Goal: Task Accomplishment & Management: Complete application form

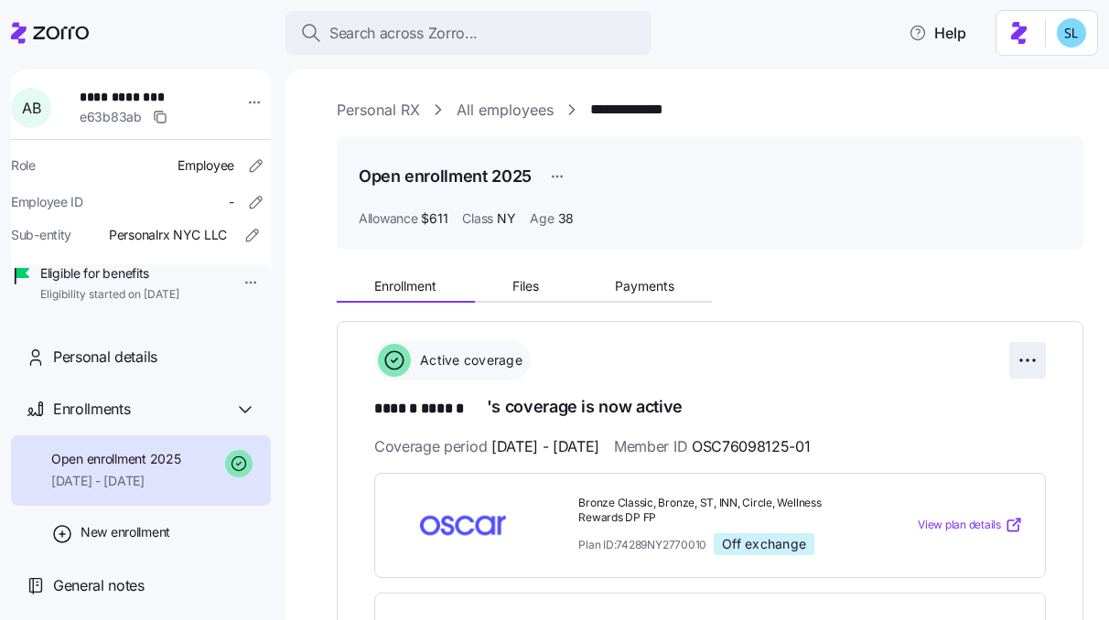
click at [1019, 347] on html "**********" at bounding box center [554, 304] width 1109 height 609
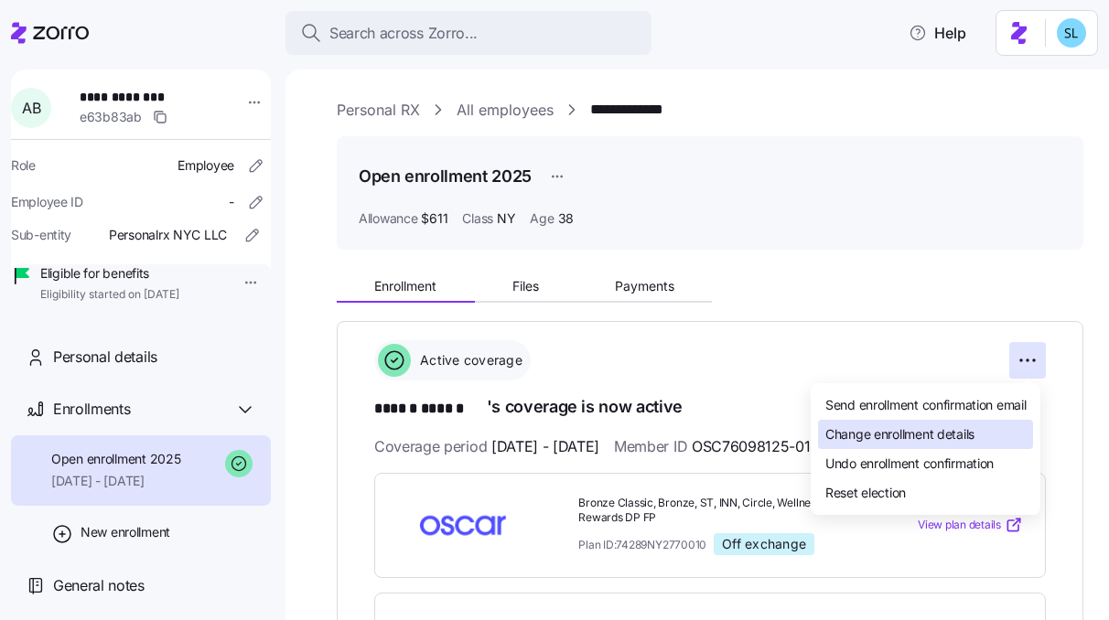
click at [986, 423] on div "Change enrollment details" at bounding box center [925, 434] width 215 height 29
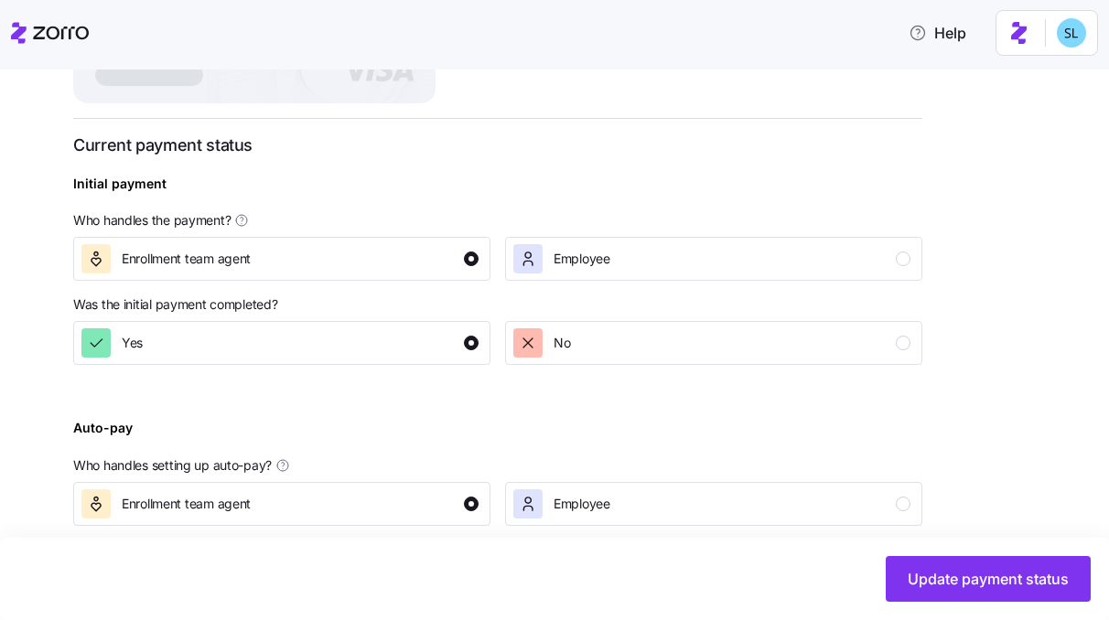
scroll to position [704, 0]
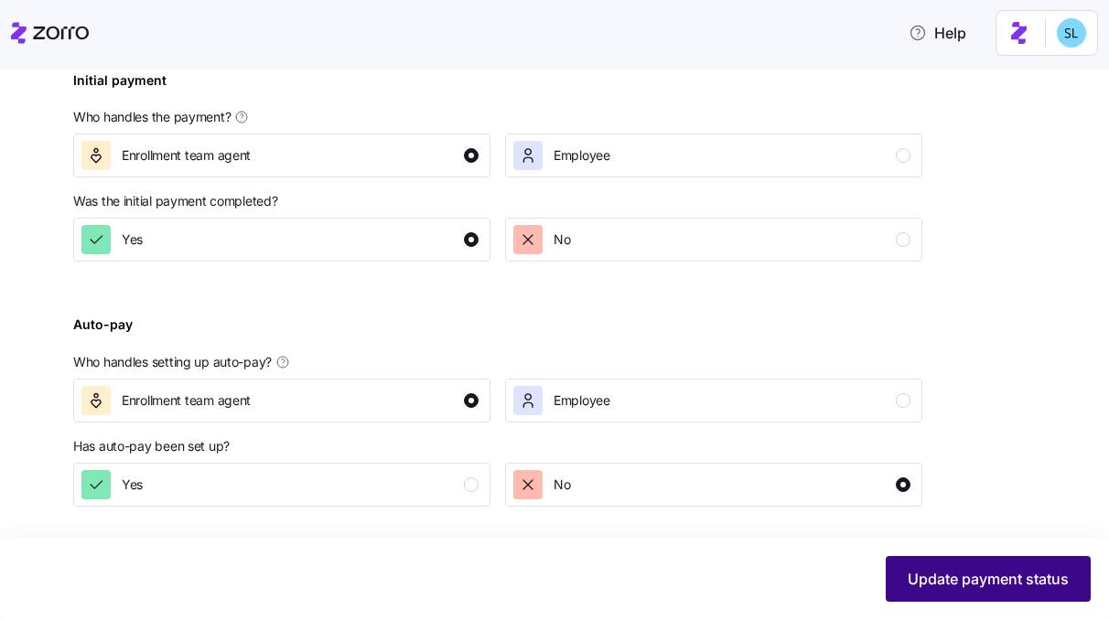
click at [928, 573] on span "Update payment status" at bounding box center [988, 579] width 161 height 22
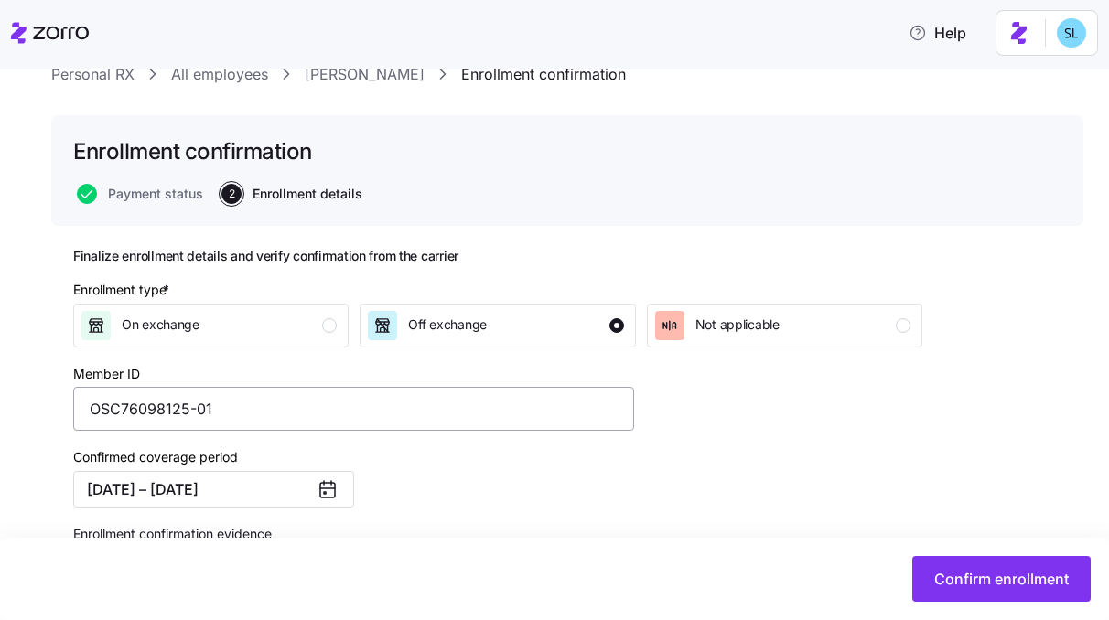
scroll to position [77, 0]
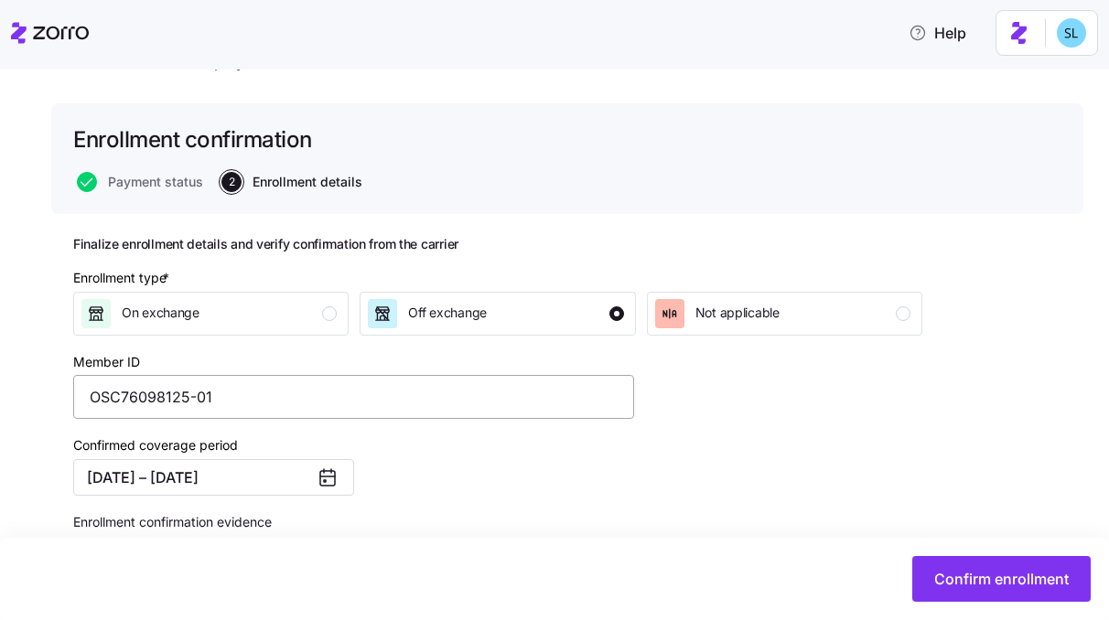
click at [301, 493] on button "08/01/2025 – 12/31/2025" at bounding box center [213, 477] width 281 height 37
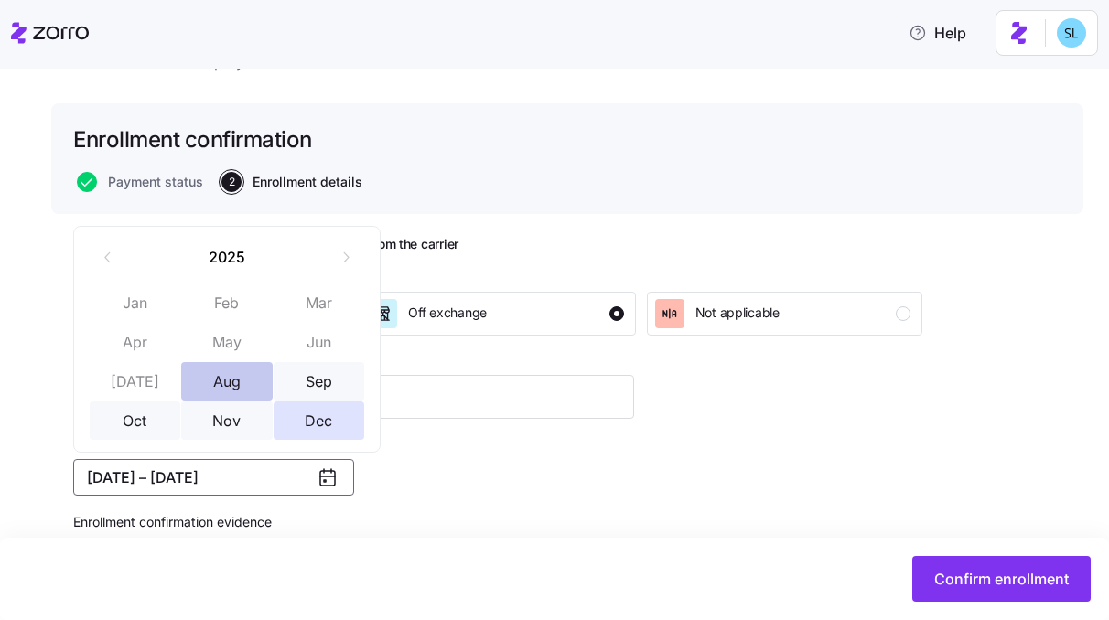
click at [223, 383] on button "Aug" at bounding box center [227, 381] width 92 height 38
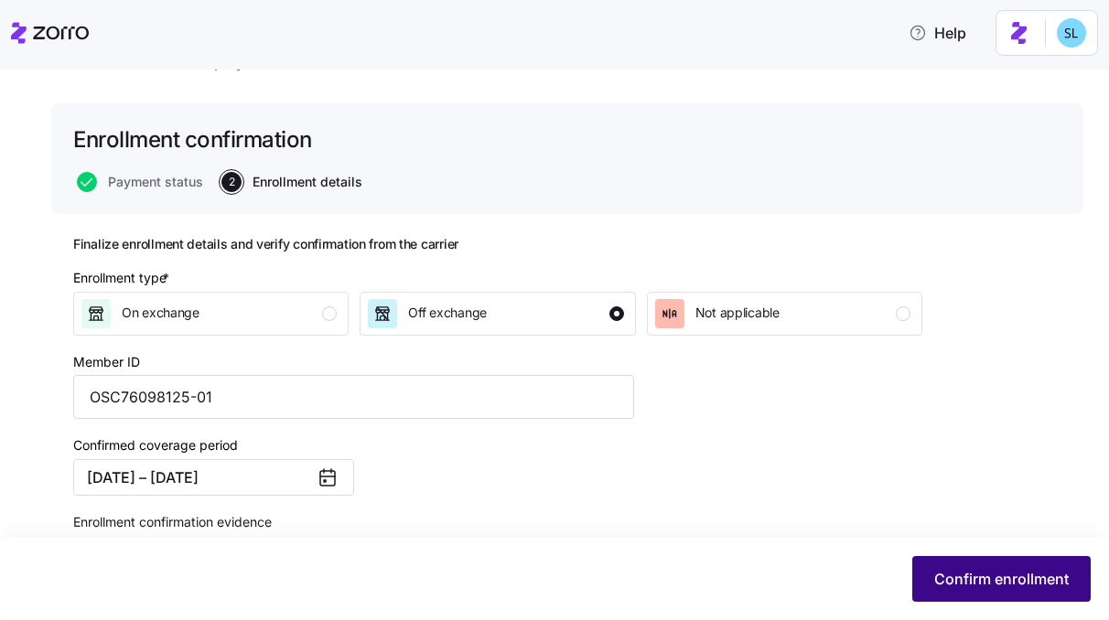
click at [994, 570] on span "Confirm enrollment" at bounding box center [1001, 579] width 135 height 22
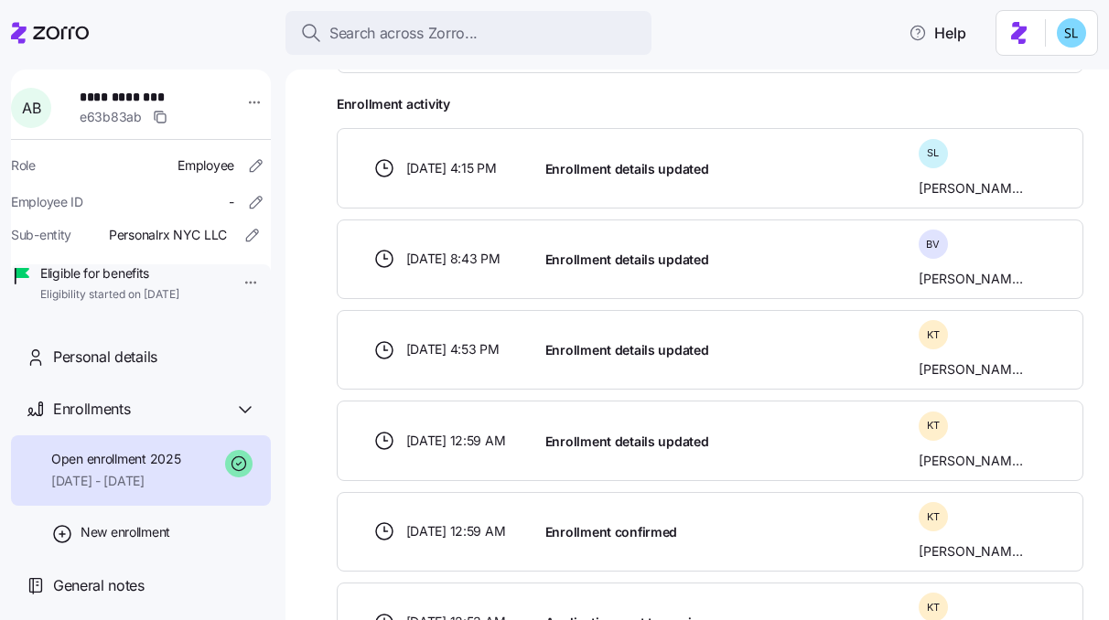
scroll to position [743, 0]
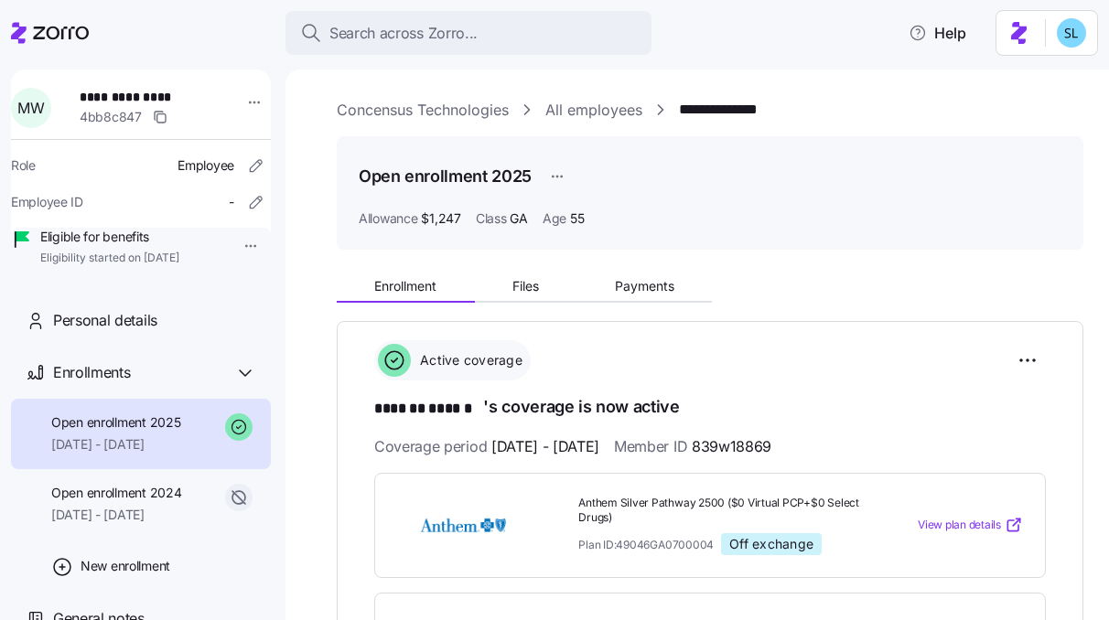
scroll to position [196, 0]
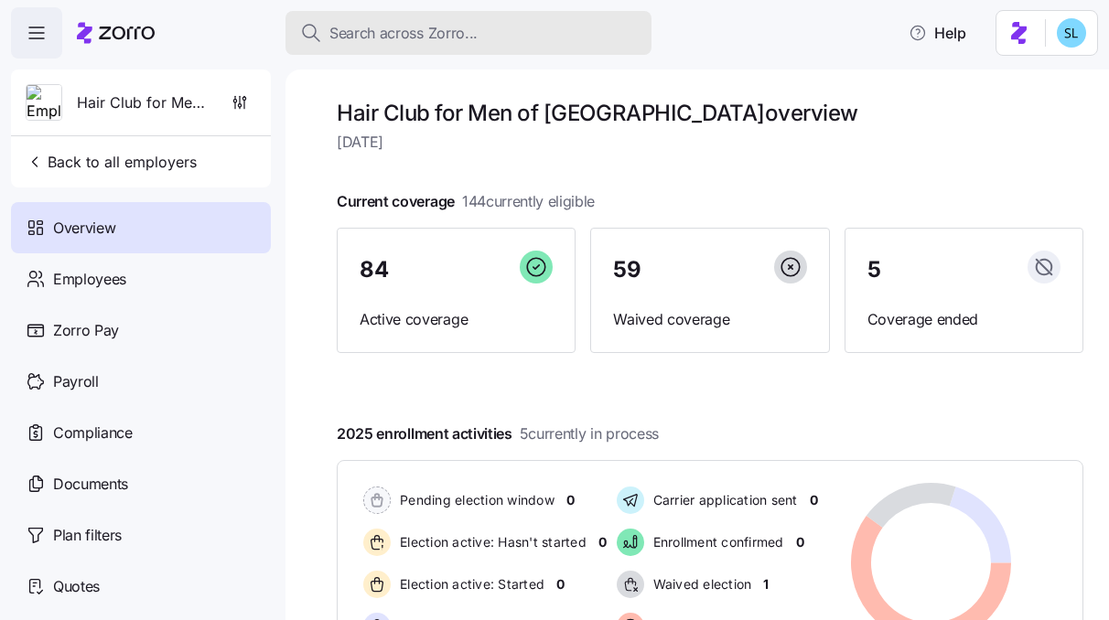
click at [530, 18] on button "Search across Zorro..." at bounding box center [469, 33] width 366 height 44
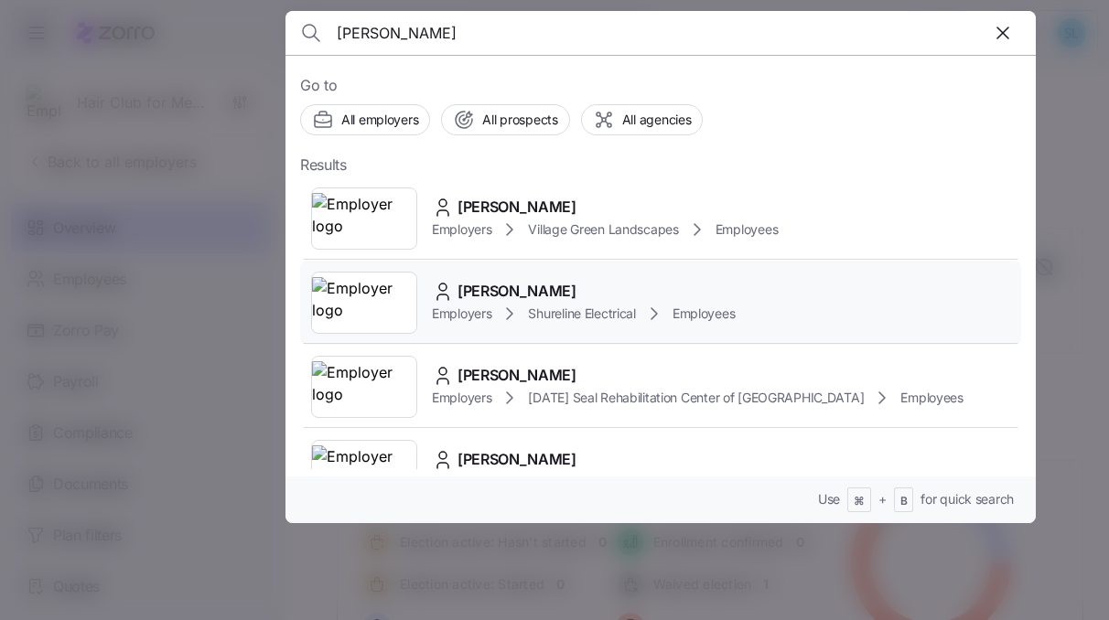
type input "[PERSON_NAME]"
click at [519, 282] on span "[PERSON_NAME]" at bounding box center [517, 291] width 119 height 23
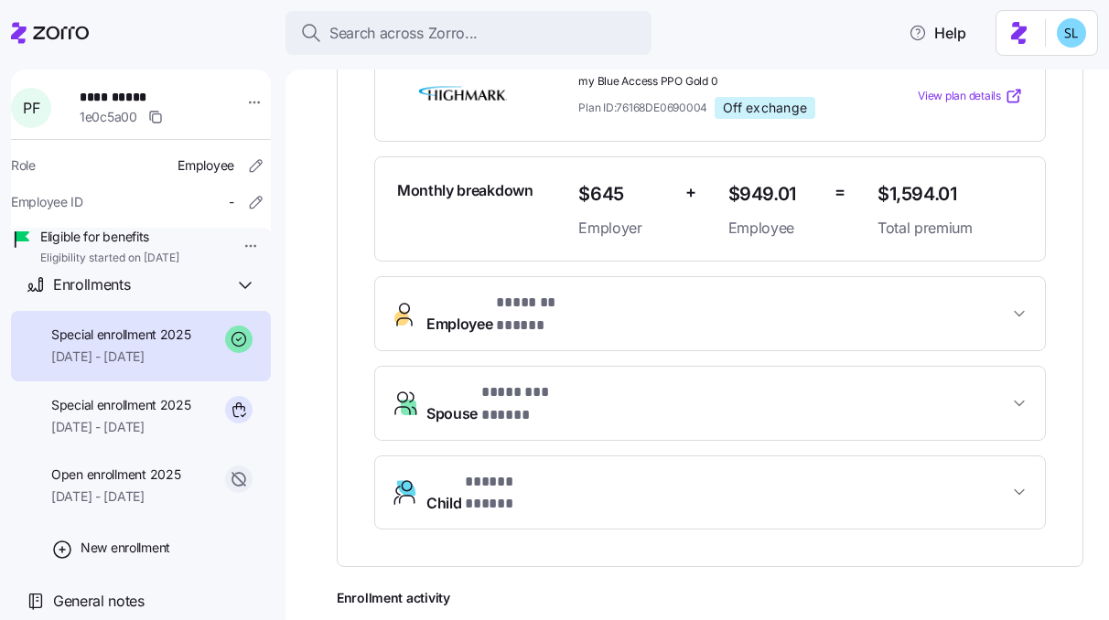
scroll to position [405, 0]
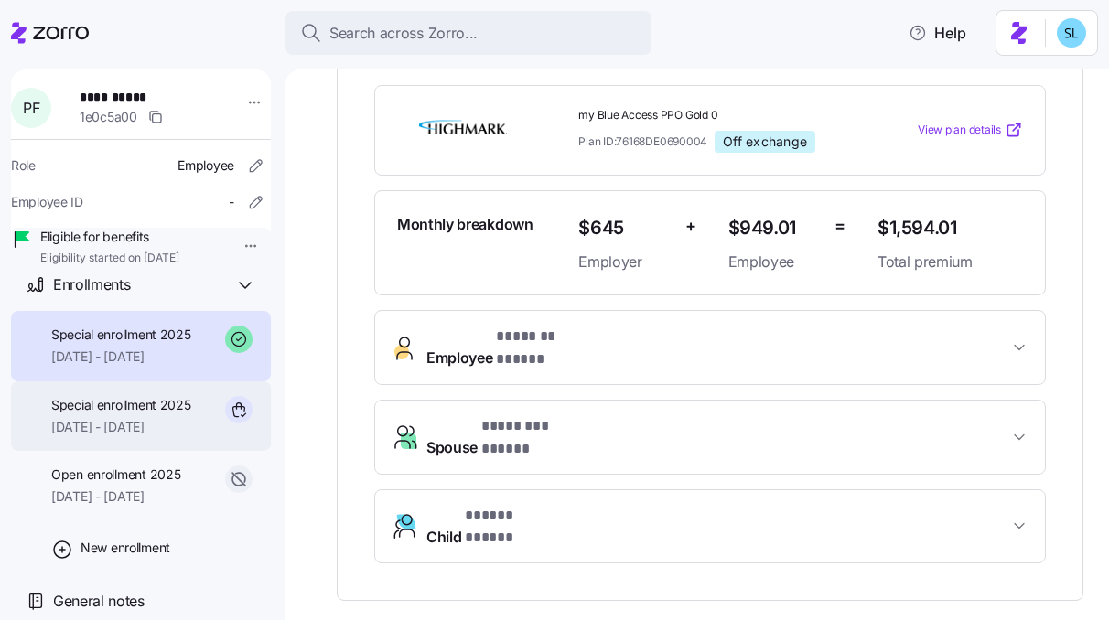
click at [144, 434] on span "[DATE] - [DATE]" at bounding box center [121, 427] width 140 height 18
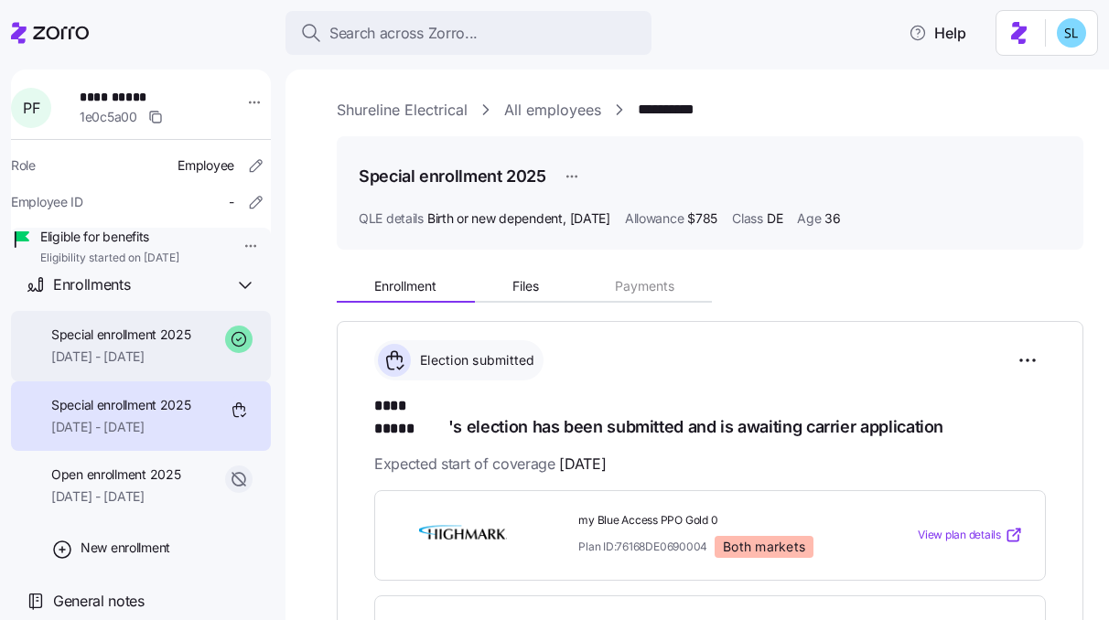
click at [178, 342] on span "Special enrollment 2025" at bounding box center [121, 335] width 140 height 18
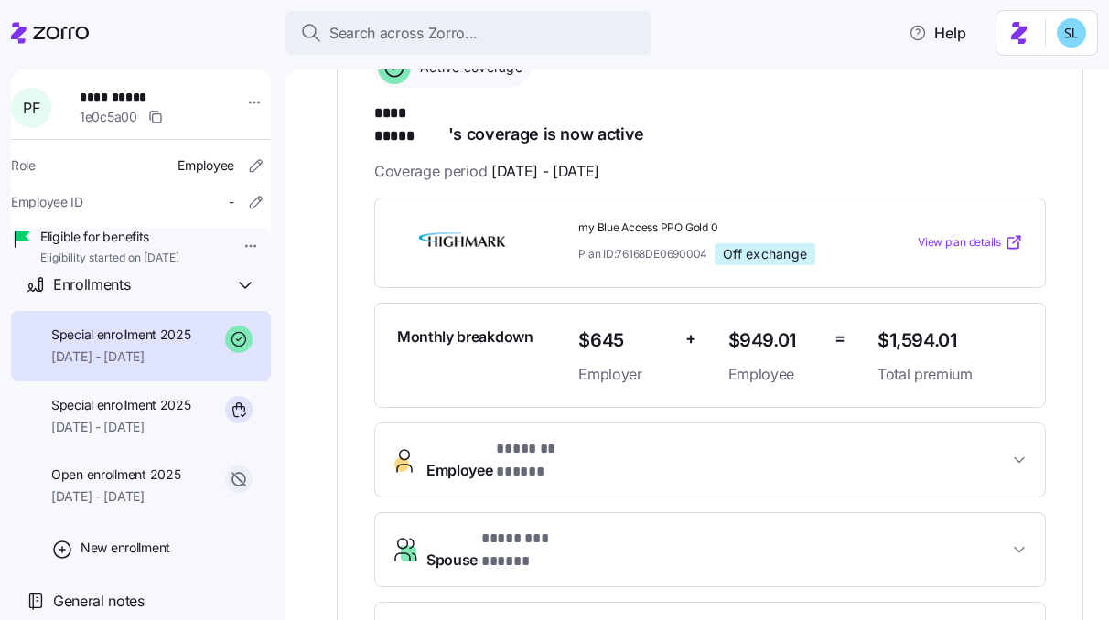
scroll to position [318, 0]
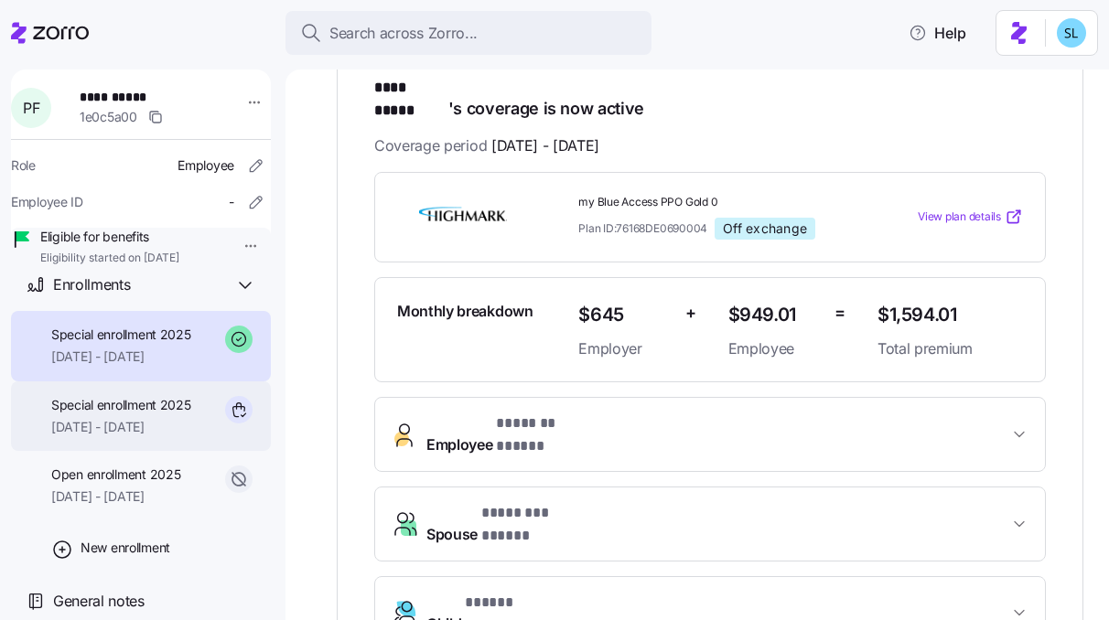
click at [133, 424] on span "[DATE] - [DATE]" at bounding box center [121, 427] width 140 height 18
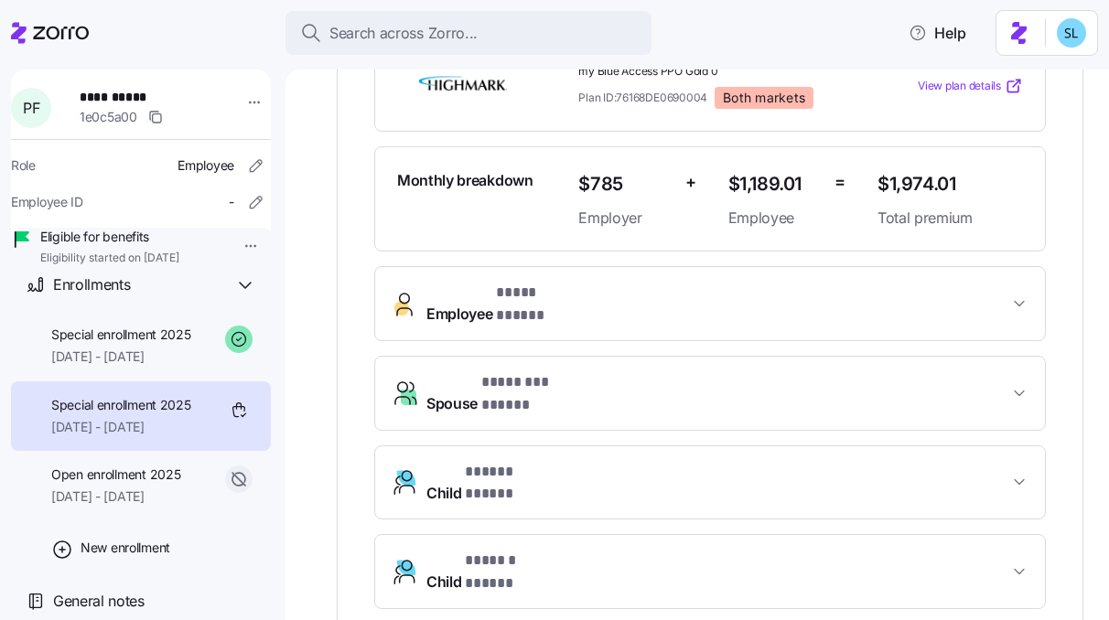
scroll to position [515, 0]
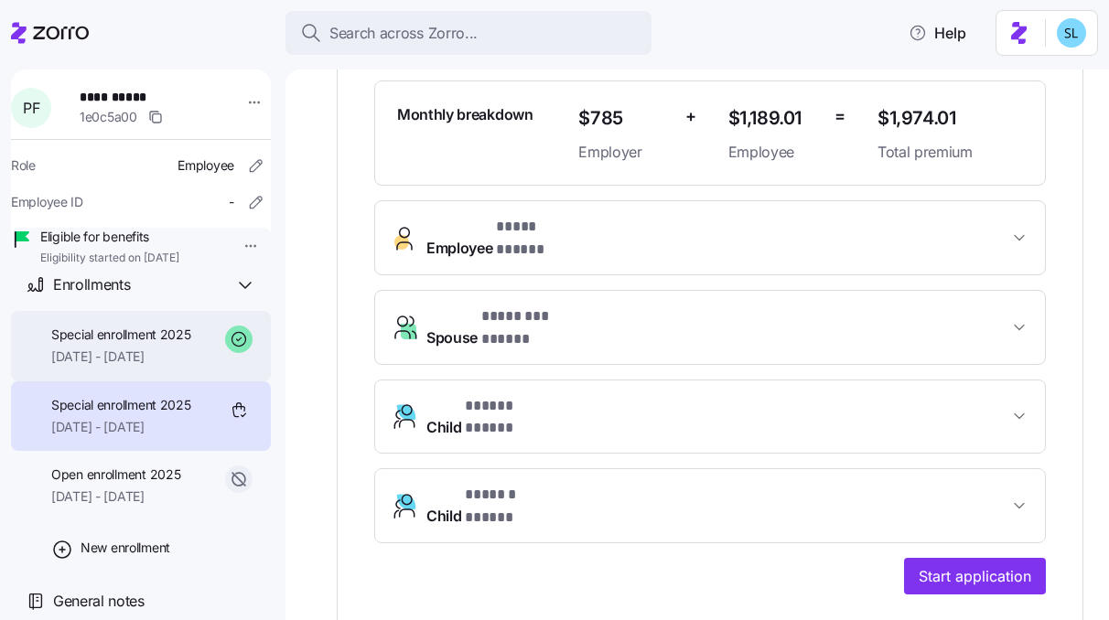
click at [187, 368] on div "Special enrollment 2025 [DATE] - [DATE]" at bounding box center [141, 346] width 260 height 70
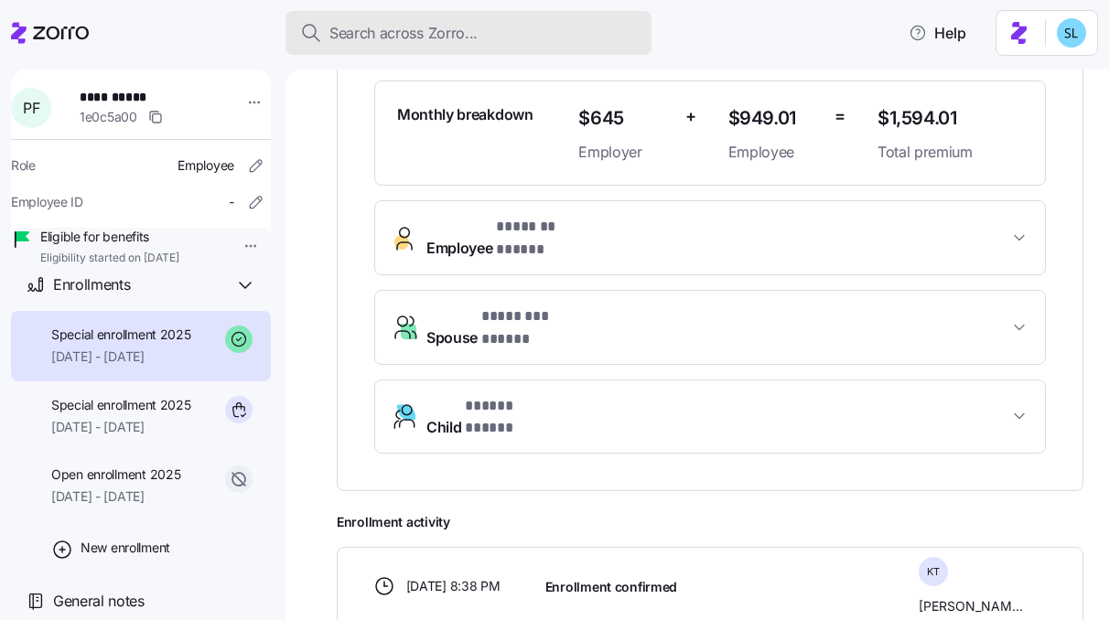
click at [559, 33] on div "Search across Zorro..." at bounding box center [468, 33] width 337 height 23
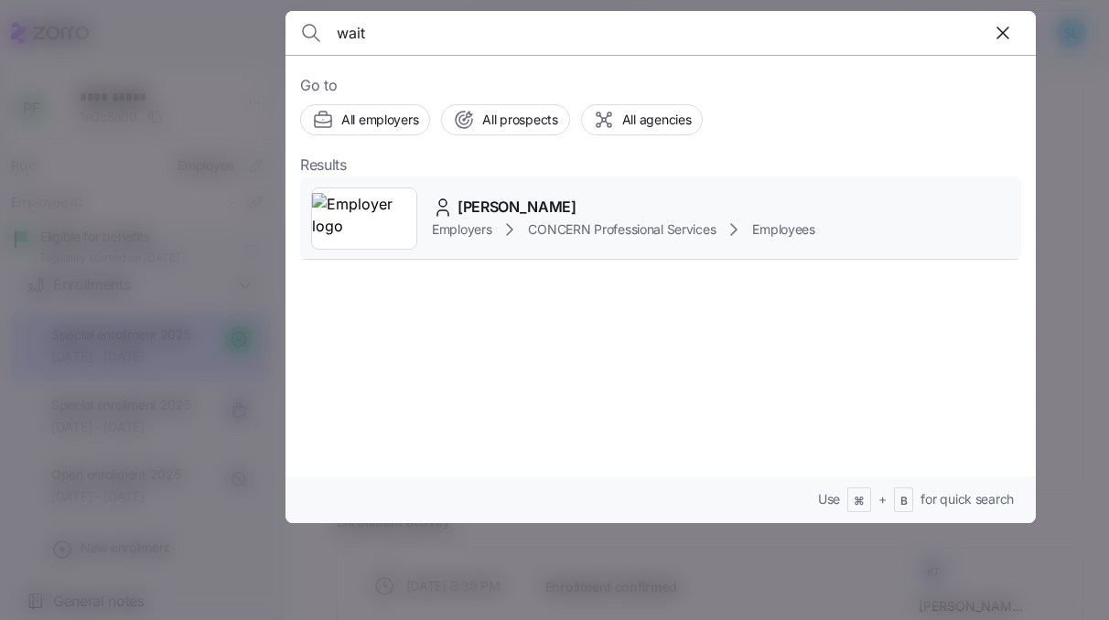
type input "wait"
click at [528, 206] on span "[PERSON_NAME]" at bounding box center [517, 207] width 119 height 23
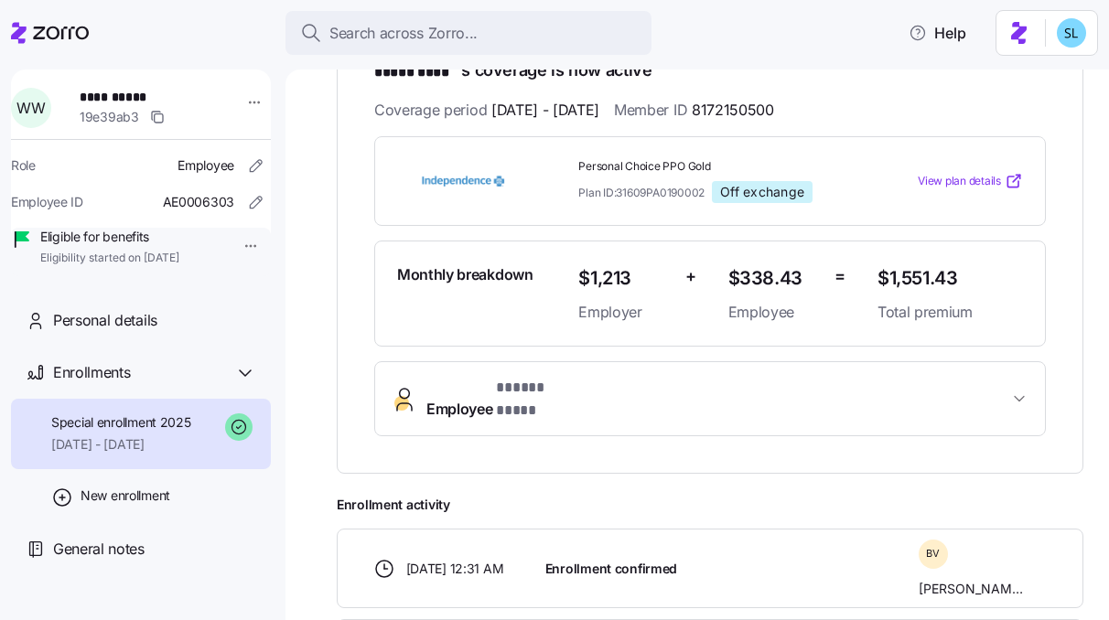
scroll to position [340, 0]
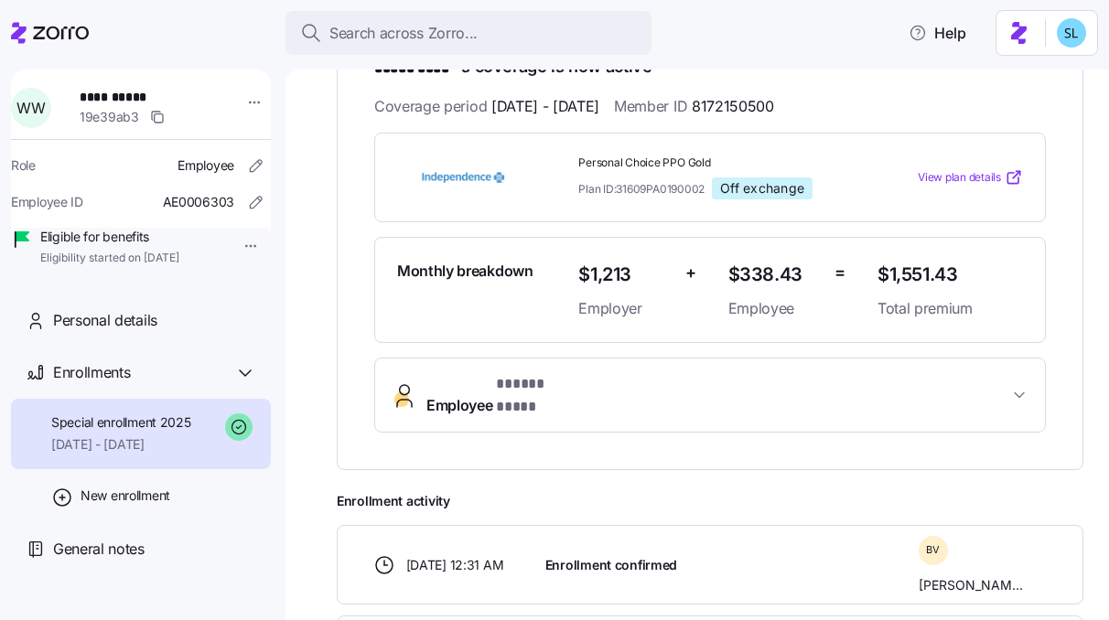
click at [624, 394] on span "Employee * ***** **** *" at bounding box center [717, 395] width 582 height 44
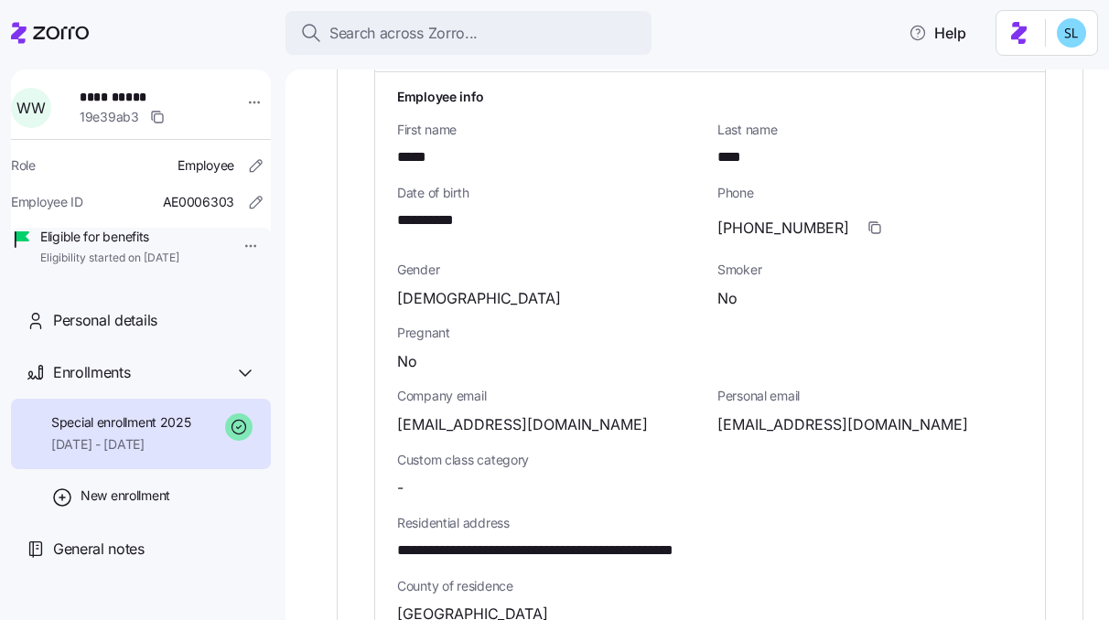
scroll to position [733, 0]
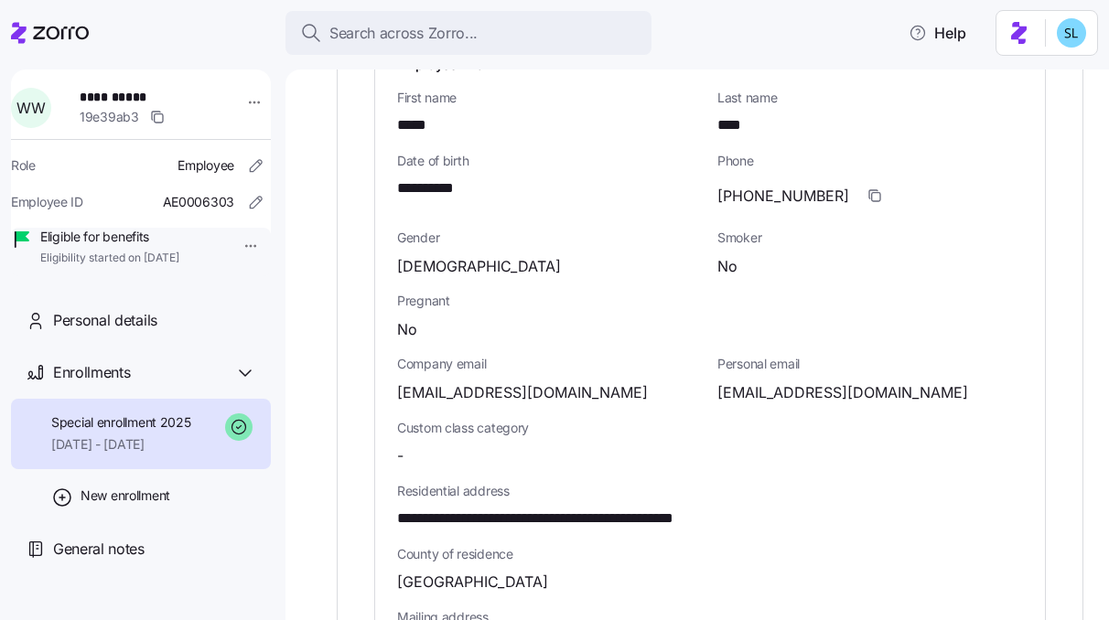
click at [675, 508] on span "**********" at bounding box center [588, 519] width 382 height 23
click at [682, 508] on span "**********" at bounding box center [588, 519] width 382 height 23
copy span "*****"
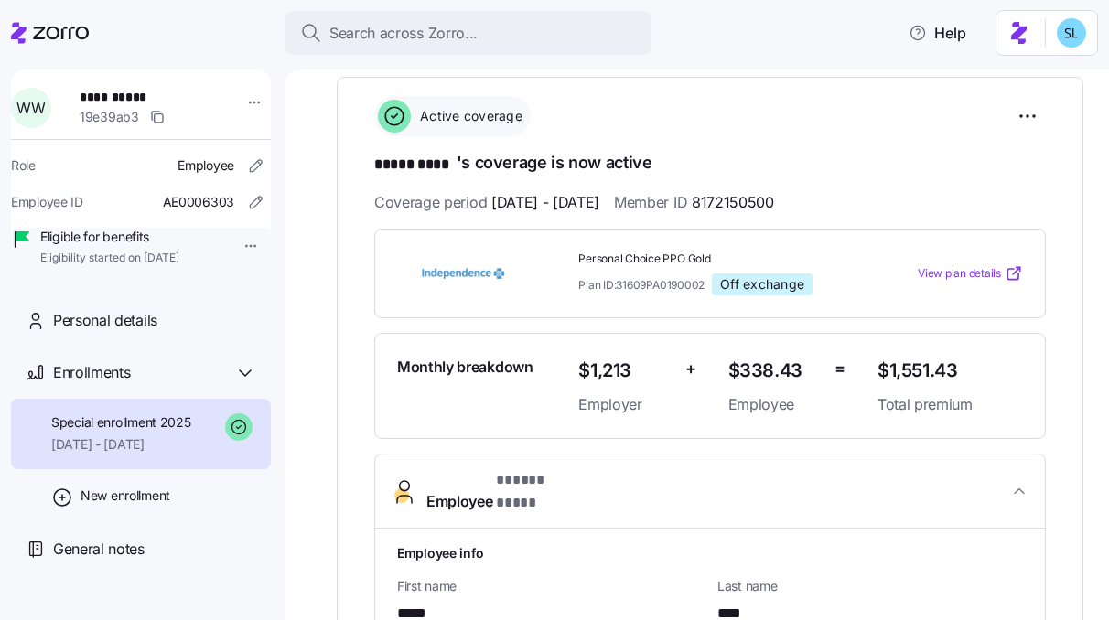
scroll to position [205, 0]
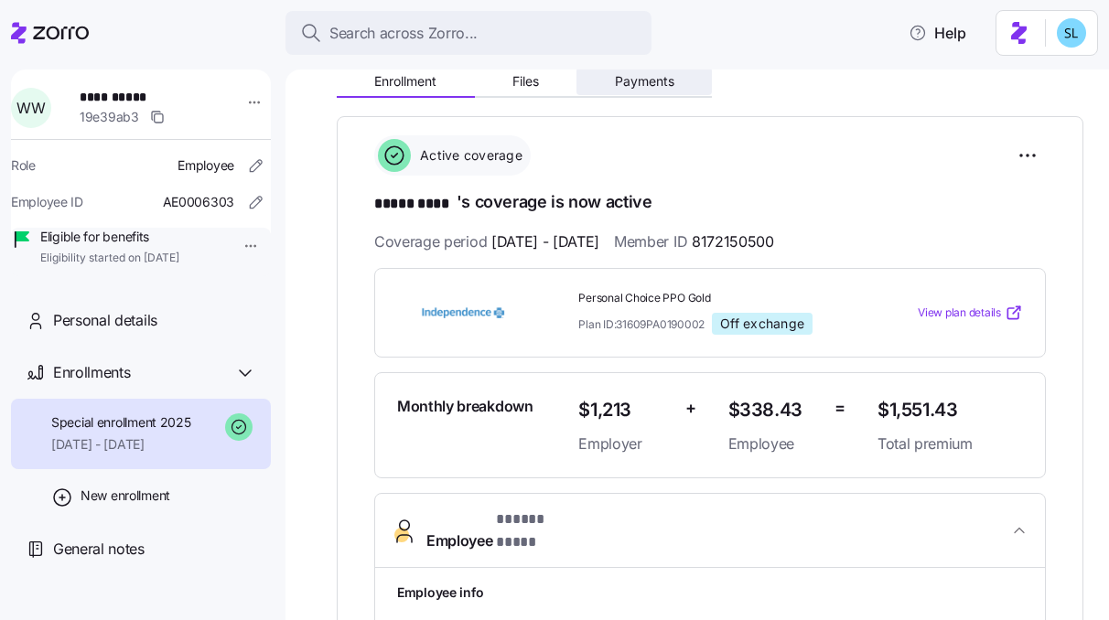
click at [670, 90] on button "Payments" at bounding box center [644, 81] width 135 height 27
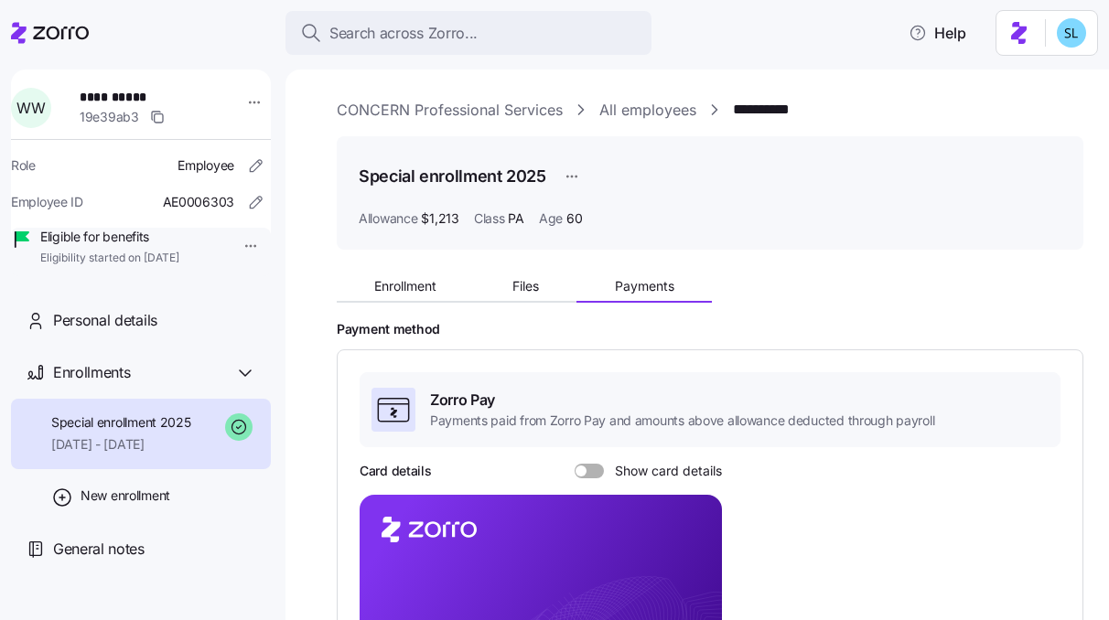
click at [594, 469] on span at bounding box center [596, 471] width 18 height 15
click at [575, 464] on input "Show card details" at bounding box center [575, 464] width 0 height 0
click at [435, 297] on button "Enrollment" at bounding box center [406, 286] width 138 height 27
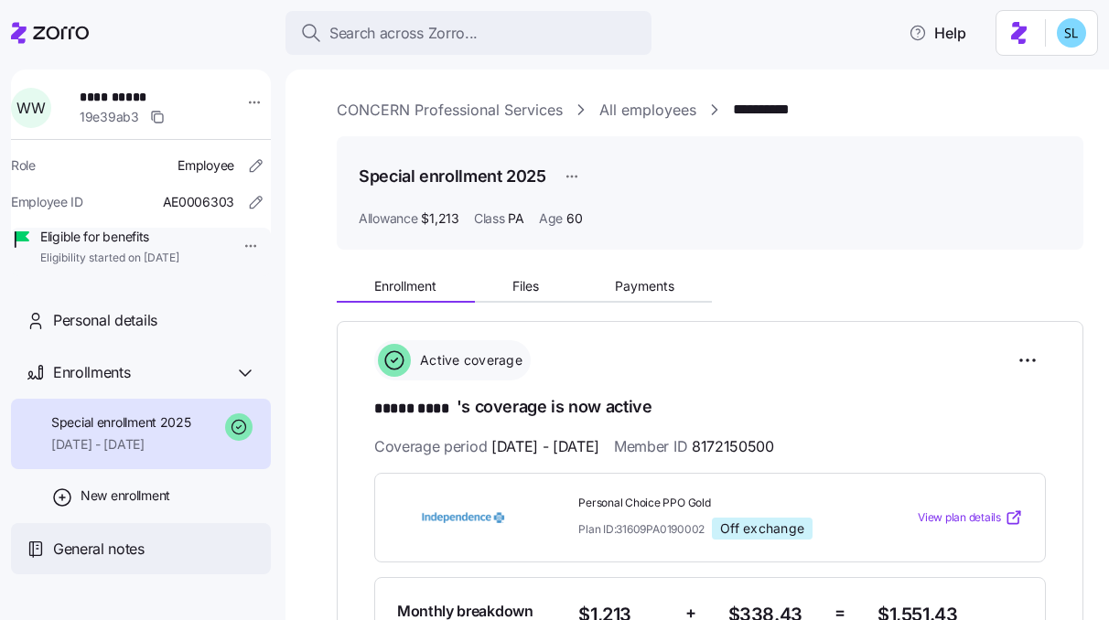
click at [157, 561] on div "General notes" at bounding box center [154, 549] width 203 height 23
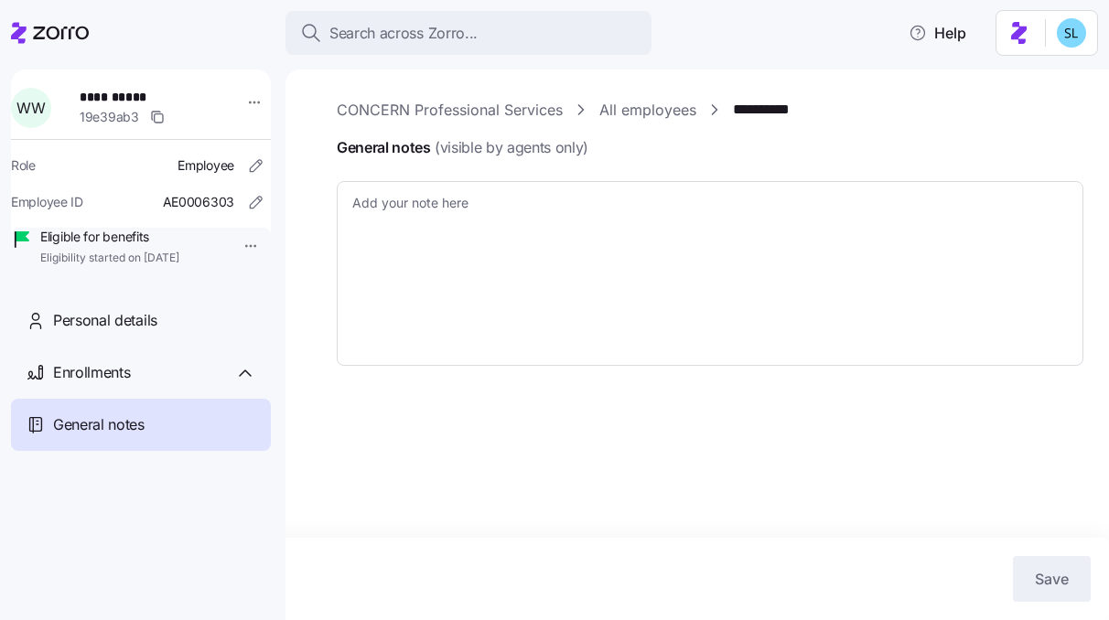
type textarea "x"
type textarea "Payment confirmation Couldn't tell if the letter was a C or B i190LC0YZG- i190L…"
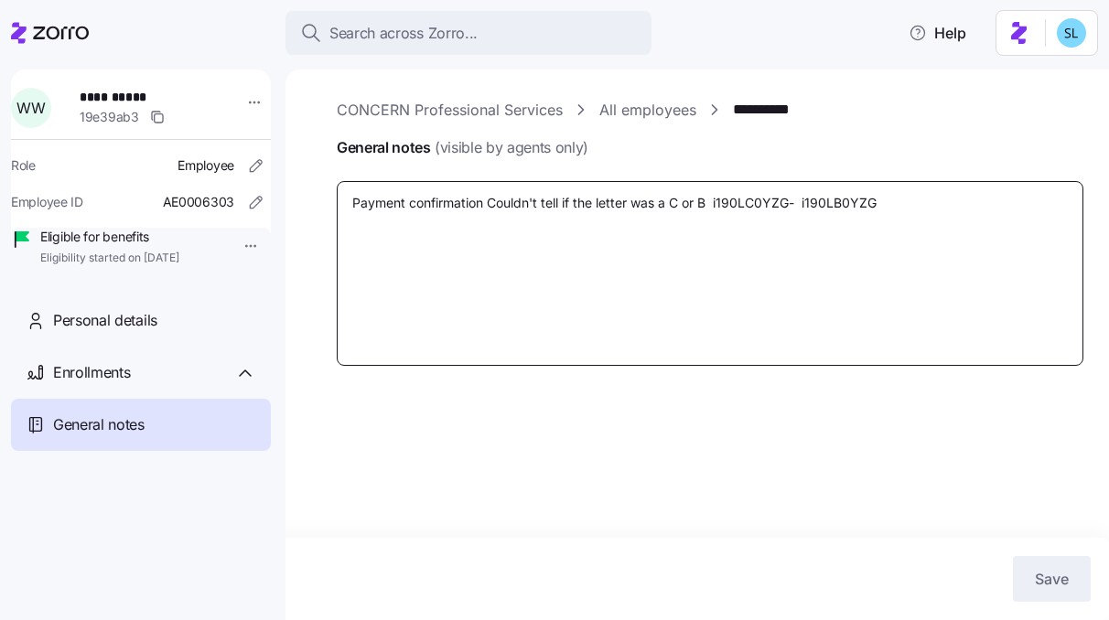
click at [520, 253] on textarea "Payment confirmation Couldn't tell if the letter was a C or B i190LC0YZG- i190L…" at bounding box center [710, 273] width 747 height 185
type textarea "x"
type textarea "Payment confirmation Couldn't tell if the letter was a C or B i190LC0YZG- i190L…"
type textarea "x"
type textarea "Payment confirmation Couldn't tell if the letter was a C or B i190LC0YZG- i190L…"
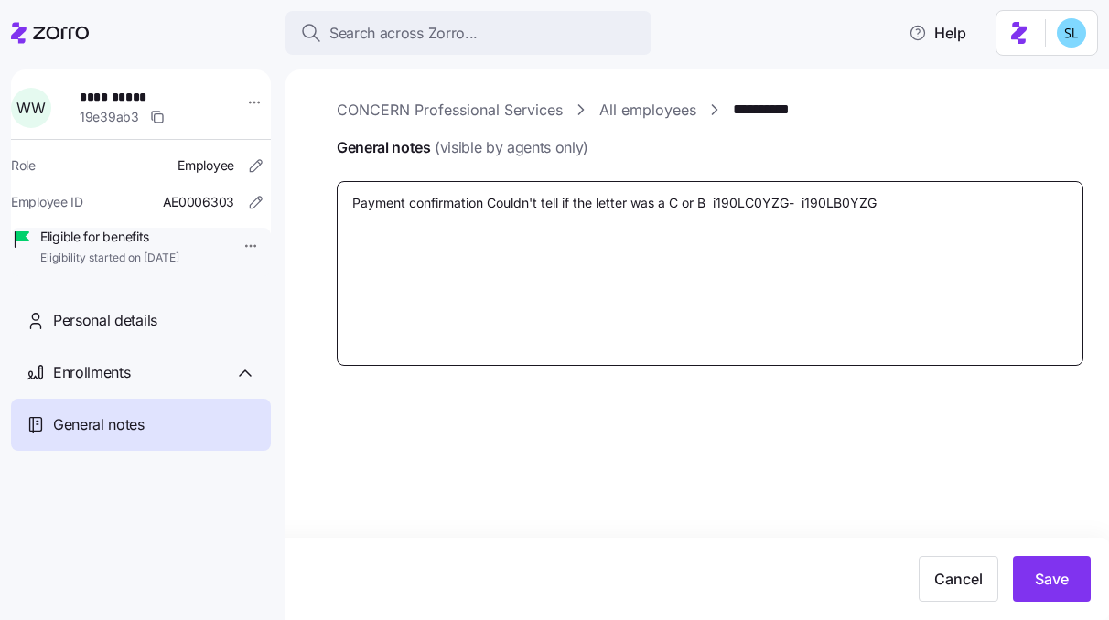
type textarea "x"
type textarea "Payment confirmation Couldn't tell if the letter was a C or B i190LC0YZG- i190L…"
type textarea "x"
type textarea "Payment confirmation Couldn't tell if the letter was a C or B i190LC0YZG- i190L…"
type textarea "x"
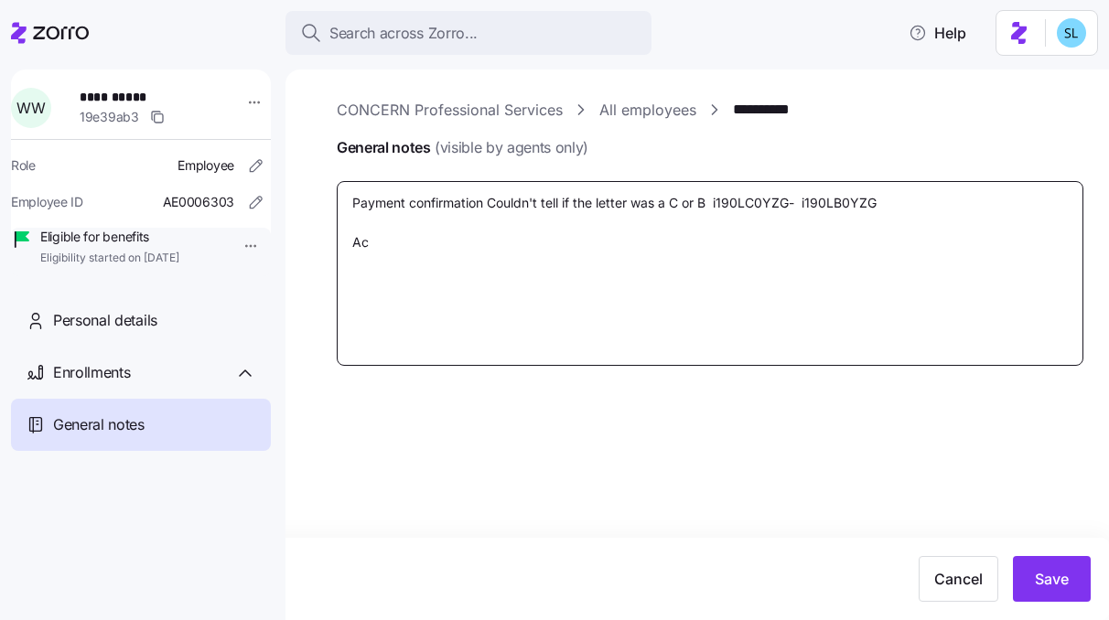
type textarea "Payment confirmation Couldn't tell if the letter was a C or B i190LC0YZG- i190L…"
type textarea "x"
type textarea "Payment confirmation Couldn't tell if the letter was a C or B i190LC0YZG- i190L…"
type textarea "x"
type textarea "Payment confirmation Couldn't tell if the letter was a C or B i190LC0YZG- i190L…"
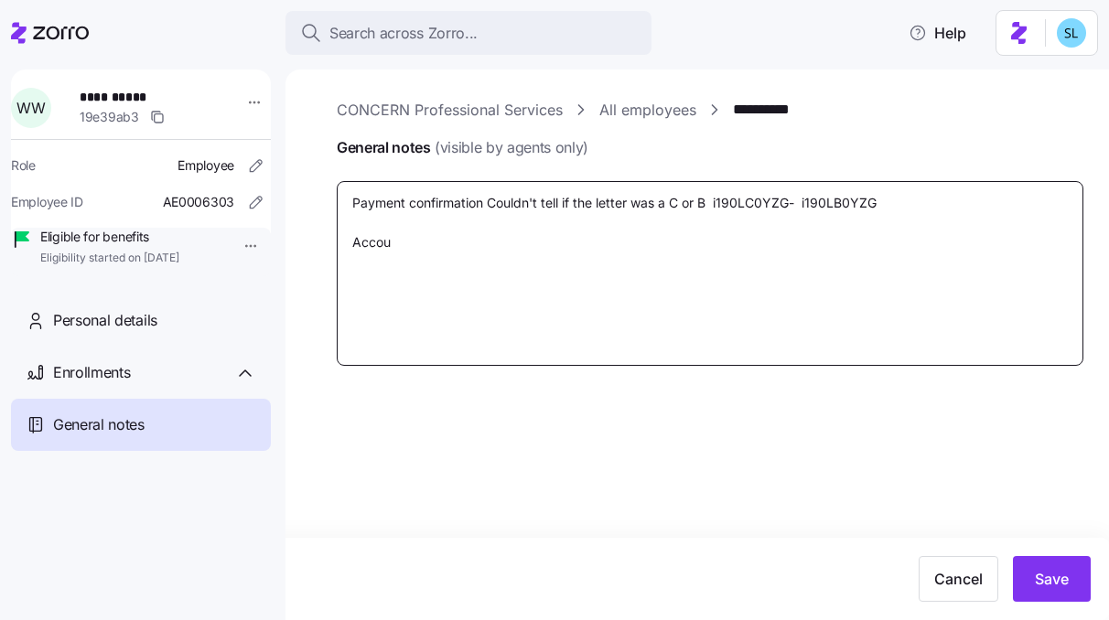
type textarea "x"
type textarea "Payment confirmation Couldn't tell if the letter was a C or B i190LC0YZG- i190L…"
type textarea "x"
type textarea "Payment confirmation Couldn't tell if the letter was a C or B i190LC0YZG- i190L…"
type textarea "x"
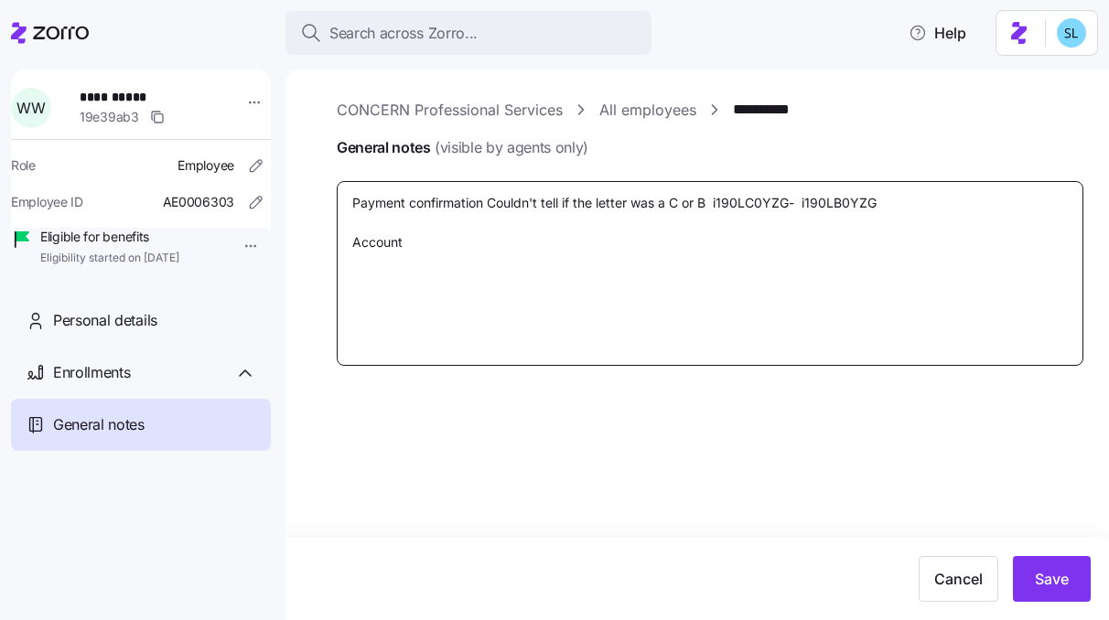
type textarea "Payment confirmation Couldn't tell if the letter was a C or B i190LC0YZG- i190L…"
type textarea "x"
type textarea "Payment confirmation Couldn't tell if the letter was a C or B i190LC0YZG- i190L…"
type textarea "x"
type textarea "Payment confirmation Couldn't tell if the letter was a C or B i190LC0YZG- i190L…"
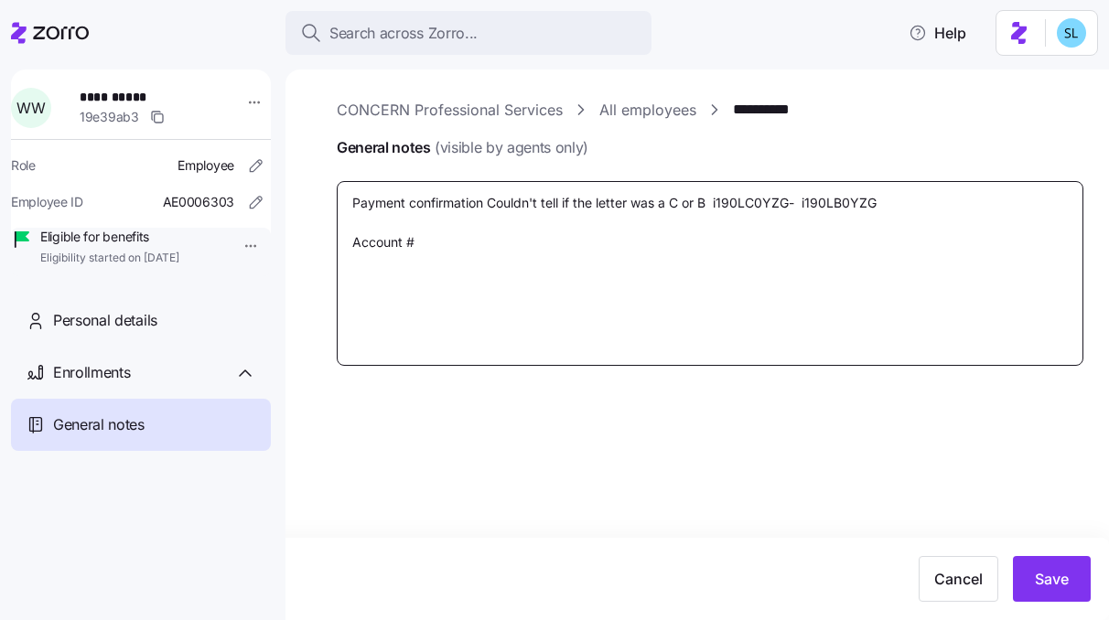
type textarea "x"
type textarea "Payment confirmation Couldn't tell if the letter was a C or B i190LC0YZG- i190L…"
type textarea "x"
type textarea "Payment confirmation Couldn't tell if the letter was a C or B i190LC0YZG- i190L…"
type textarea "x"
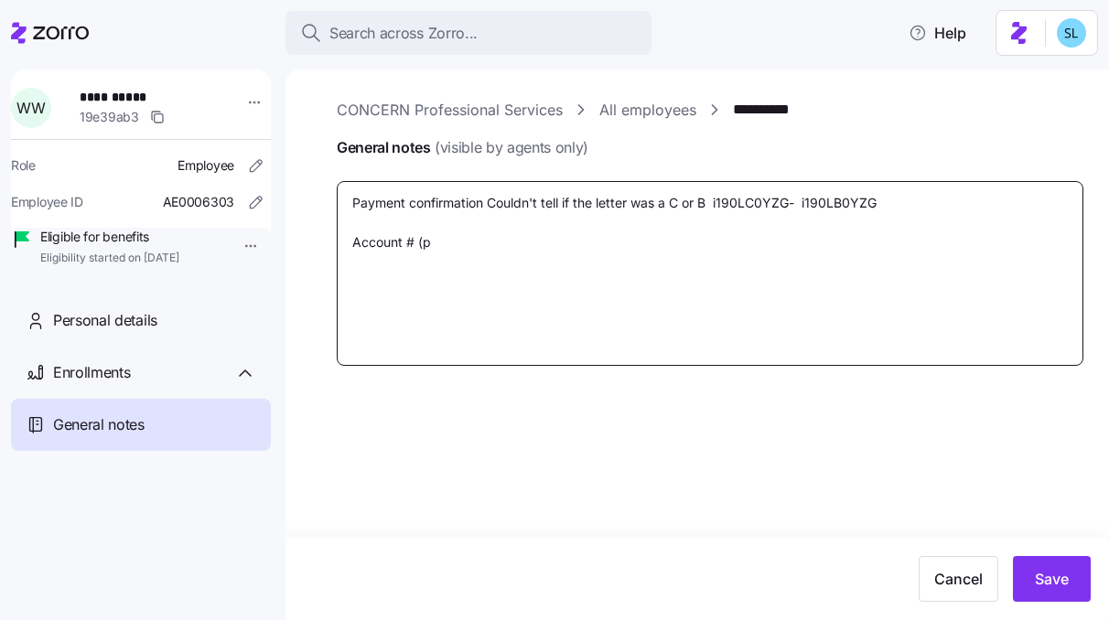
type textarea "Payment confirmation Couldn't tell if the letter was a C or B i190LC0YZG- i190L…"
type textarea "x"
type textarea "Payment confirmation Couldn't tell if the letter was a C or B i190LC0YZG- i190L…"
type textarea "x"
type textarea "Payment confirmation Couldn't tell if the letter was a C or B i190LC0YZG- i190L…"
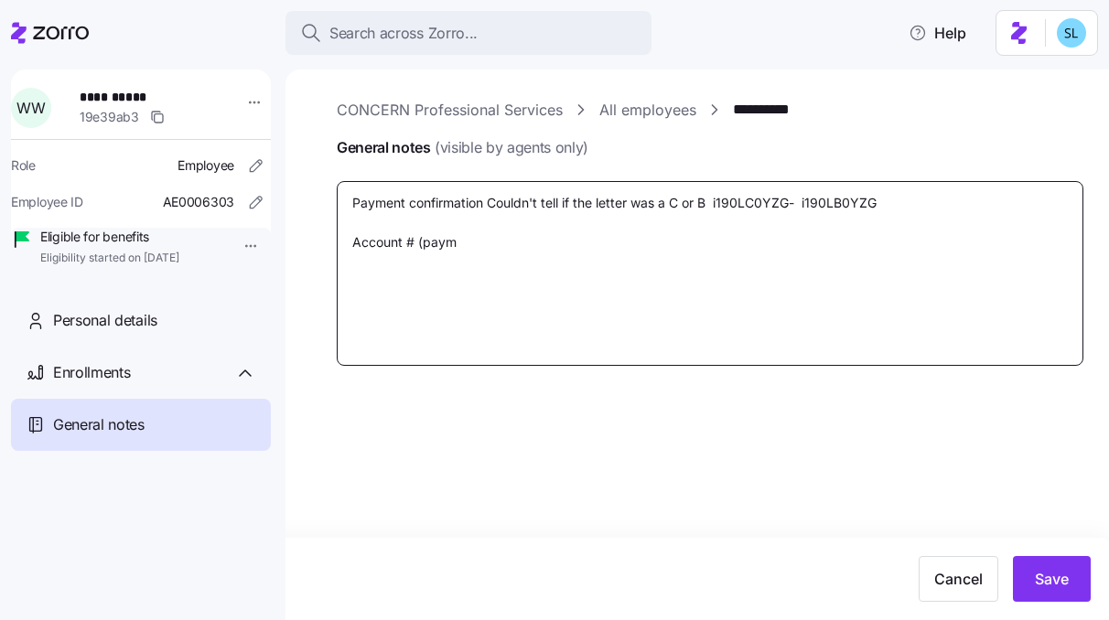
type textarea "x"
type textarea "Payment confirmation Couldn't tell if the letter was a C or B i190LC0YZG- i190L…"
type textarea "x"
type textarea "Payment confirmation Couldn't tell if the letter was a C or B i190LC0YZG- i190L…"
type textarea "x"
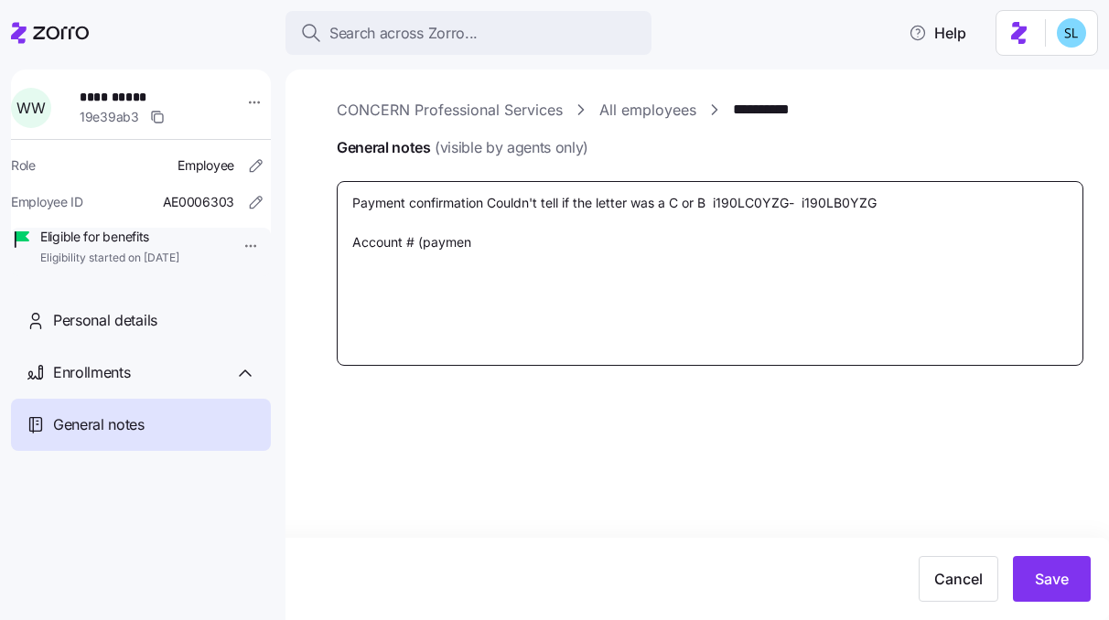
type textarea "Payment confirmation Couldn't tell if the letter was a C or B i190LC0YZG- i190L…"
type textarea "x"
type textarea "Payment confirmation Couldn't tell if the letter was a C or B i190LC0YZG- i190L…"
type textarea "x"
type textarea "Payment confirmation Couldn't tell if the letter was a C or B i190LC0YZG- i190L…"
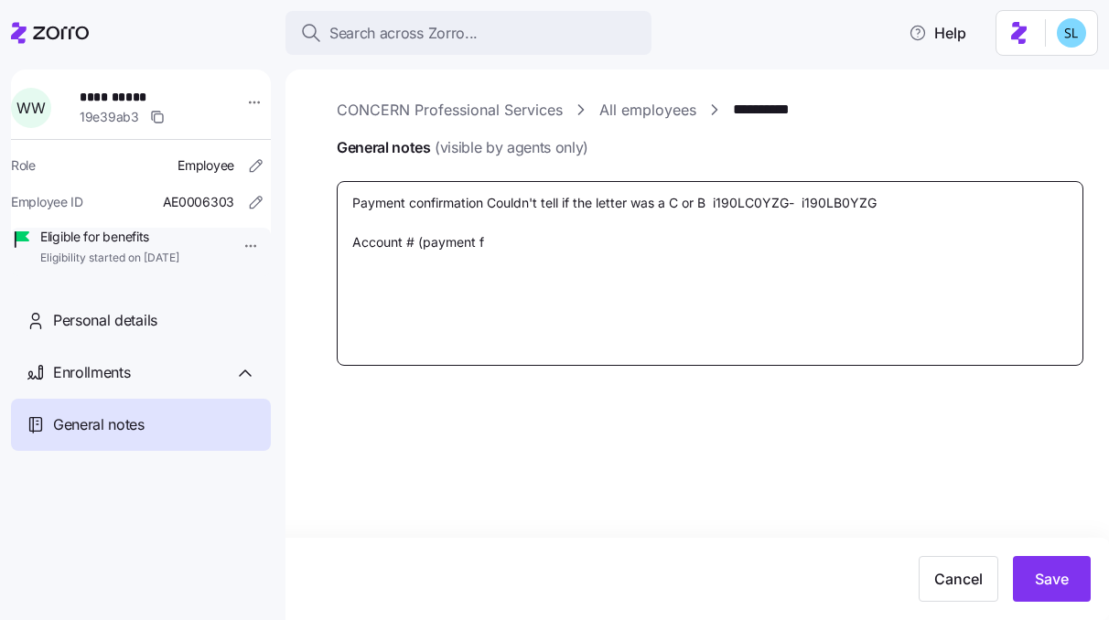
type textarea "x"
type textarea "Payment confirmation Couldn't tell if the letter was a C or B i190LC0YZG- i190L…"
type textarea "x"
type textarea "Payment confirmation Couldn't tell if the letter was a C or B i190LC0YZG- i190L…"
type textarea "x"
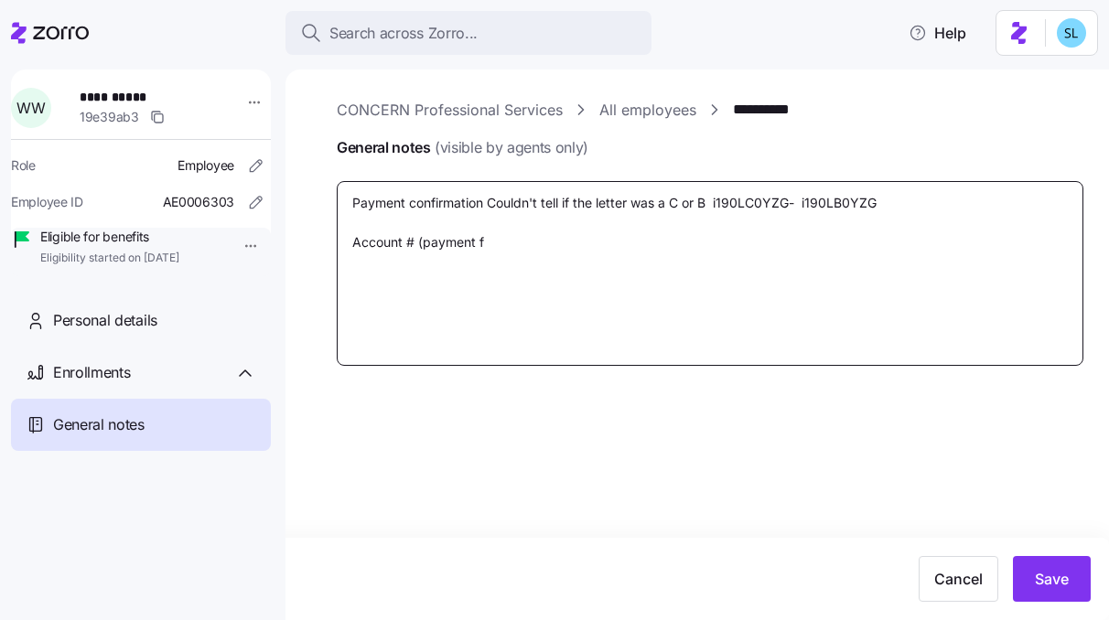
type textarea "Payment confirmation Couldn't tell if the letter was a C or B i190LC0YZG- i190L…"
type textarea "x"
type textarea "Payment confirmation Couldn't tell if the letter was a C or B i190LC0YZG- i190L…"
type textarea "x"
type textarea "Payment confirmation Couldn't tell if the letter was a C or B i190LC0YZG- i190L…"
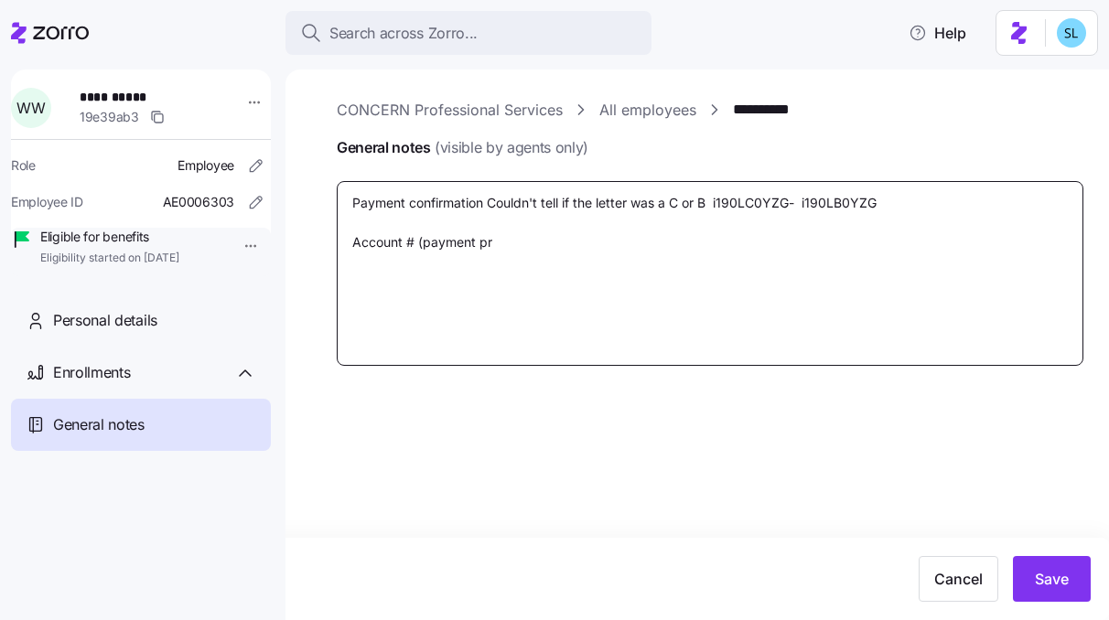
type textarea "x"
type textarea "Payment confirmation Couldn't tell if the letter was a C or B i190LC0YZG- i190L…"
type textarea "x"
type textarea "Payment confirmation Couldn't tell if the letter was a C or B i190LC0YZG- i190L…"
type textarea "x"
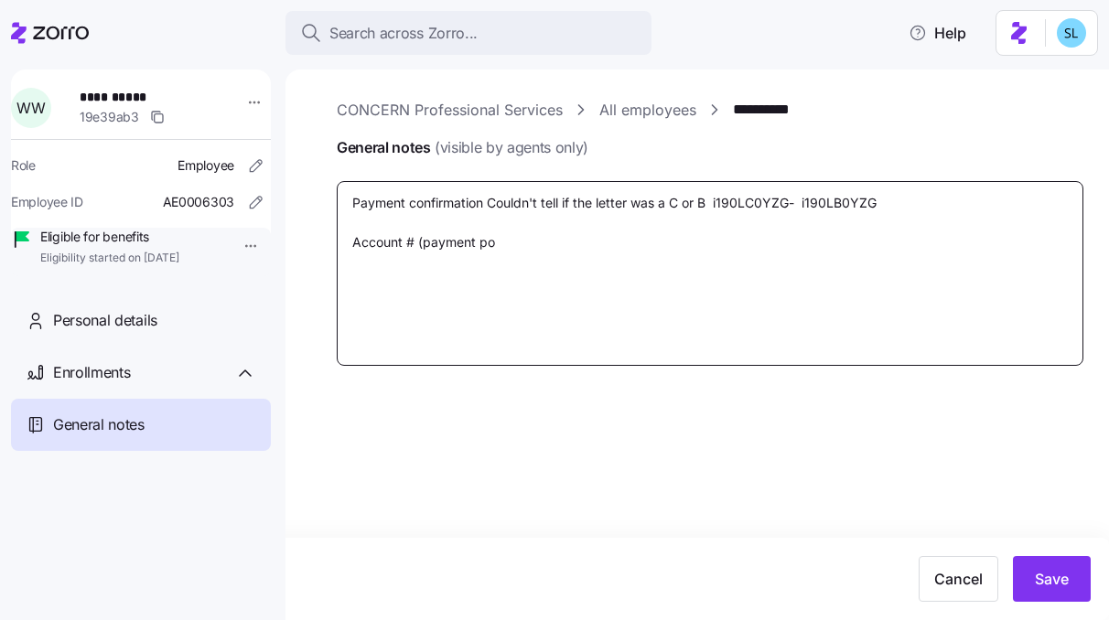
type textarea "Payment confirmation Couldn't tell if the letter was a C or B i190LC0YZG- i190L…"
type textarea "x"
type textarea "Payment confirmation Couldn't tell if the letter was a C or B i190LC0YZG- i190L…"
type textarea "x"
type textarea "Payment confirmation Couldn't tell if the letter was a C or B i190LC0YZG- i190L…"
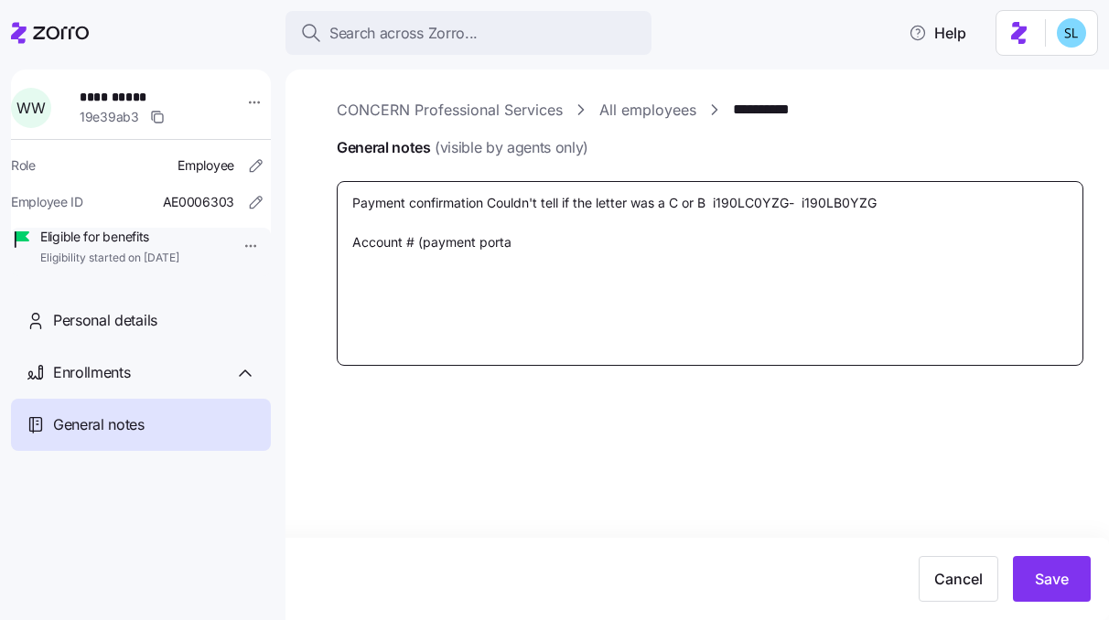
type textarea "x"
type textarea "Payment confirmation Couldn't tell if the letter was a C or B i190LC0YZG- i190L…"
type textarea "x"
type textarea "Payment confirmation Couldn't tell if the letter was a C or B i190LC0YZG- i190L…"
click at [423, 241] on textarea "Payment confirmation Couldn't tell if the letter was a C or B i190LC0YZG- i190L…" at bounding box center [710, 273] width 747 height 185
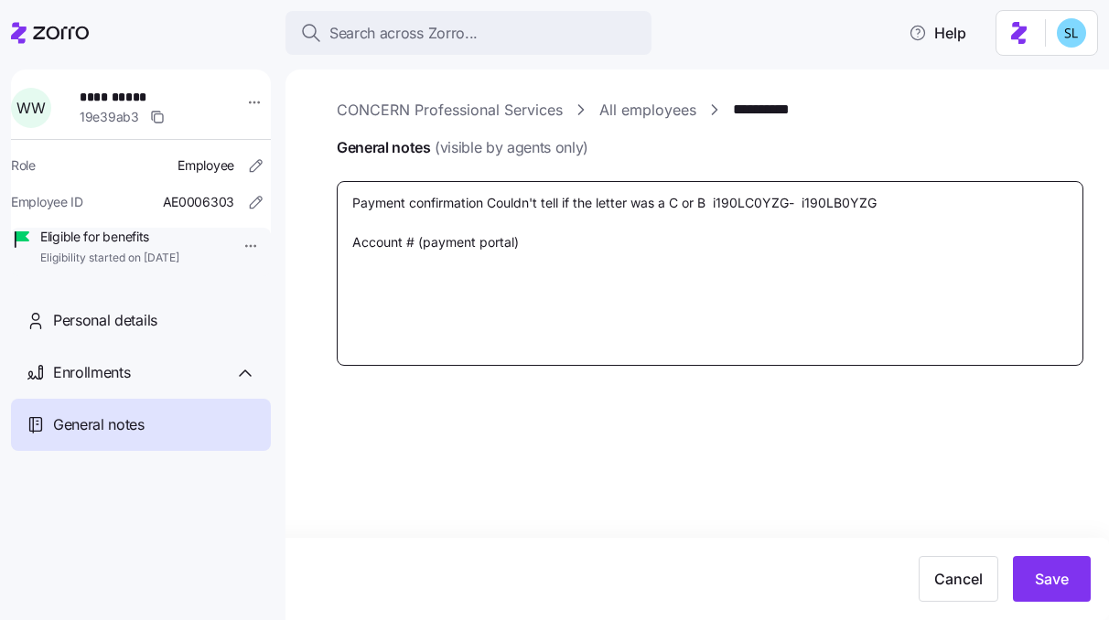
type textarea "x"
type textarea "Payment confirmation Couldn't tell if the letter was a C or B i190LC0YZG- i190L…"
type textarea "x"
type textarea "Payment confirmation Couldn't tell if the letter was a C or B i190LC0YZG- i190L…"
type textarea "x"
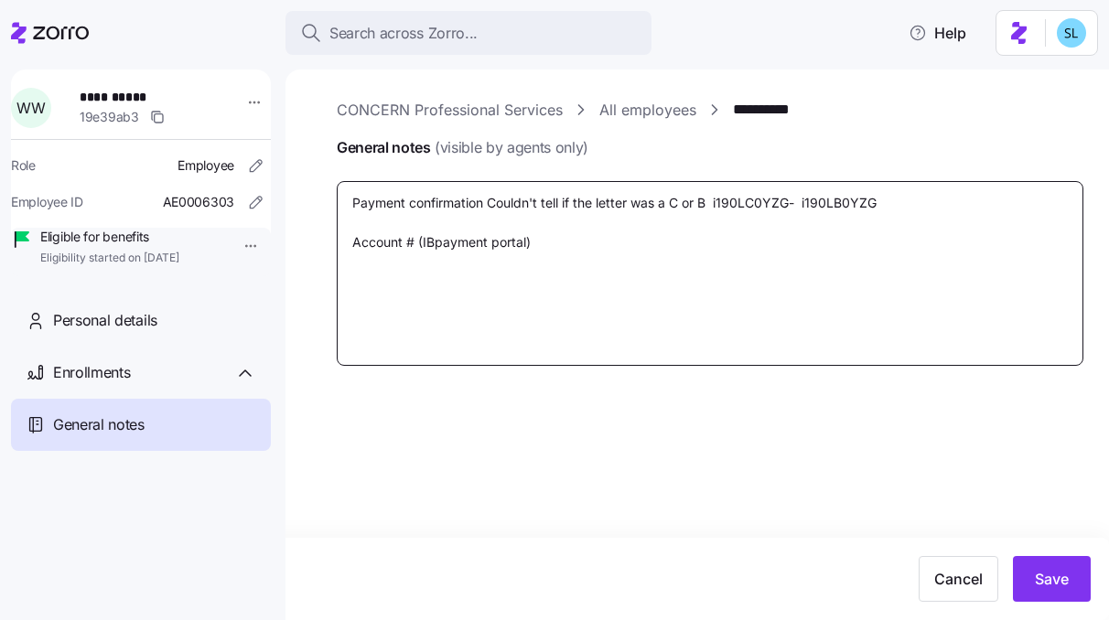
type textarea "Payment confirmation Couldn't tell if the letter was a C or B i190LC0YZG- i190L…"
type textarea "x"
type textarea "Payment confirmation Couldn't tell if the letter was a C or B i190LC0YZG- i190L…"
click at [585, 240] on textarea "Payment confirmation Couldn't tell if the letter was a C or B i190LC0YZG- i190L…" at bounding box center [710, 273] width 747 height 185
type textarea "x"
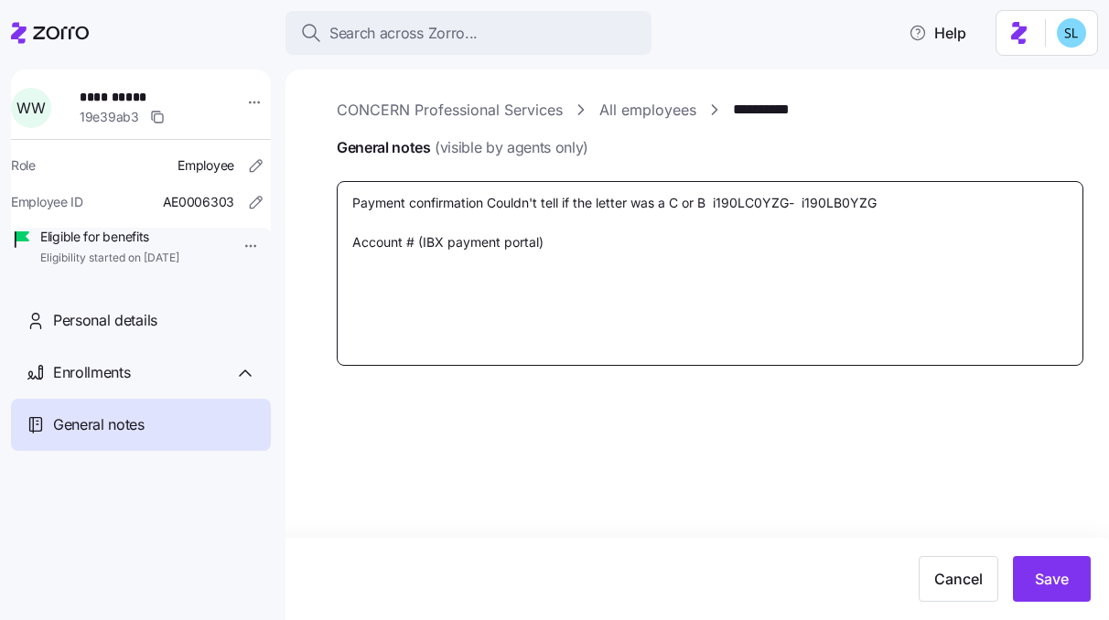
type textarea "Payment confirmation Couldn't tell if the letter was a C or B i190LC0YZG- i190L…"
type textarea "x"
type textarea "Payment confirmation Couldn't tell if the letter was a C or B i190LC0YZG- i190L…"
paste textarea "3135555301"
type textarea "x"
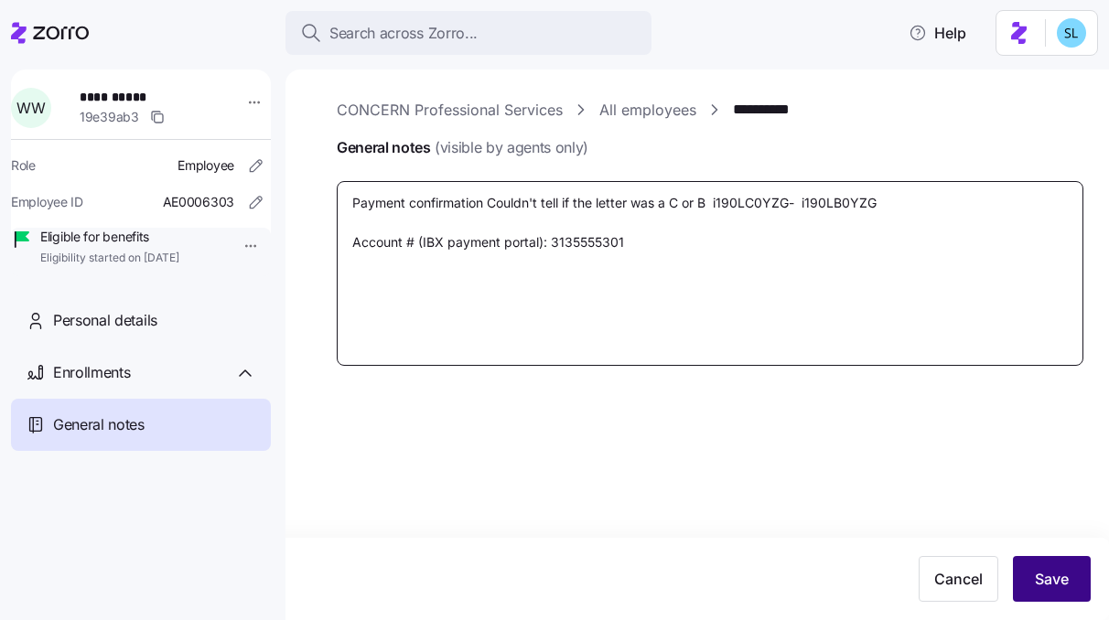
type textarea "Payment confirmation Couldn't tell if the letter was a C or B i190LC0YZG- i190L…"
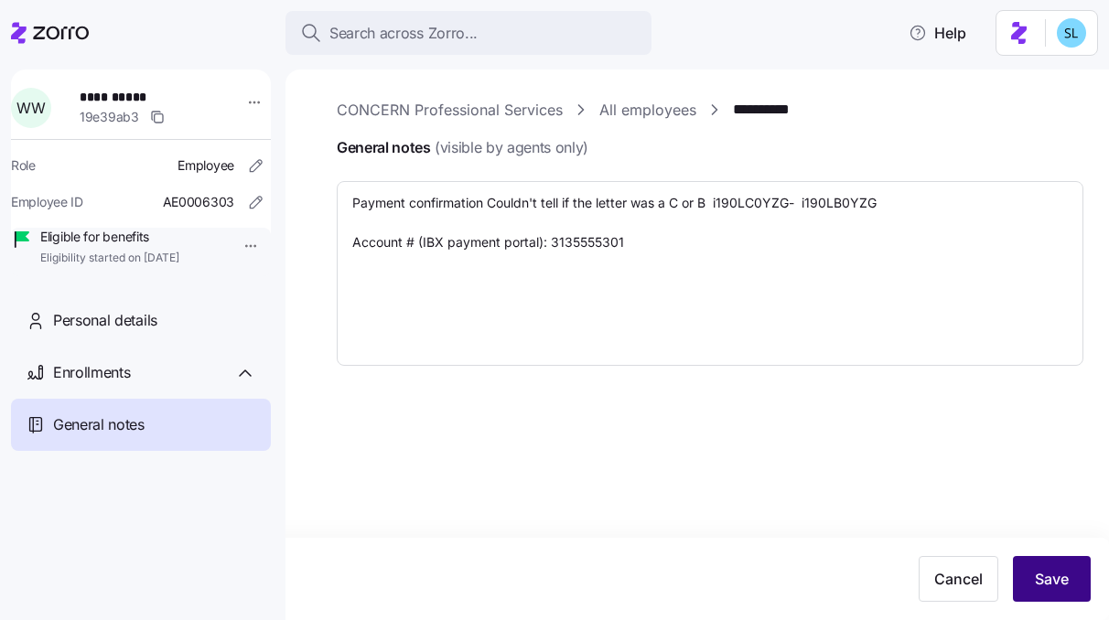
click at [1048, 597] on button "Save" at bounding box center [1052, 579] width 78 height 46
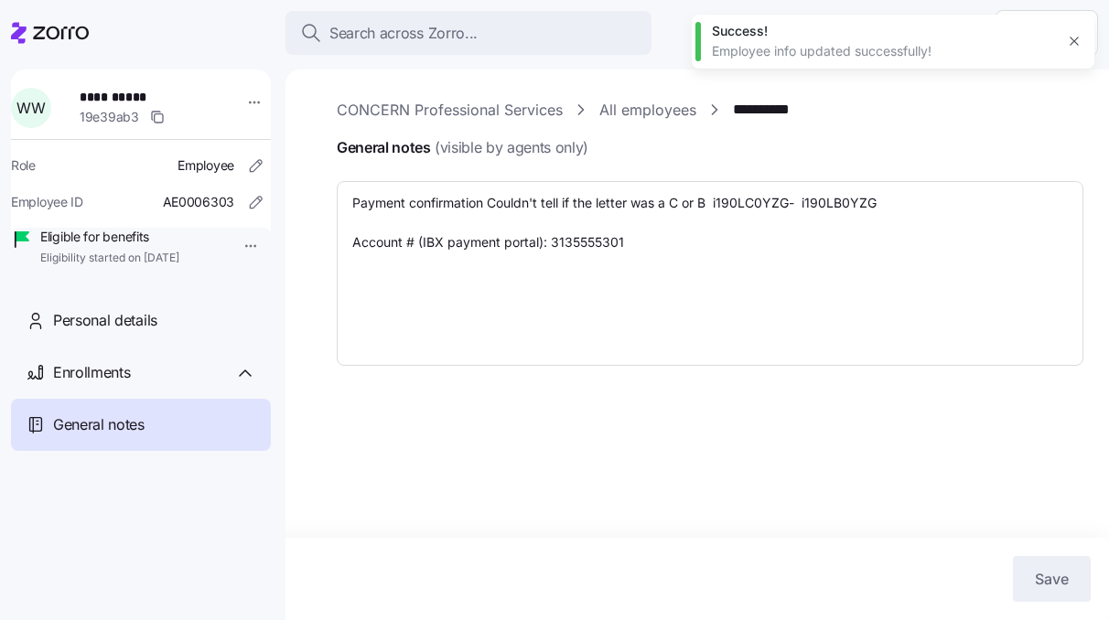
click at [1070, 44] on icon "button" at bounding box center [1074, 41] width 15 height 15
click at [763, 110] on link "**********" at bounding box center [774, 110] width 82 height 23
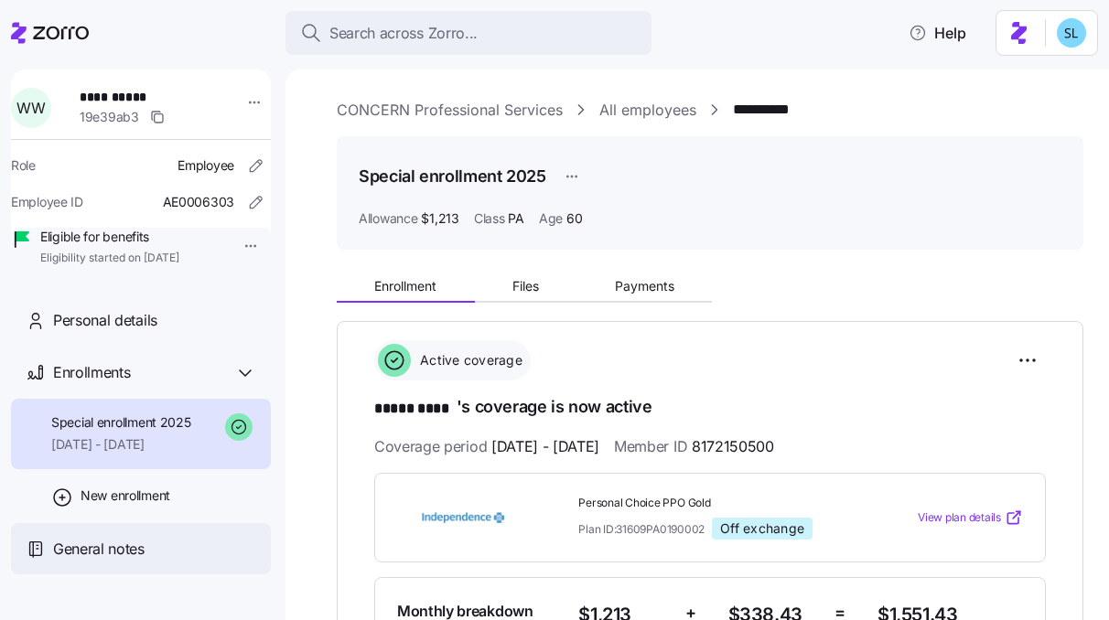
click at [102, 561] on span "General notes" at bounding box center [99, 549] width 92 height 23
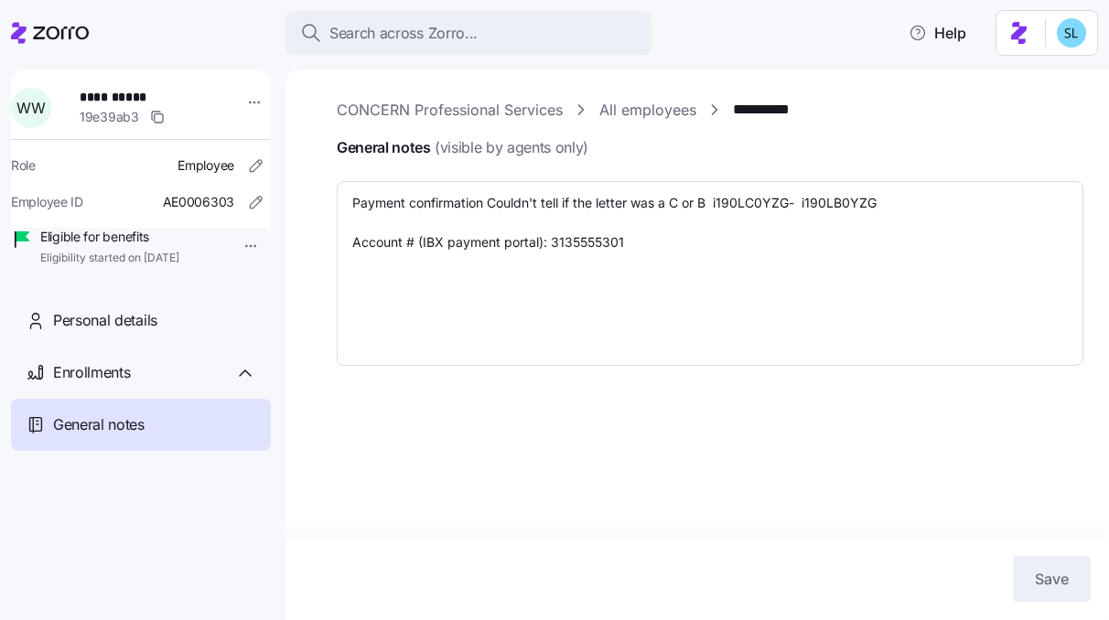
click at [778, 111] on link "**********" at bounding box center [774, 110] width 82 height 23
type textarea "x"
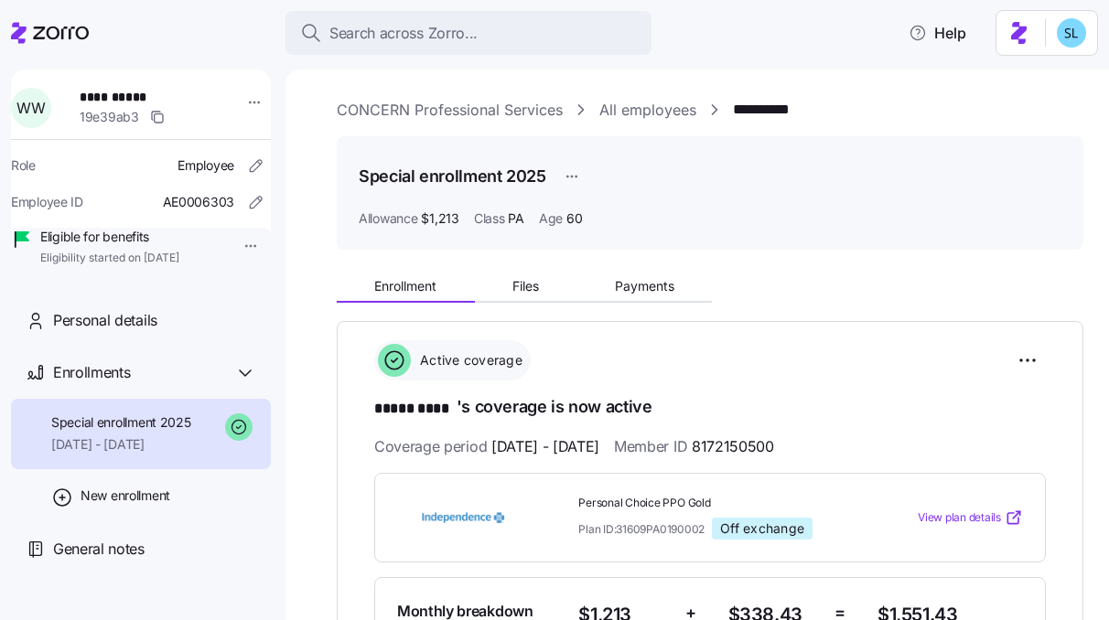
click at [628, 270] on div "Enrollment Files Payments" at bounding box center [710, 283] width 747 height 38
click at [558, 294] on button "Files" at bounding box center [526, 286] width 102 height 27
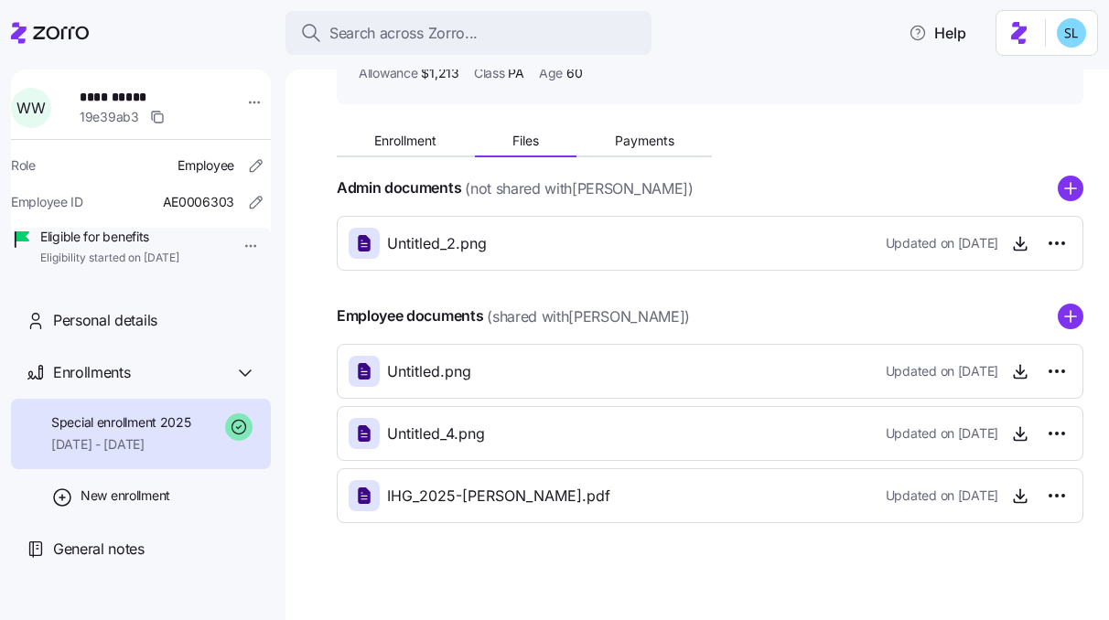
scroll to position [158, 0]
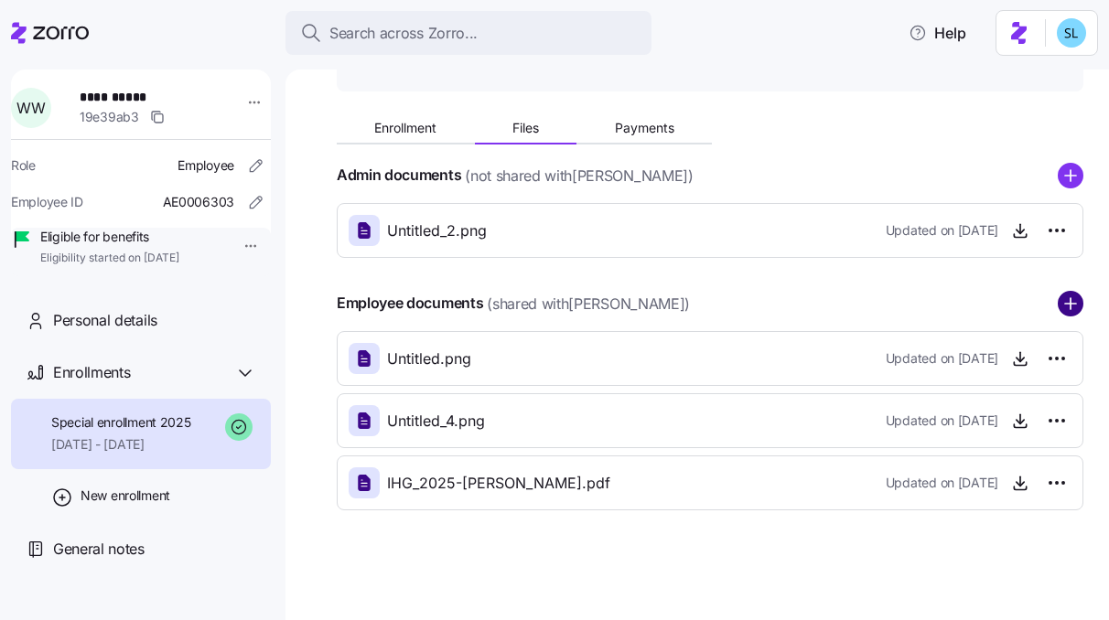
click at [1062, 307] on circle "add icon" at bounding box center [1071, 304] width 24 height 24
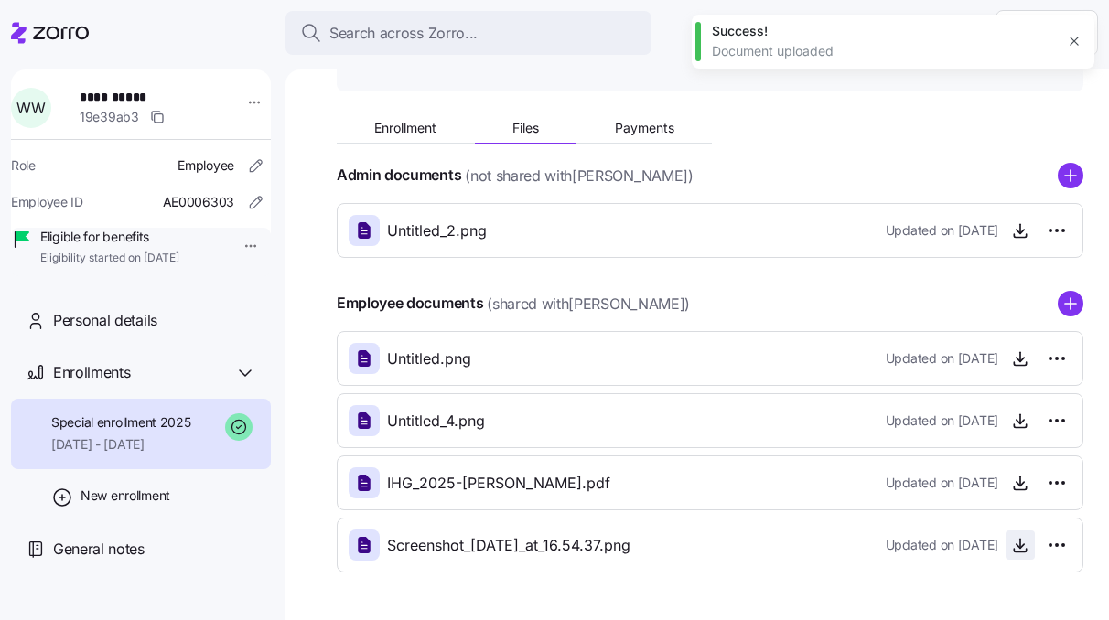
click at [1011, 554] on icon "button" at bounding box center [1020, 545] width 18 height 18
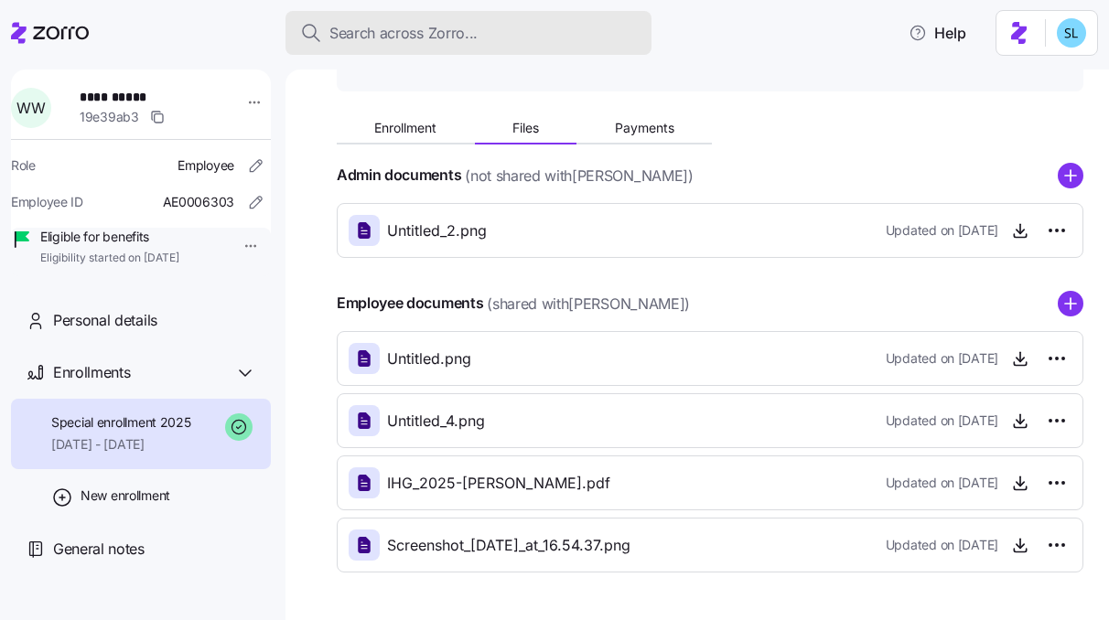
click at [411, 45] on button "Search across Zorro..." at bounding box center [469, 33] width 366 height 44
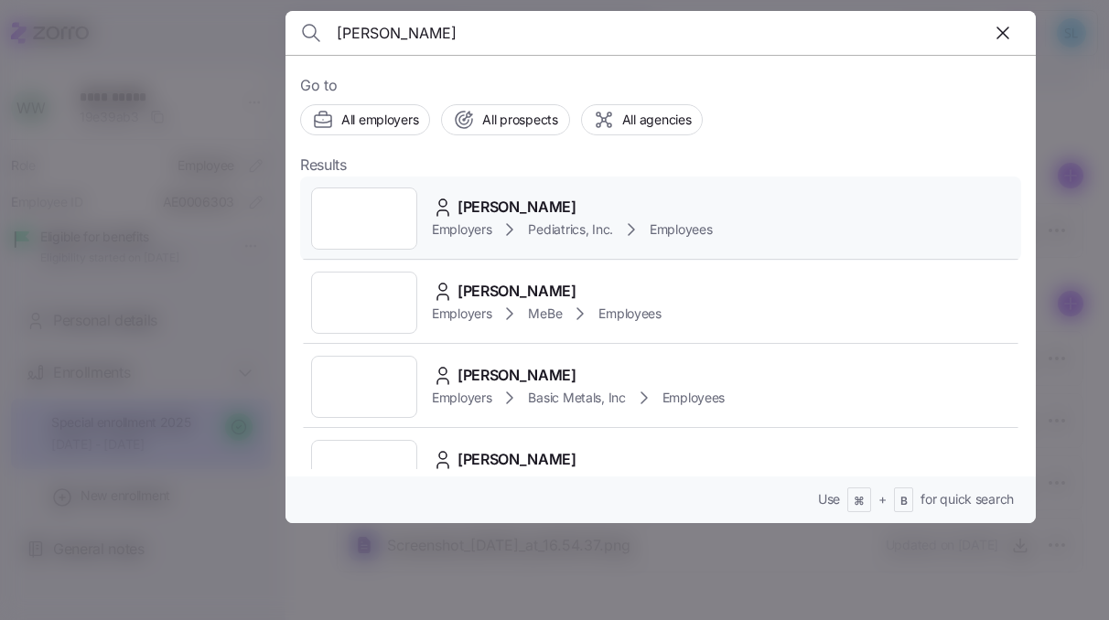
type input "[PERSON_NAME]"
click at [512, 196] on span "[PERSON_NAME]" at bounding box center [517, 207] width 119 height 23
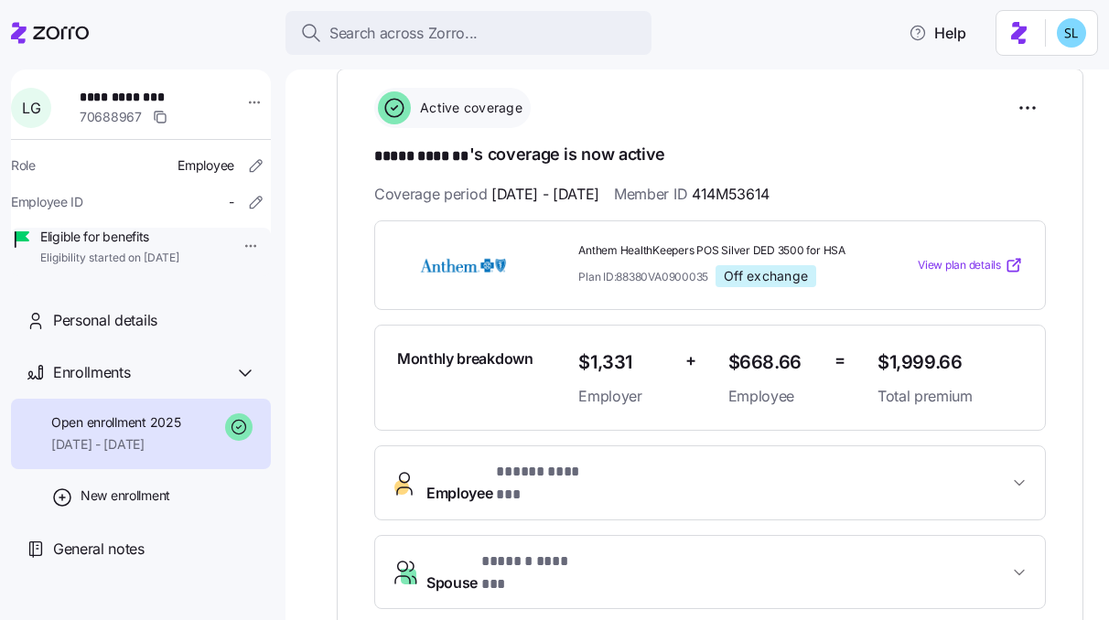
click at [767, 467] on span "Employee * ***** ******* *" at bounding box center [717, 483] width 582 height 44
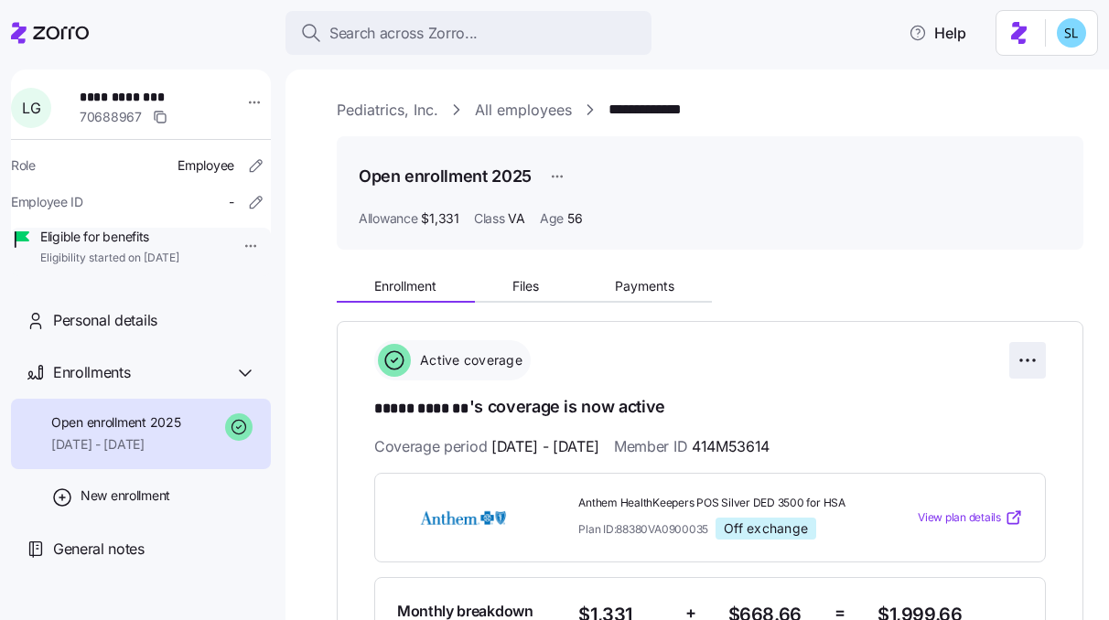
click at [1017, 359] on html "**********" at bounding box center [554, 304] width 1109 height 609
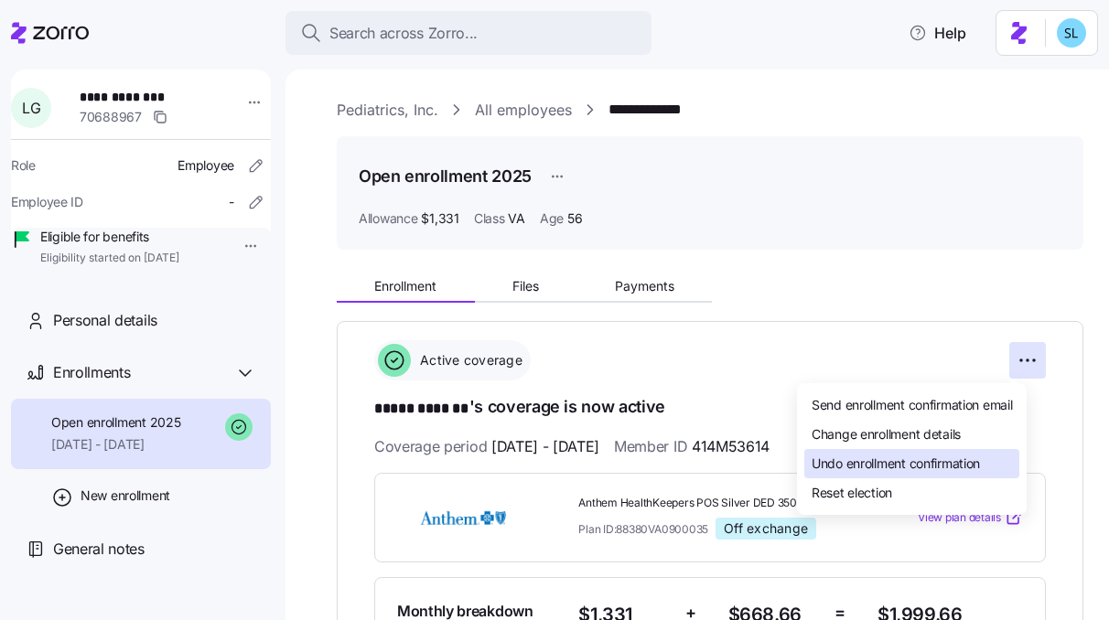
click at [980, 461] on span "Undo enrollment confirmation" at bounding box center [896, 464] width 168 height 18
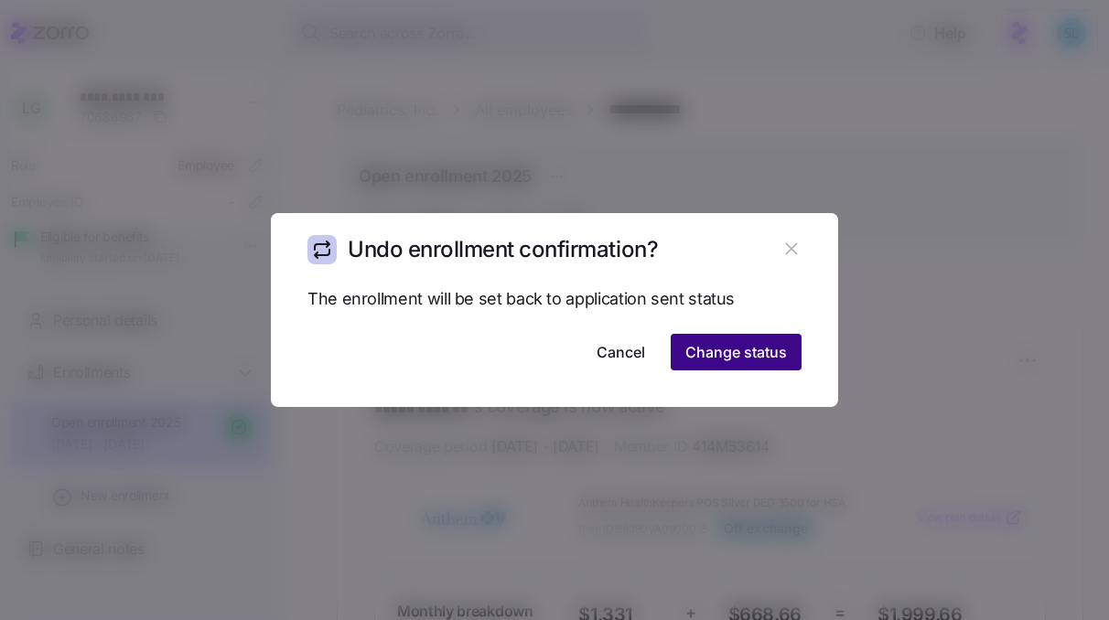
click at [738, 359] on span "Change status" at bounding box center [736, 352] width 102 height 22
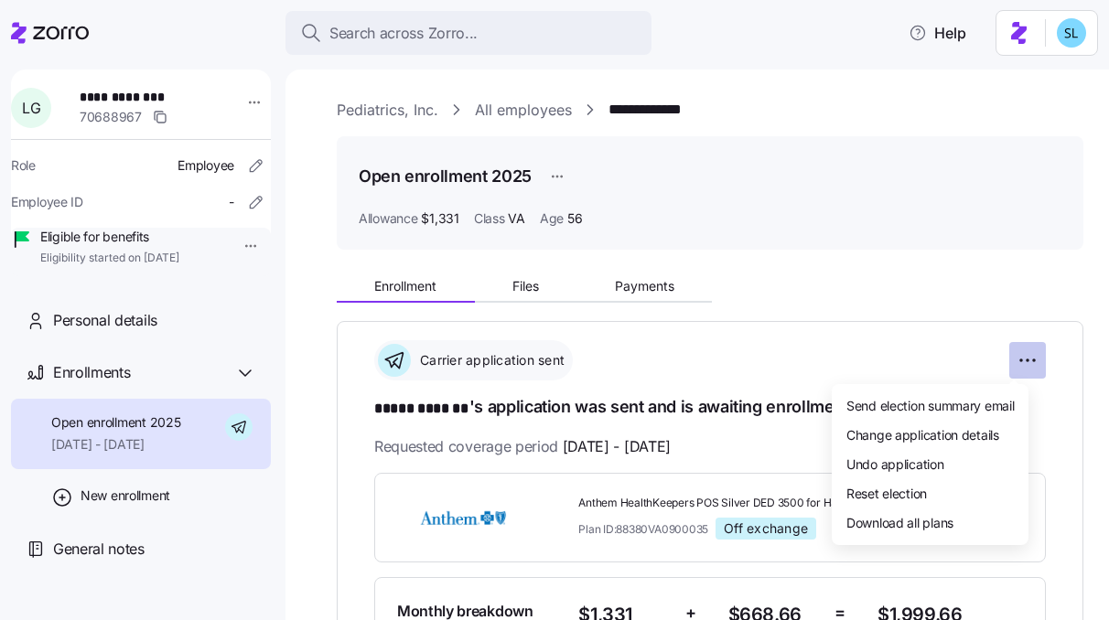
click at [1015, 364] on html "**********" at bounding box center [554, 304] width 1109 height 609
click at [979, 456] on div "Undo application" at bounding box center [930, 463] width 182 height 29
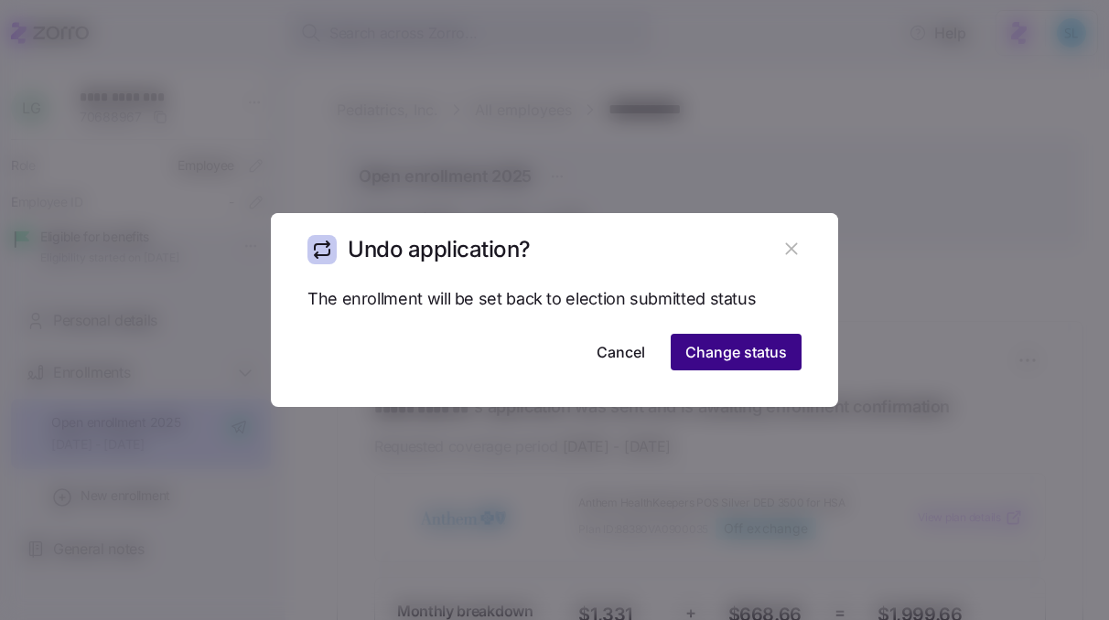
click at [698, 359] on span "Change status" at bounding box center [736, 352] width 102 height 22
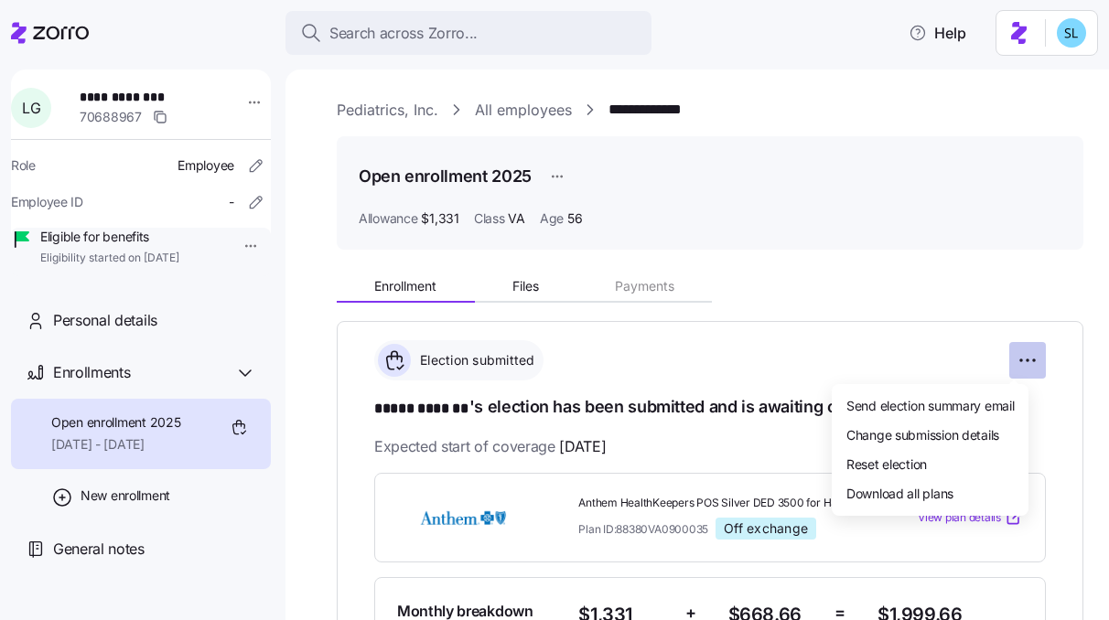
click at [1023, 369] on html "**********" at bounding box center [554, 304] width 1109 height 609
click at [991, 429] on span "Change submission details" at bounding box center [922, 435] width 153 height 18
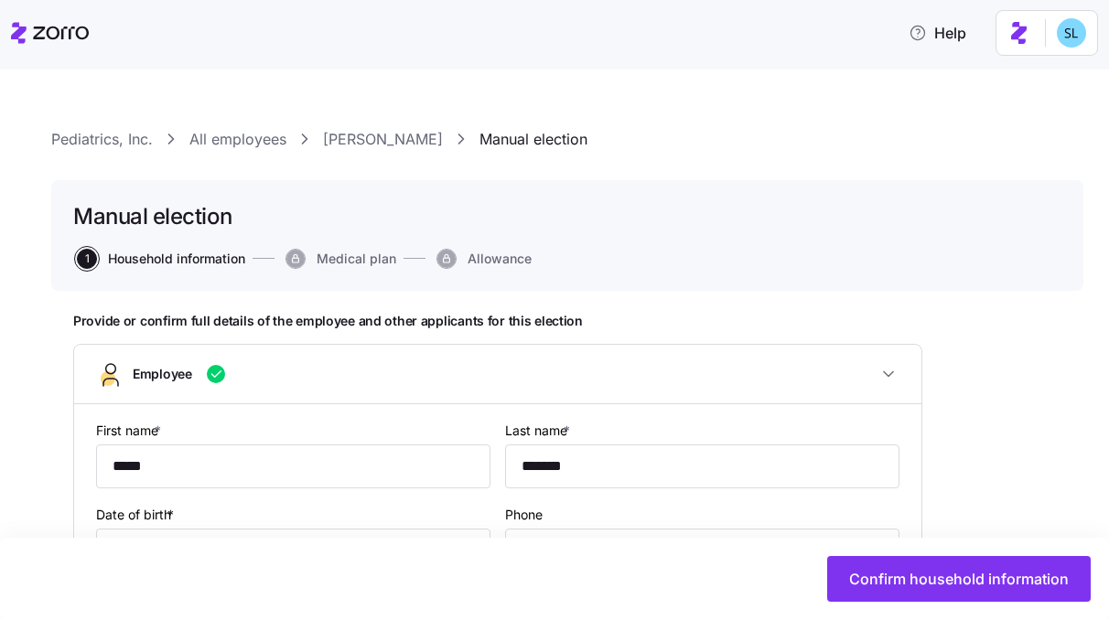
type input "VA"
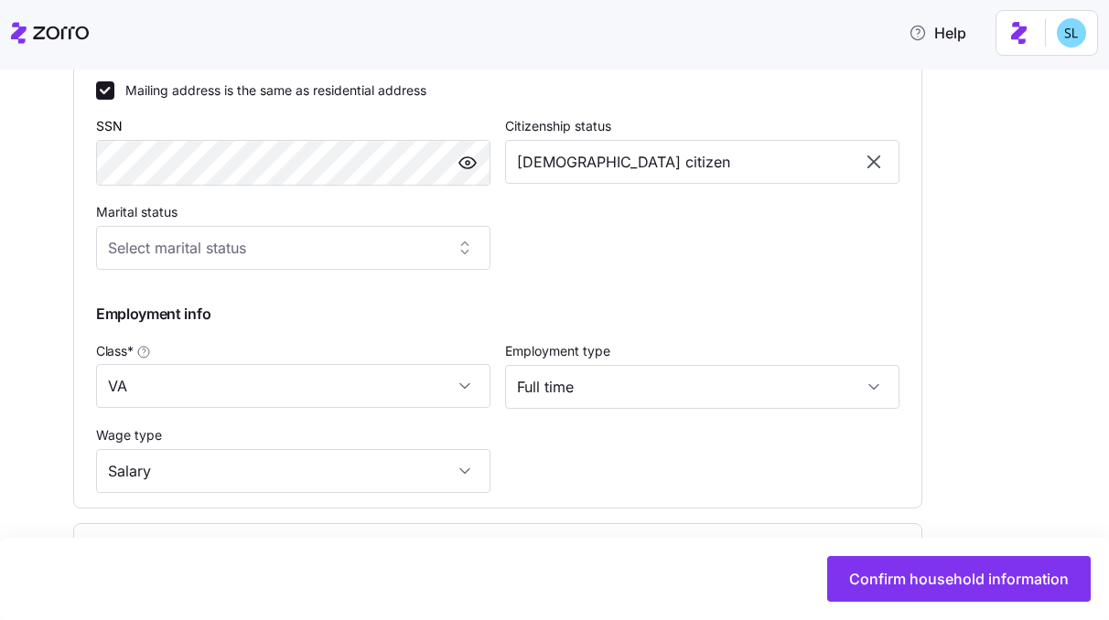
scroll to position [1138, 0]
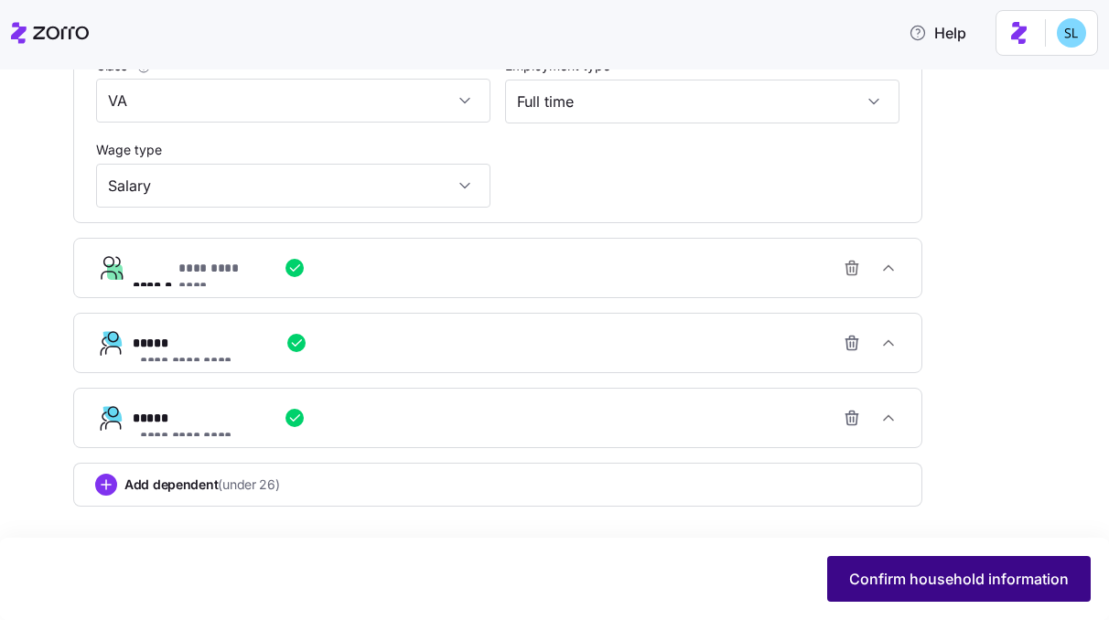
click at [896, 583] on span "Confirm household information" at bounding box center [959, 579] width 220 height 22
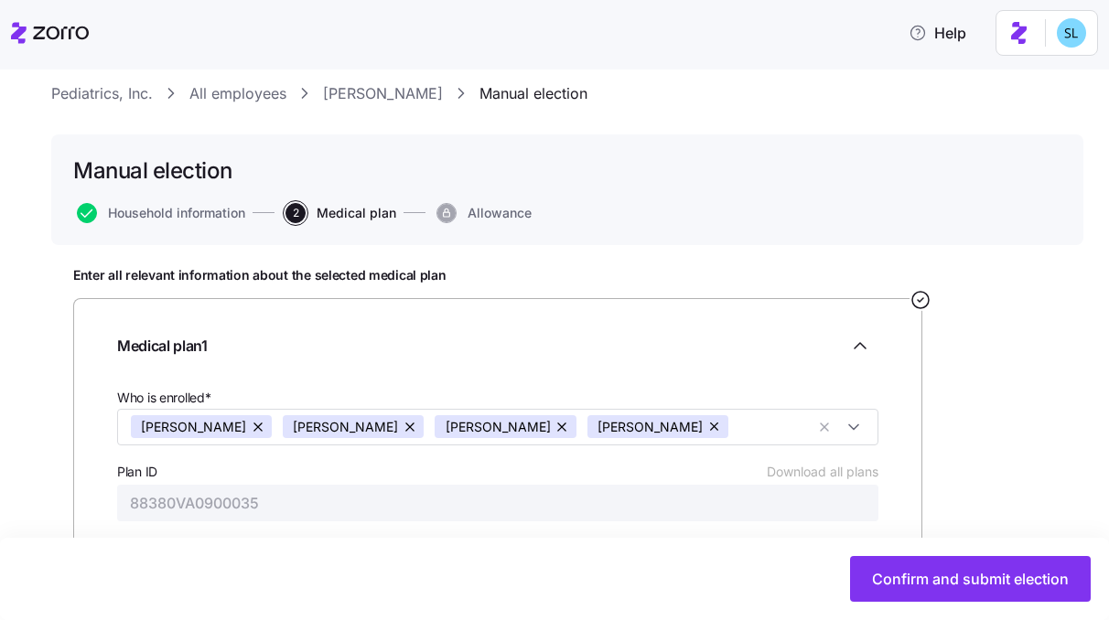
scroll to position [278, 0]
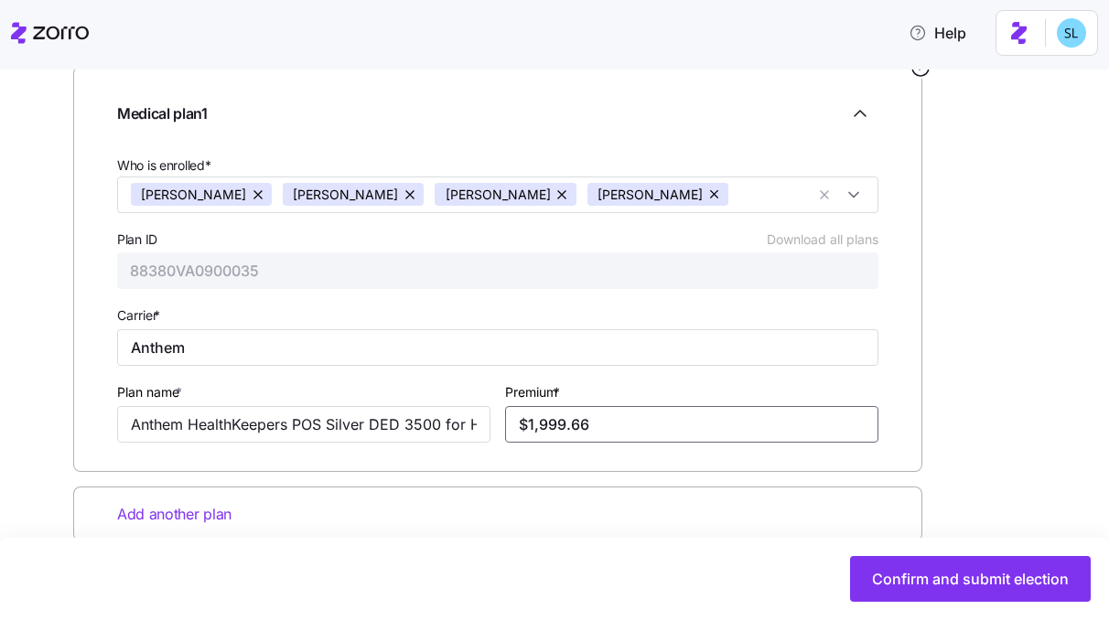
click at [614, 435] on input "$1,999.66" at bounding box center [691, 424] width 373 height 37
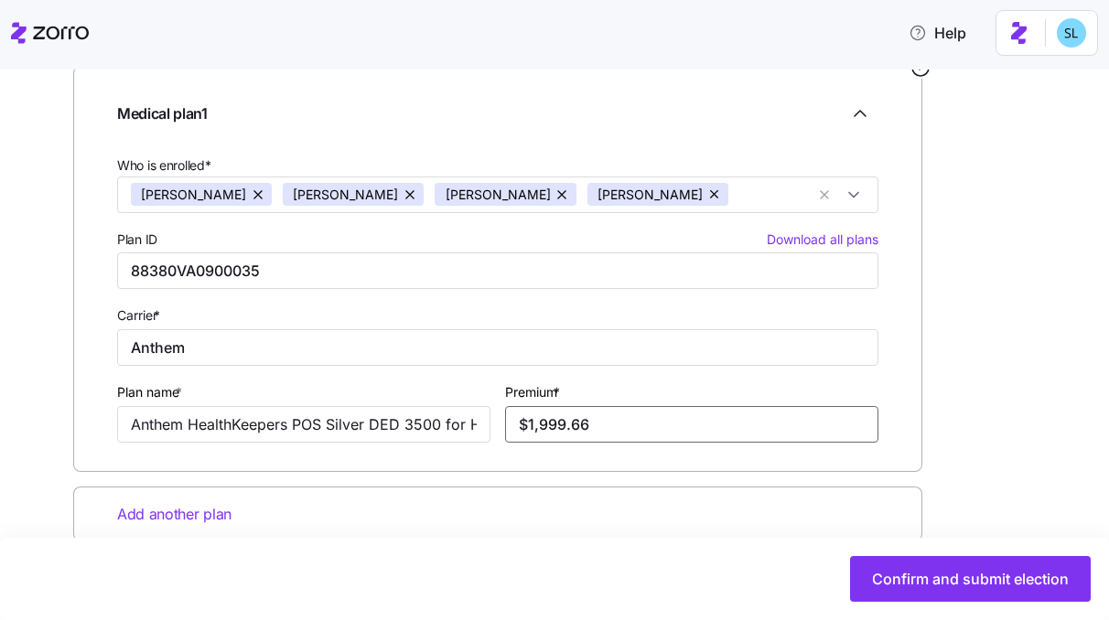
click at [614, 435] on input "$1,999.66" at bounding box center [691, 424] width 373 height 37
paste input "2,030.84"
type input "$2,030.84"
click at [980, 476] on div "Enter all relevant information about the selected medical plan Medical plan 1 W…" at bounding box center [567, 334] width 988 height 598
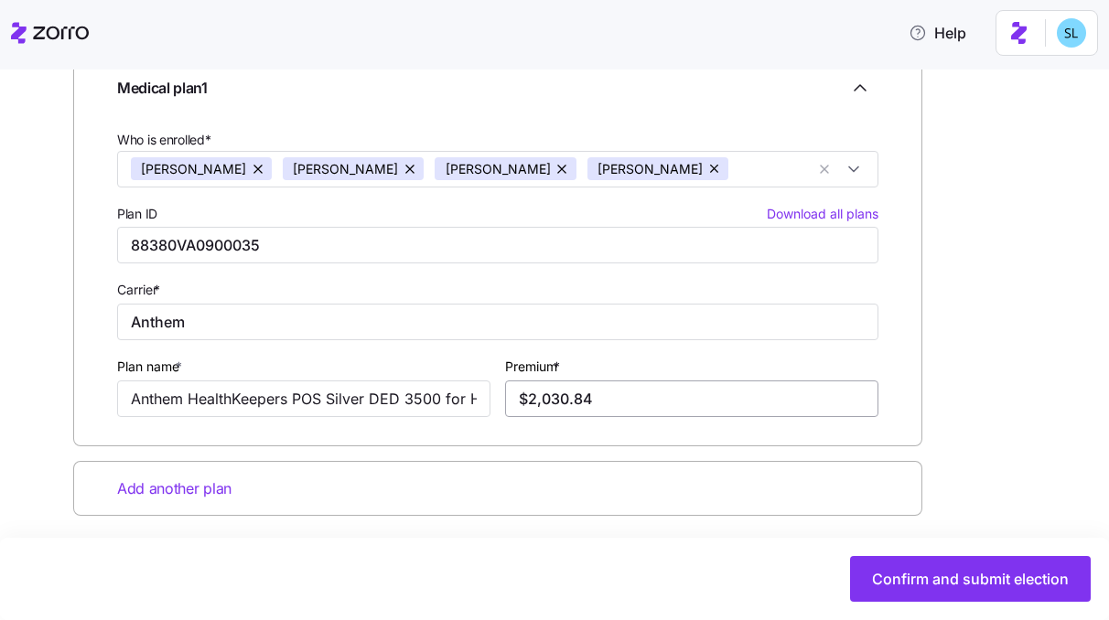
scroll to position [314, 0]
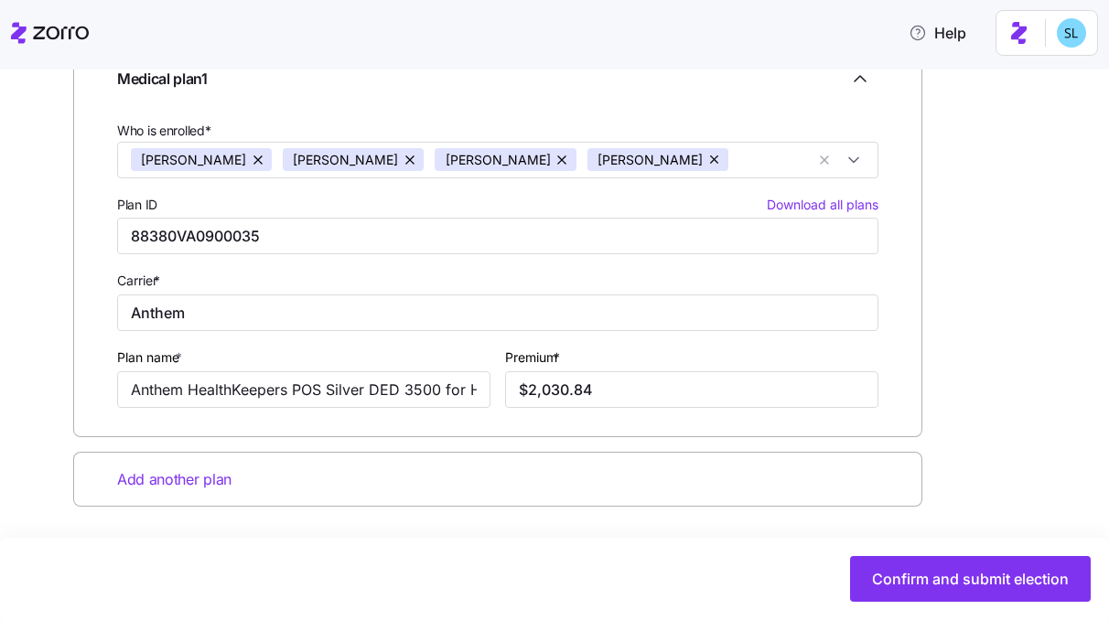
click at [934, 555] on div "Confirm and submit election" at bounding box center [554, 579] width 1109 height 82
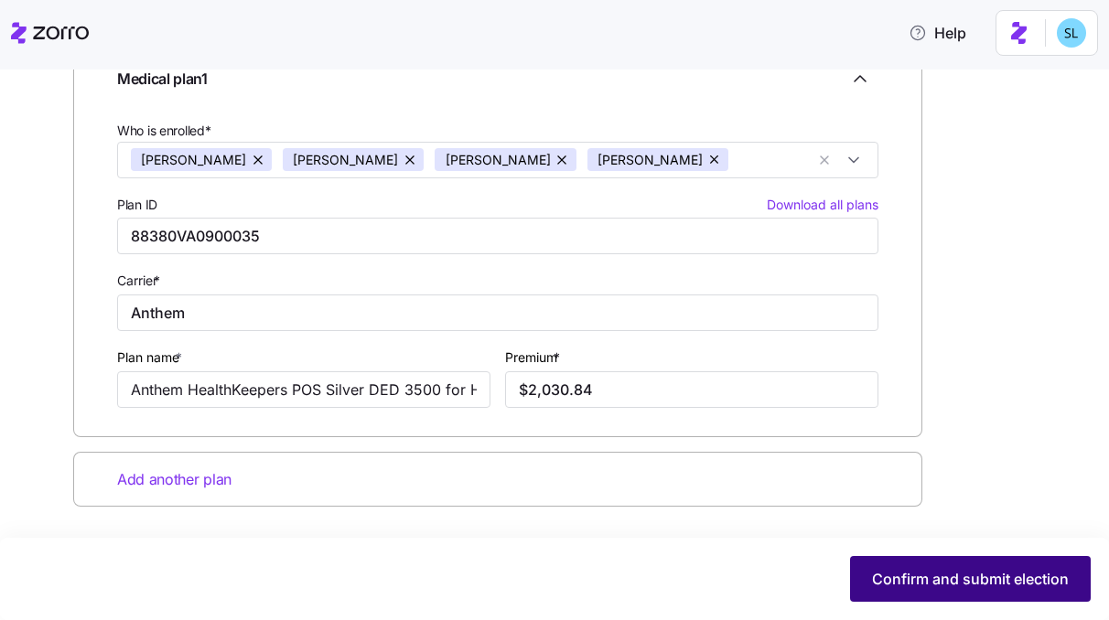
click at [937, 569] on span "Confirm and submit election" at bounding box center [970, 579] width 197 height 22
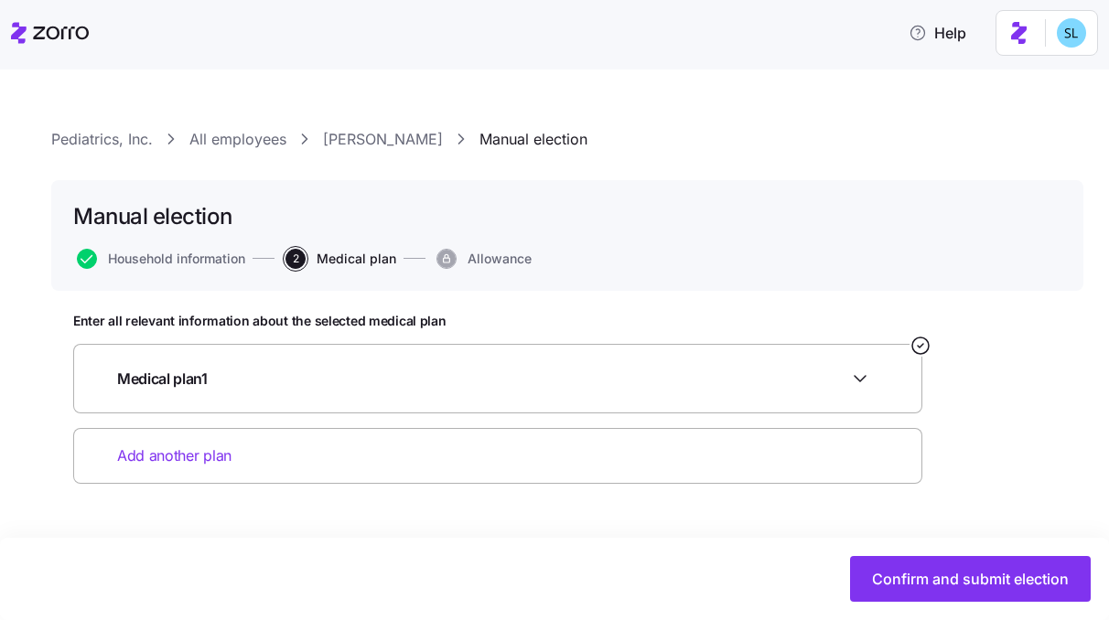
scroll to position [0, 0]
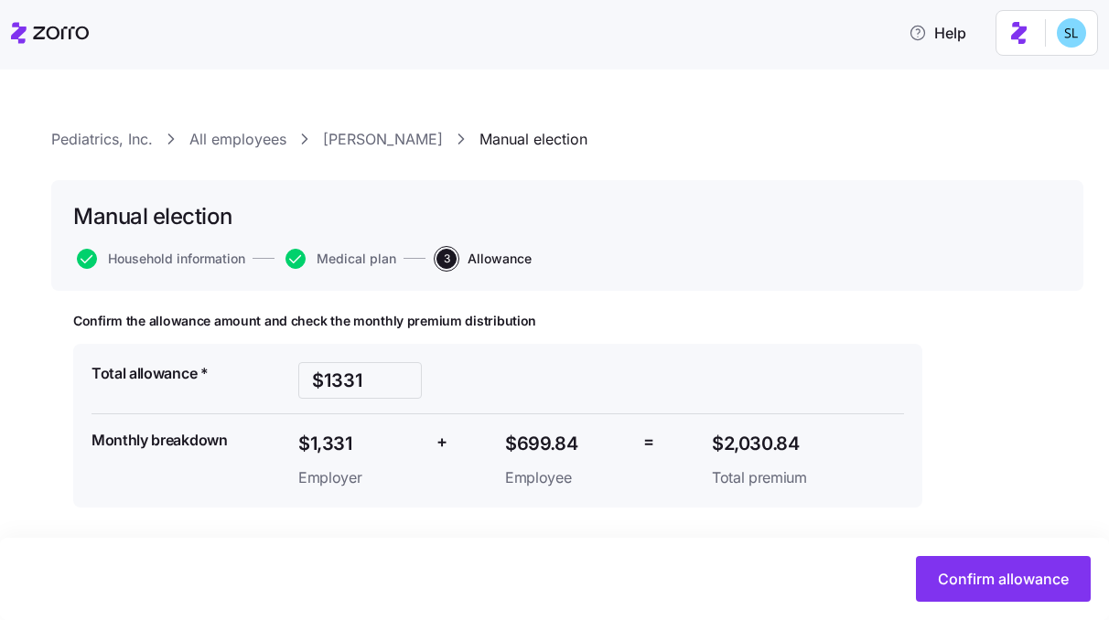
scroll to position [1, 0]
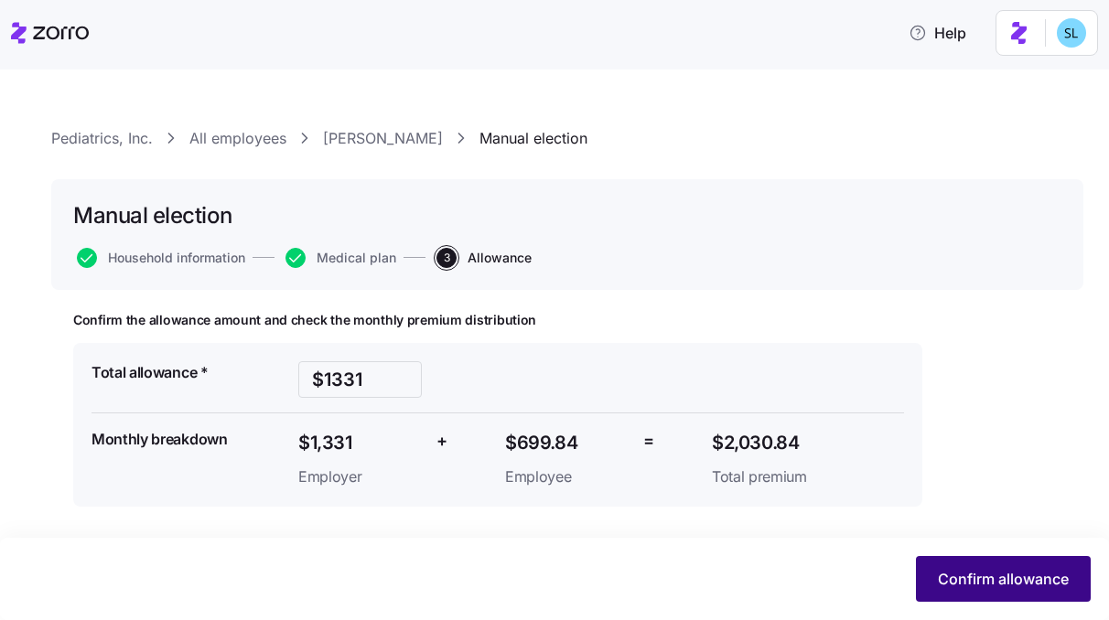
click at [1029, 584] on span "Confirm allowance" at bounding box center [1003, 579] width 131 height 22
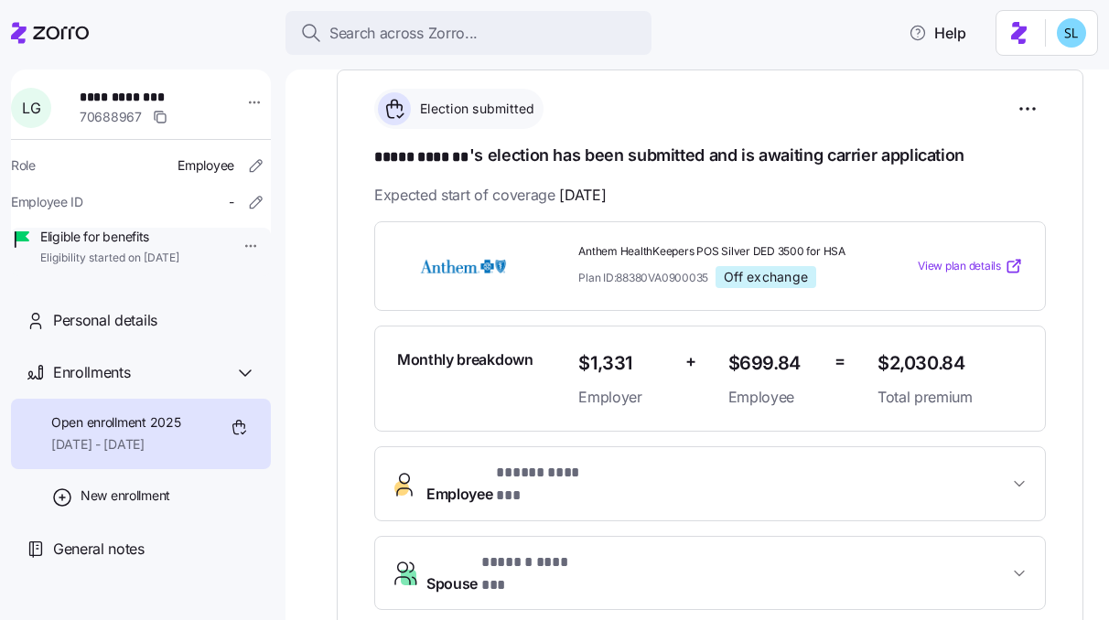
scroll to position [395, 0]
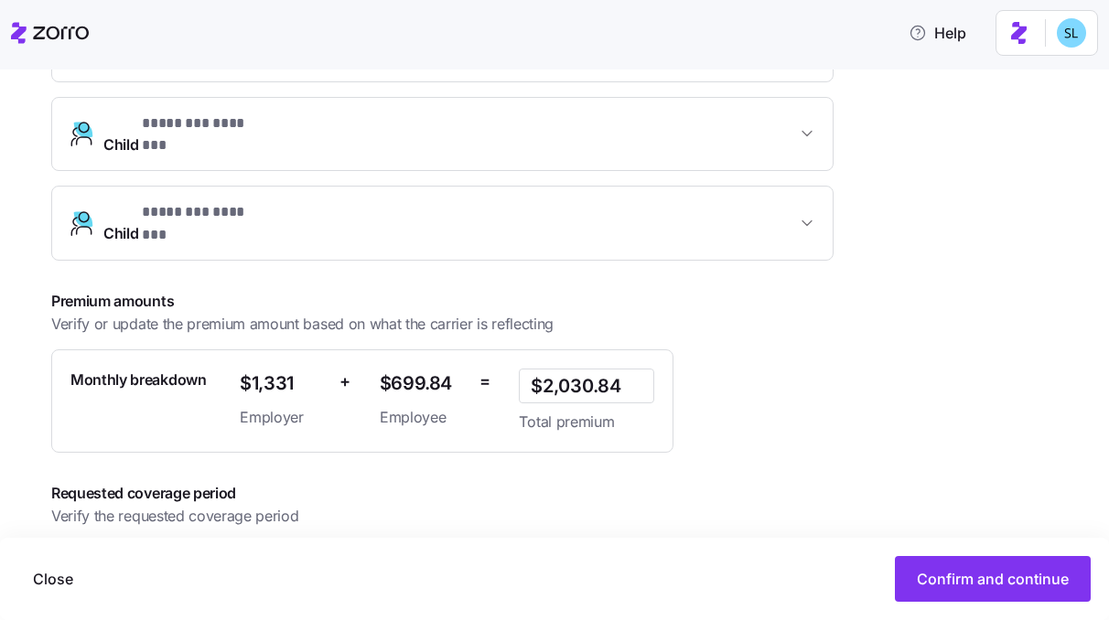
scroll to position [632, 0]
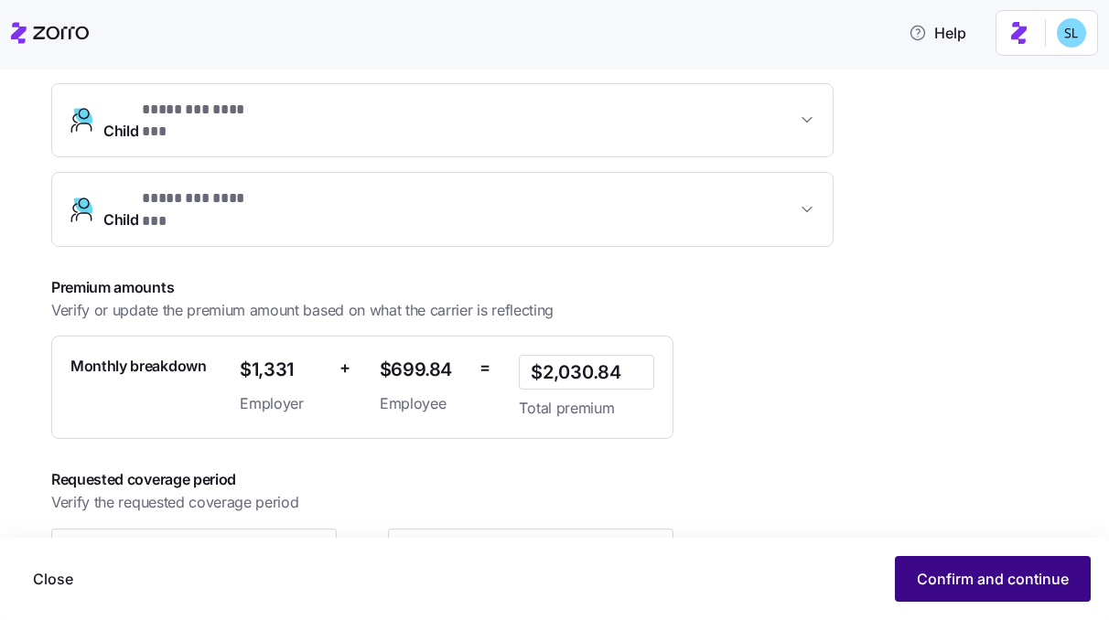
click at [949, 572] on span "Confirm and continue" at bounding box center [993, 579] width 152 height 22
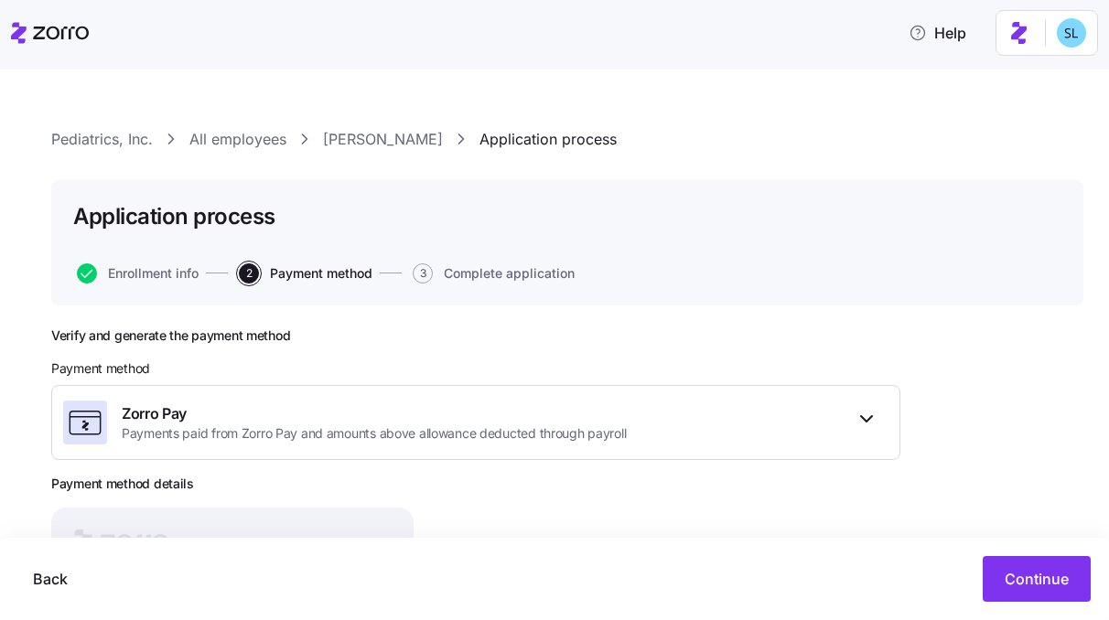
scroll to position [252, 0]
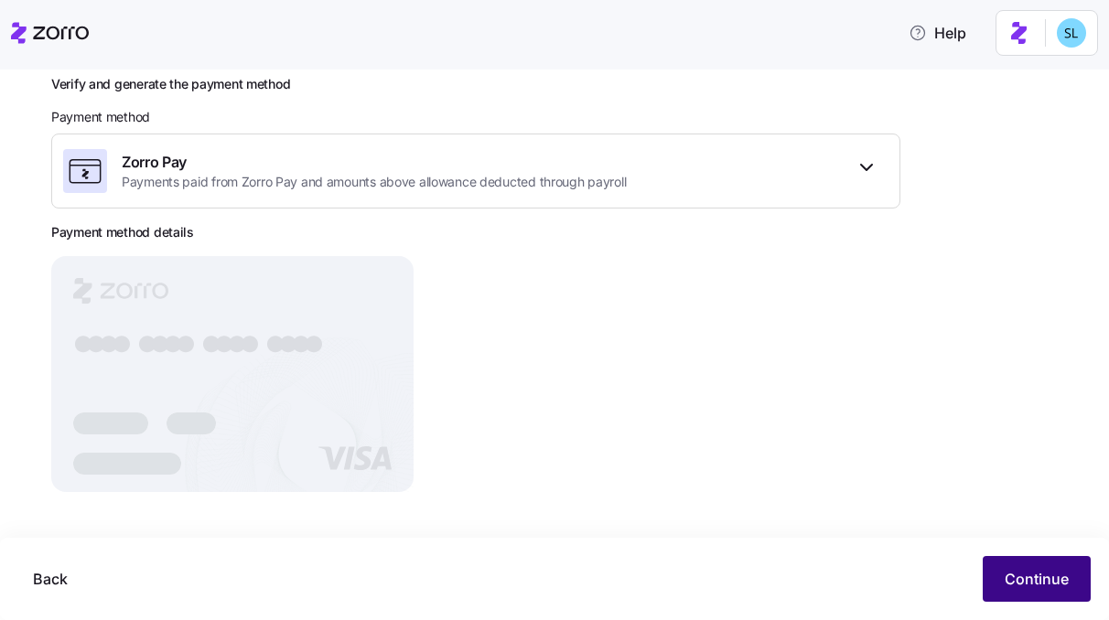
click at [1019, 573] on span "Continue" at bounding box center [1037, 579] width 64 height 22
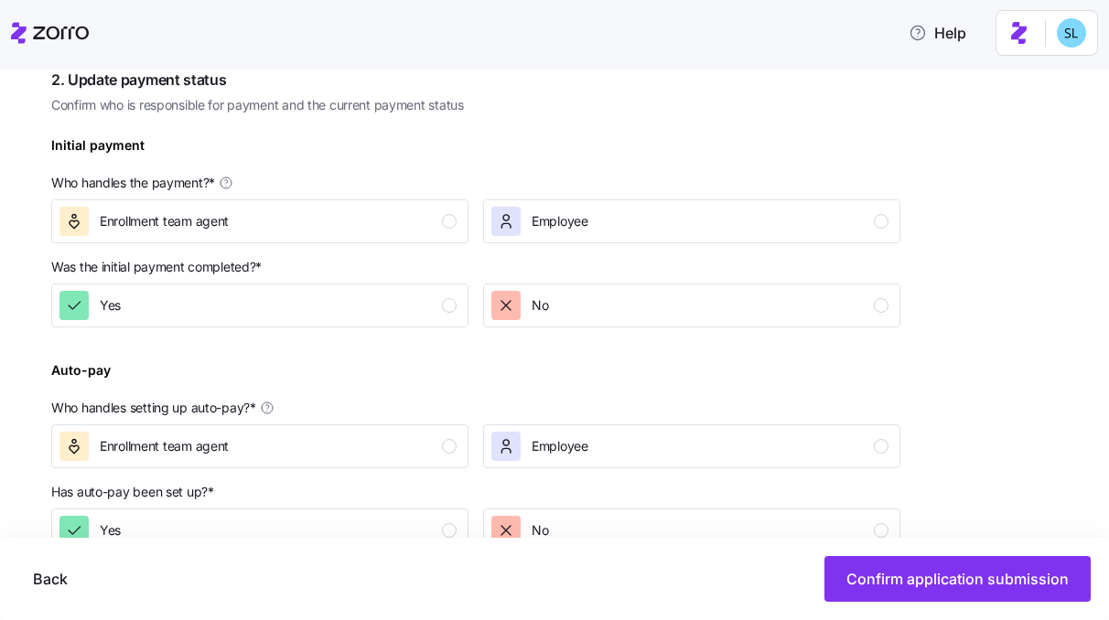
scroll to position [521, 0]
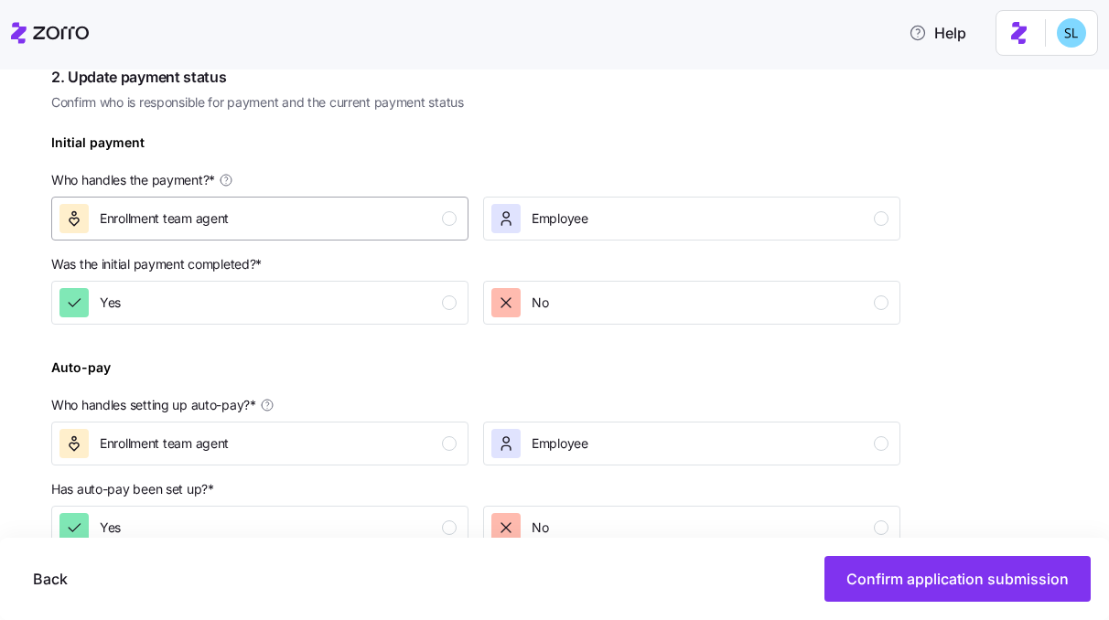
click at [435, 219] on div "Enrollment team agent" at bounding box center [257, 218] width 397 height 29
click at [430, 299] on div "Yes" at bounding box center [257, 302] width 397 height 29
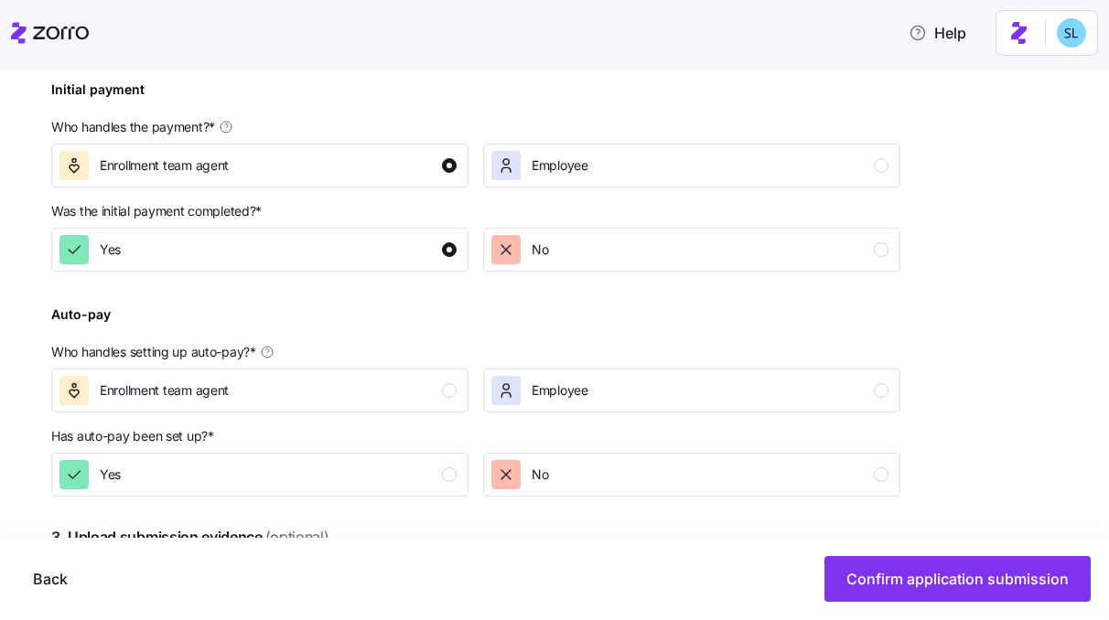
scroll to position [777, 0]
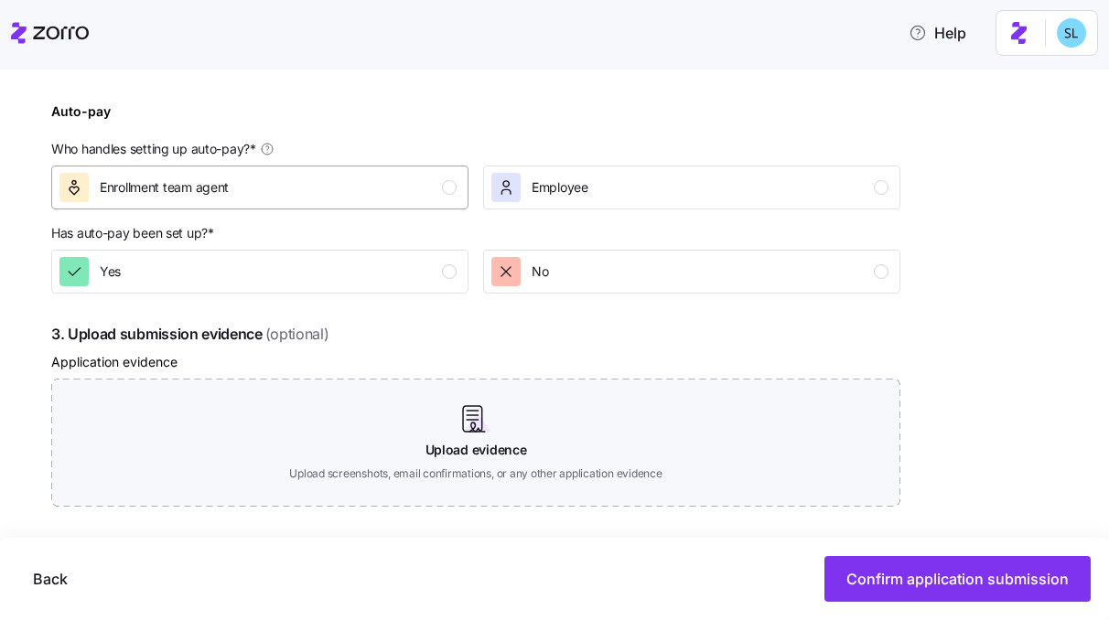
click at [423, 199] on div "Enrollment team agent" at bounding box center [257, 187] width 397 height 29
click at [432, 269] on div "Yes" at bounding box center [257, 271] width 397 height 29
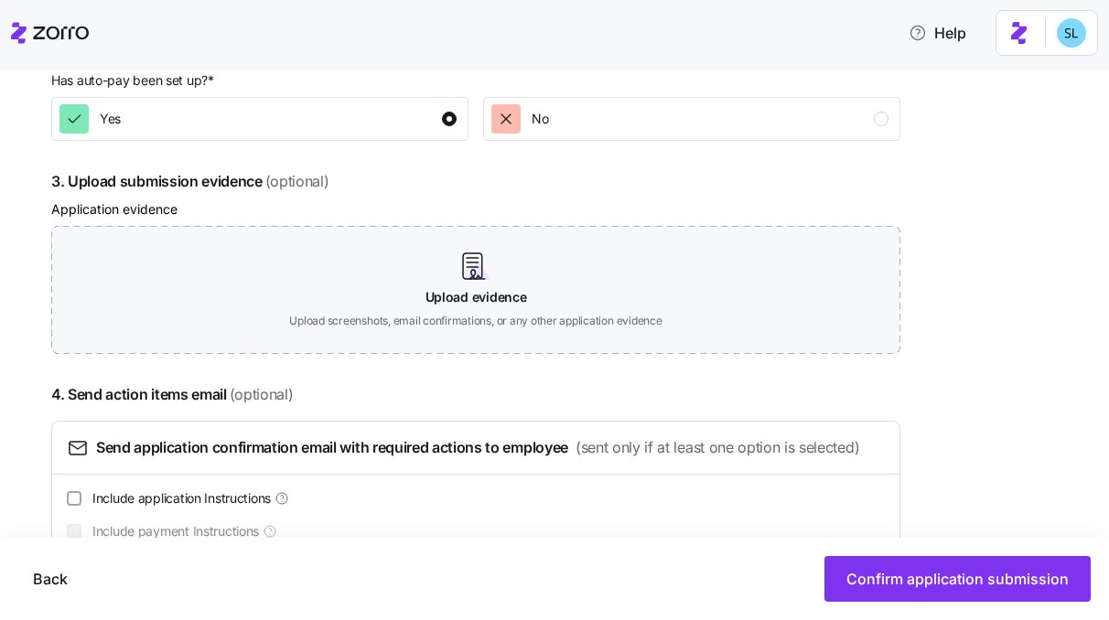
scroll to position [984, 0]
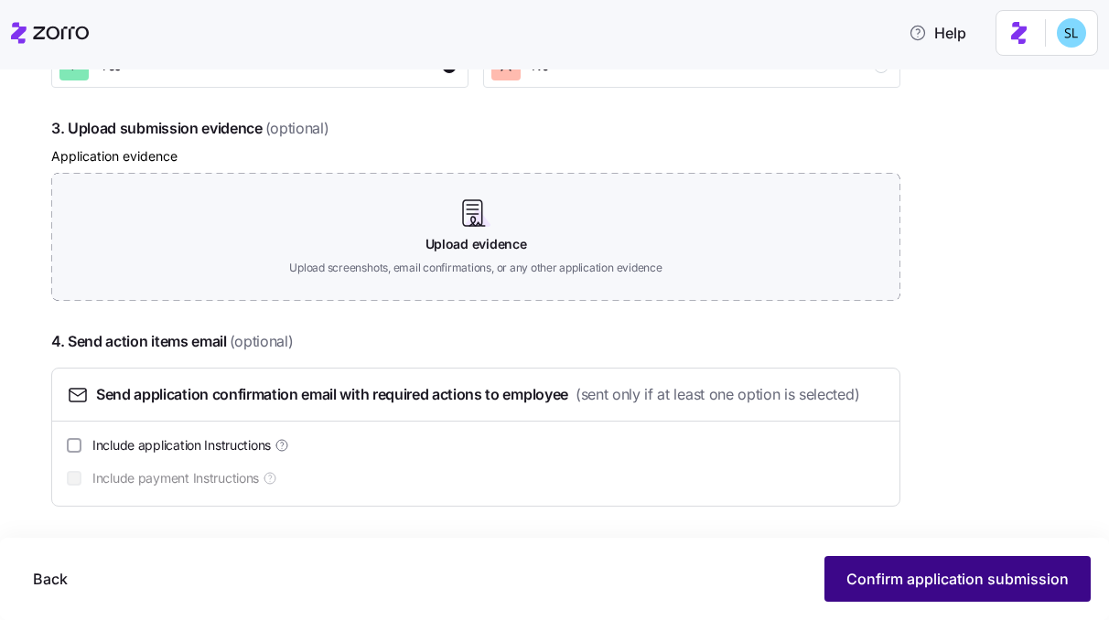
click at [885, 558] on button "Confirm application submission" at bounding box center [958, 579] width 266 height 46
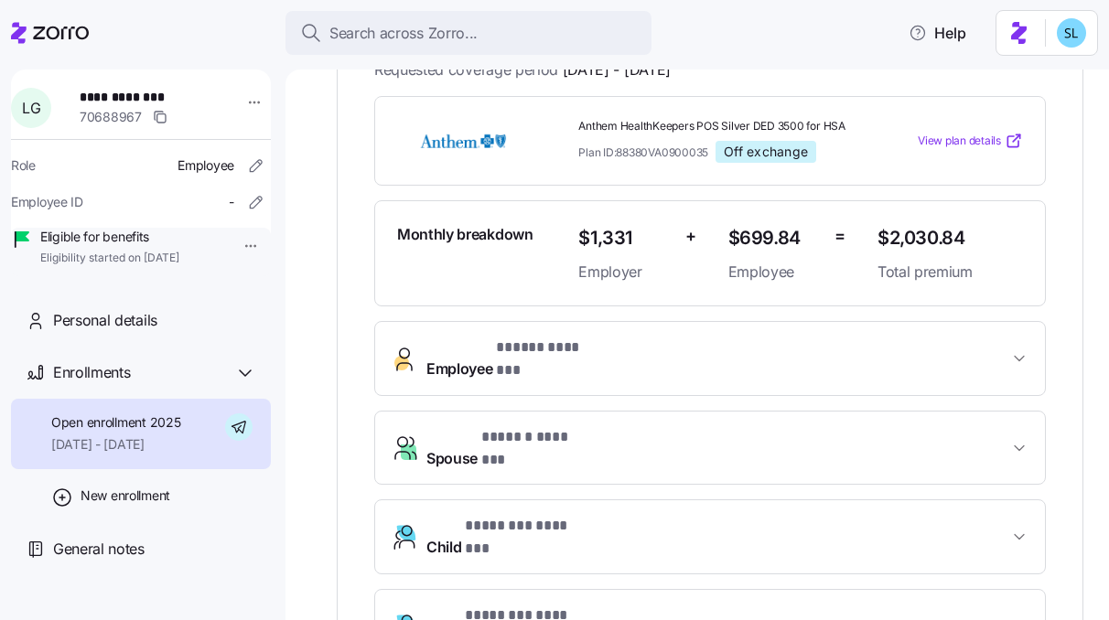
scroll to position [741, 0]
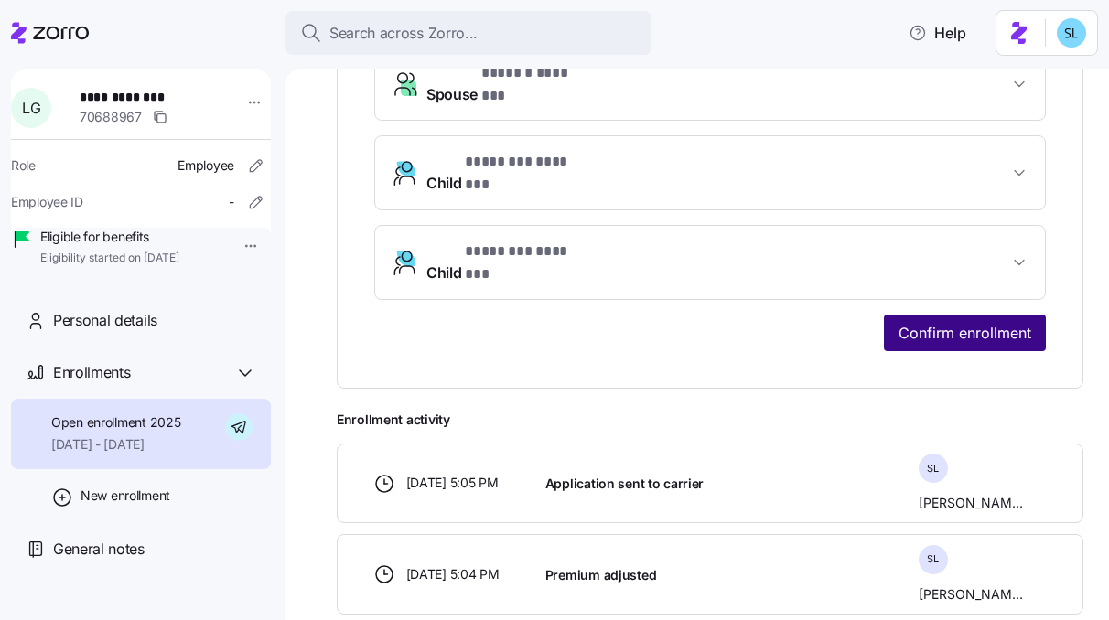
click at [965, 322] on span "Confirm enrollment" at bounding box center [965, 333] width 133 height 22
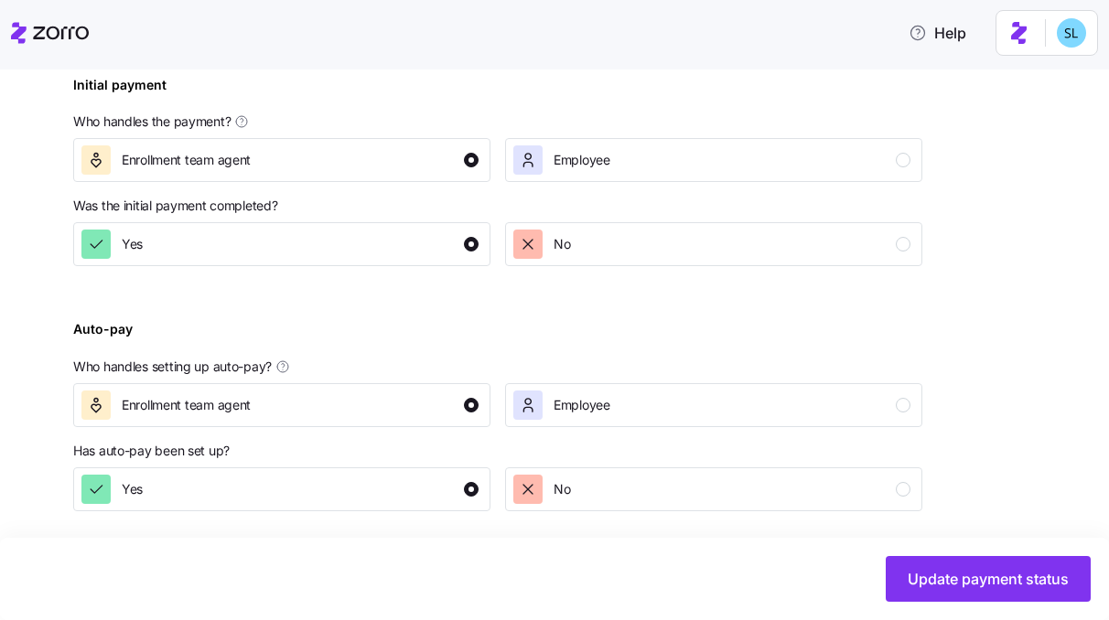
scroll to position [704, 0]
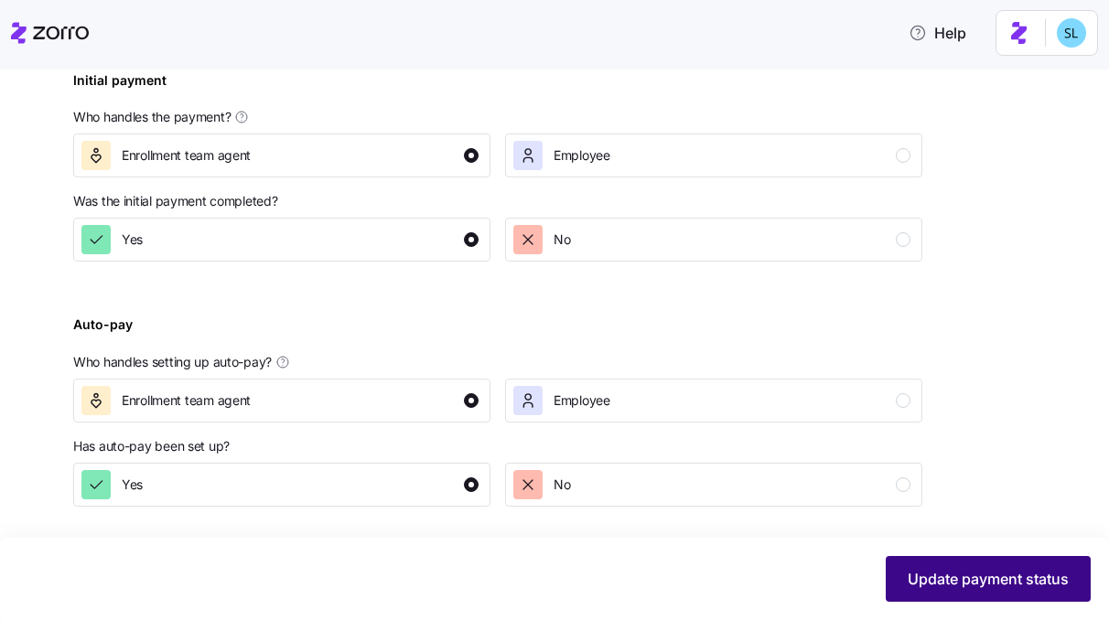
click at [1008, 581] on span "Update payment status" at bounding box center [988, 579] width 161 height 22
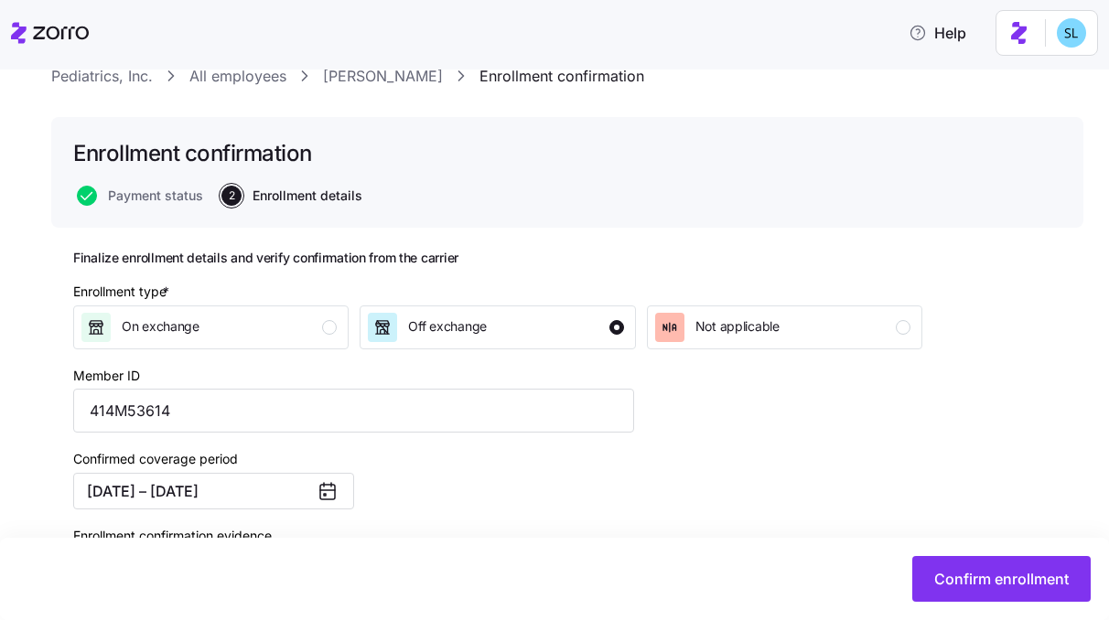
scroll to position [332, 0]
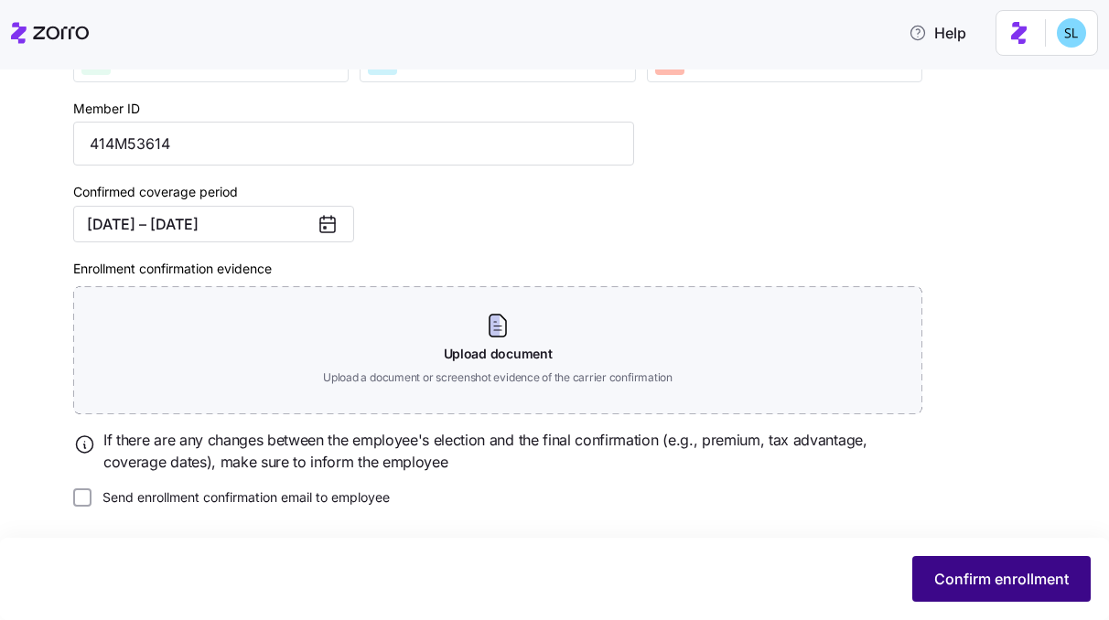
click at [965, 567] on button "Confirm enrollment" at bounding box center [1001, 579] width 178 height 46
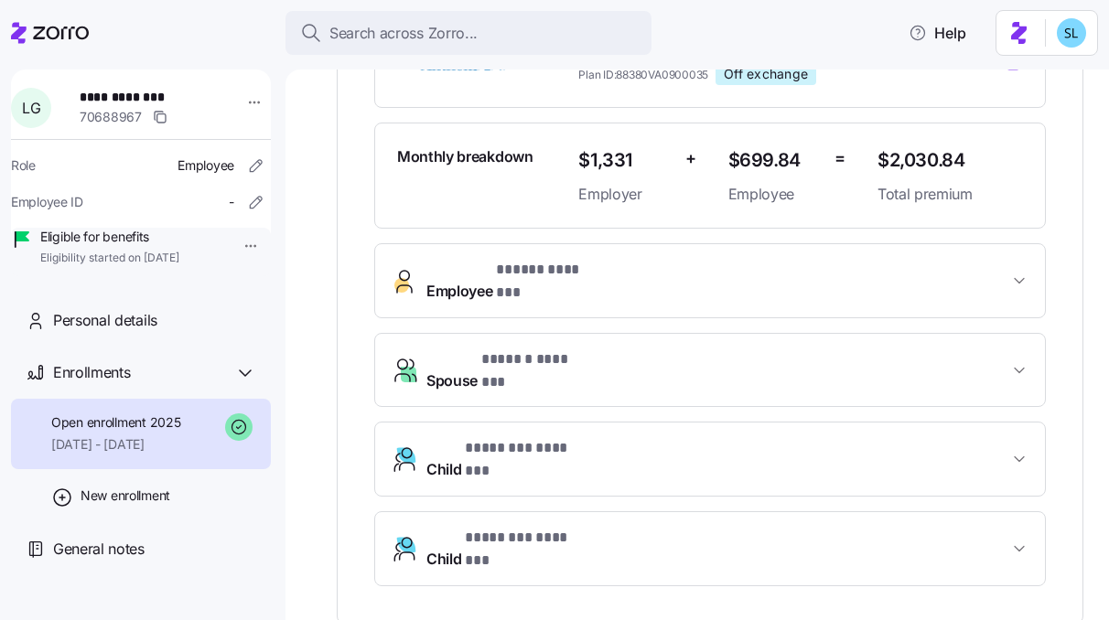
scroll to position [470, 0]
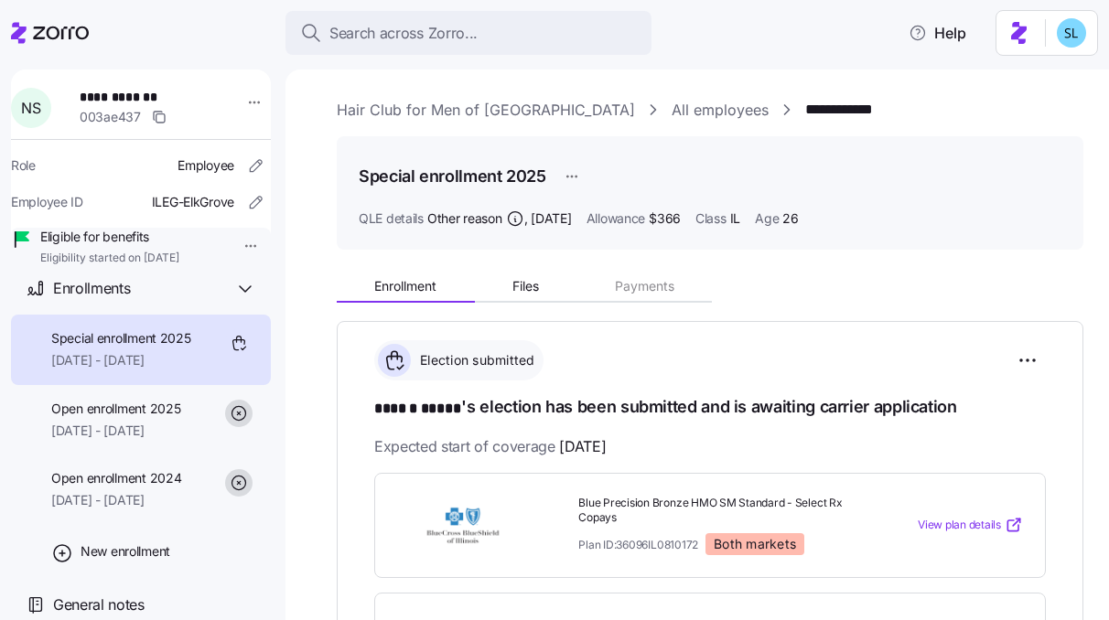
scroll to position [94, 0]
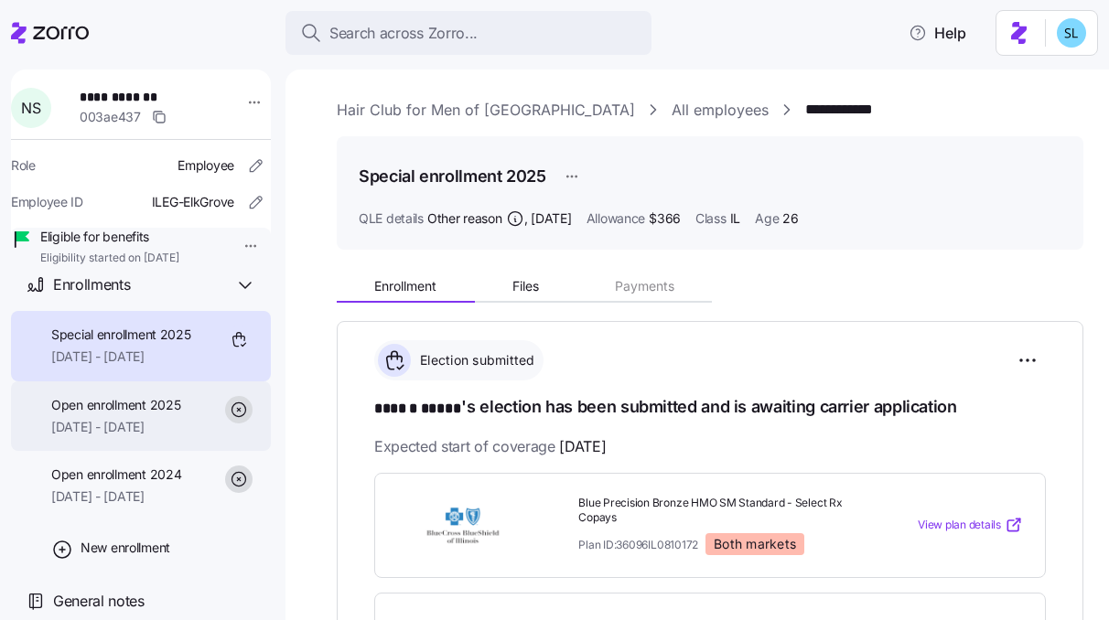
click at [167, 437] on span "[DATE] - [DATE]" at bounding box center [115, 427] width 129 height 18
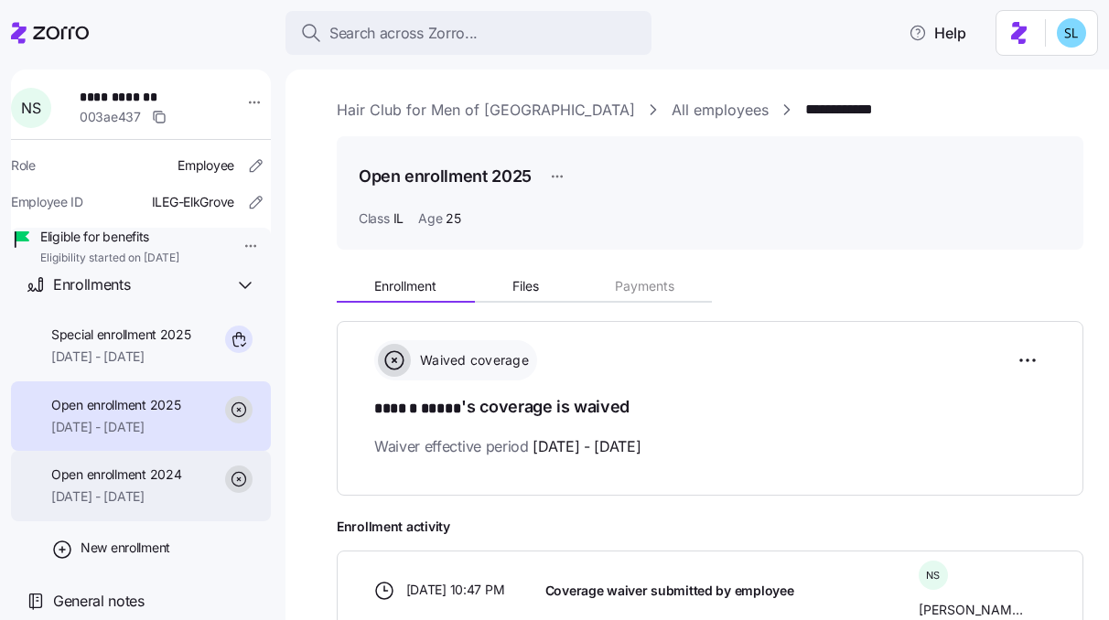
click at [131, 506] on span "08/01/2024 - 12/31/2024" at bounding box center [116, 497] width 130 height 18
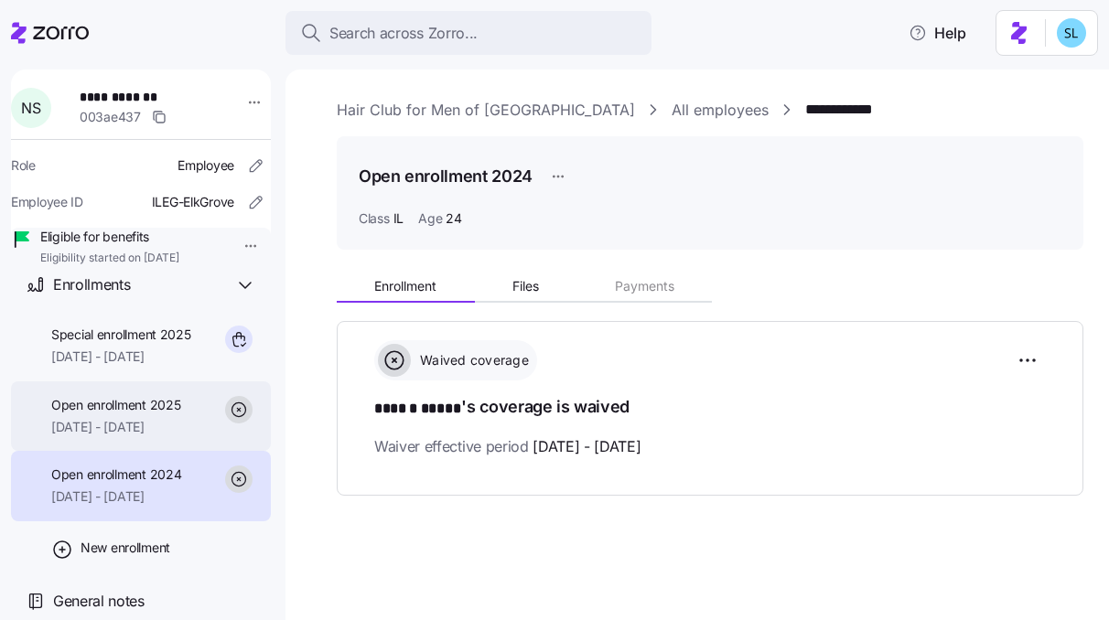
click at [168, 437] on span "01/01/2025 - 12/31/2025" at bounding box center [115, 427] width 129 height 18
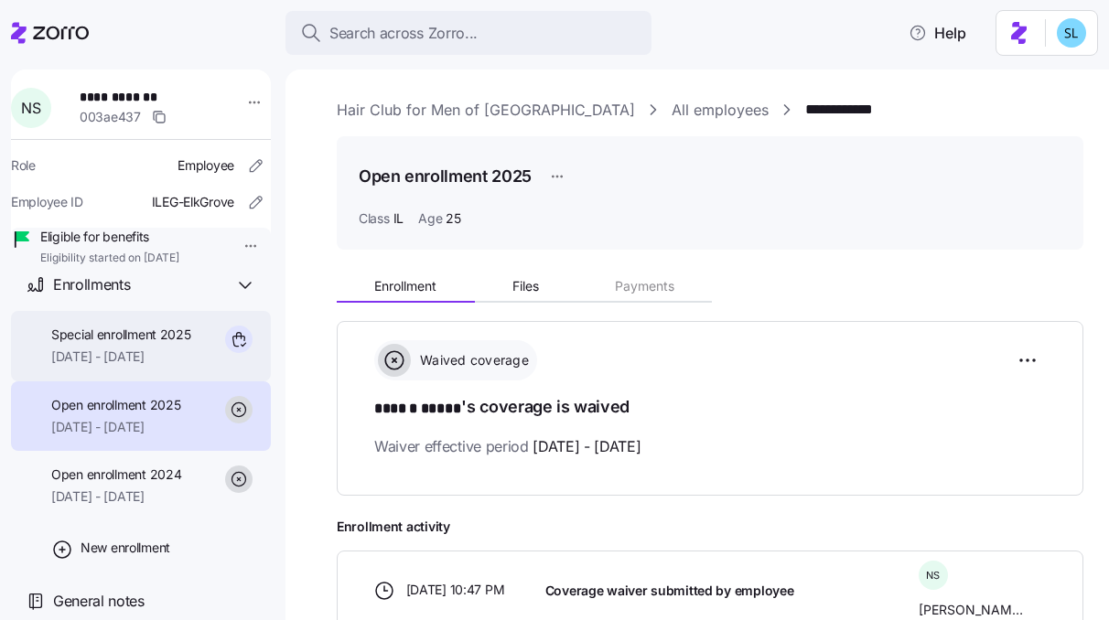
click at [155, 344] on span "Special enrollment 2025" at bounding box center [121, 335] width 140 height 18
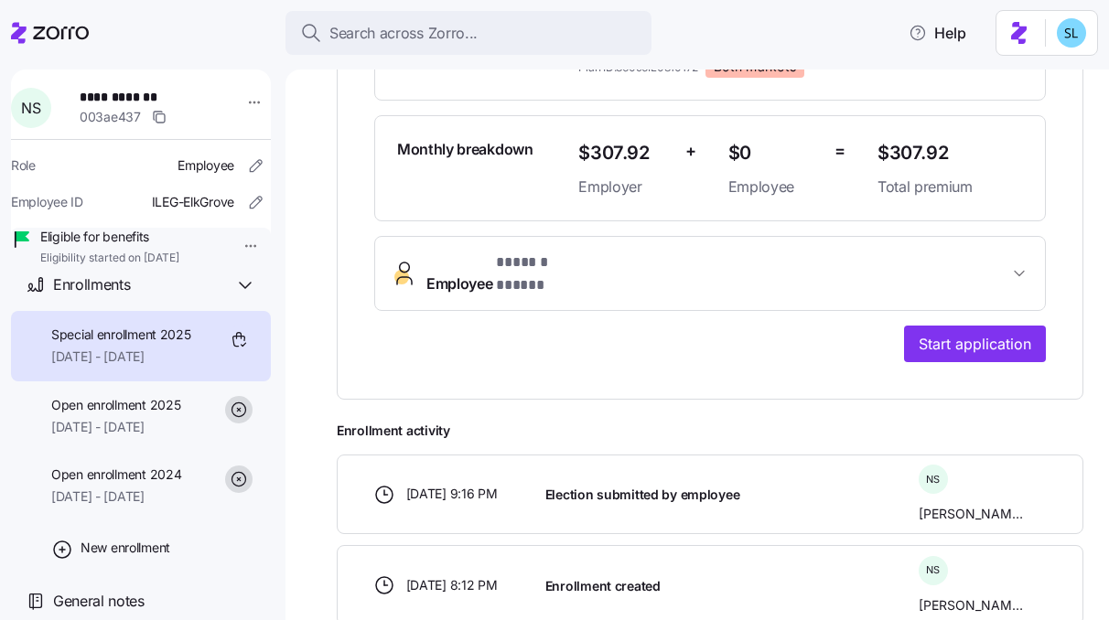
scroll to position [516, 0]
